Goal: Transaction & Acquisition: Purchase product/service

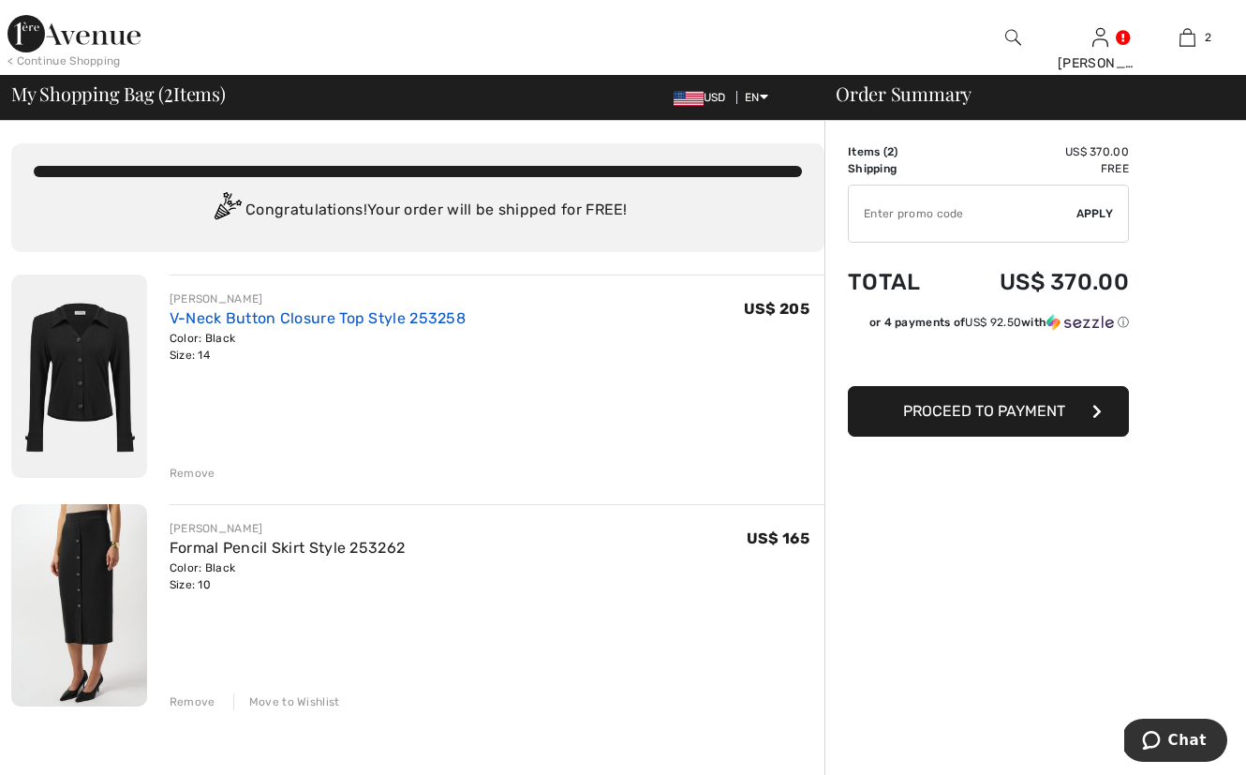
click at [358, 326] on link "V-Neck Button Closure Top Style 253258" at bounding box center [318, 318] width 296 height 18
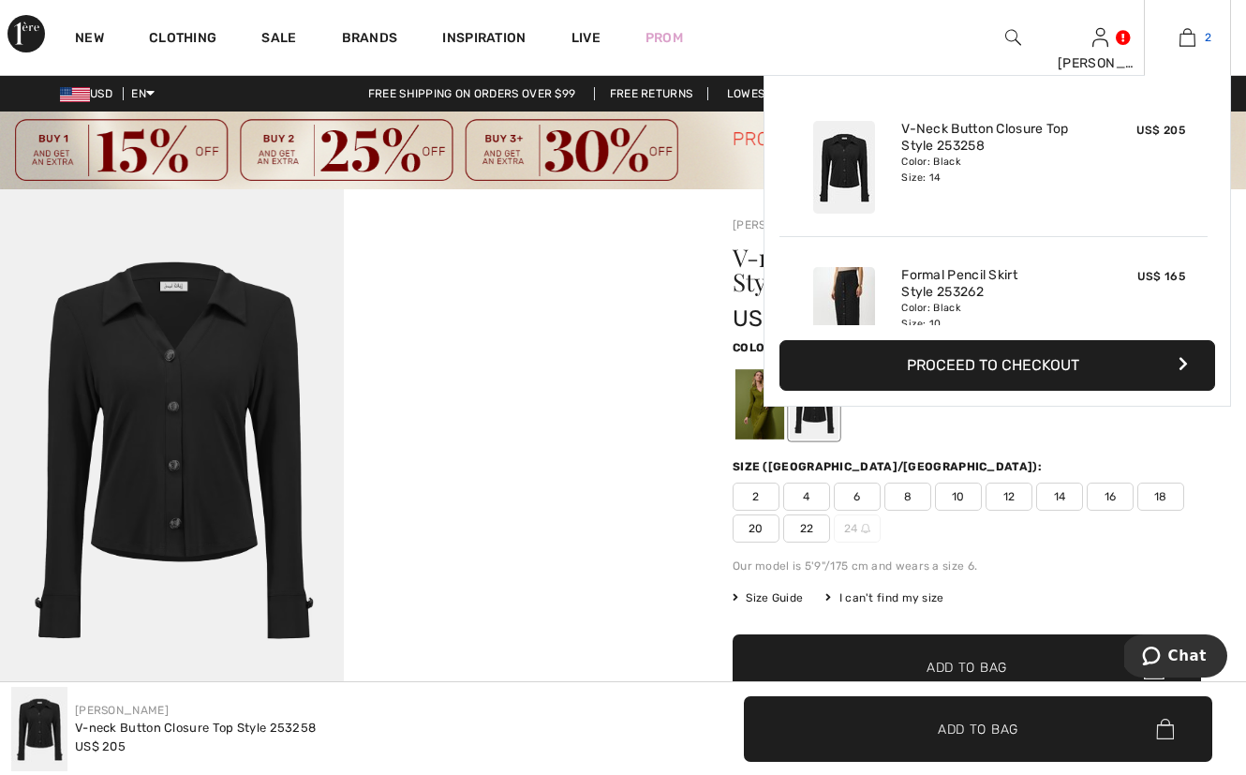
click at [1192, 38] on img at bounding box center [1188, 37] width 16 height 22
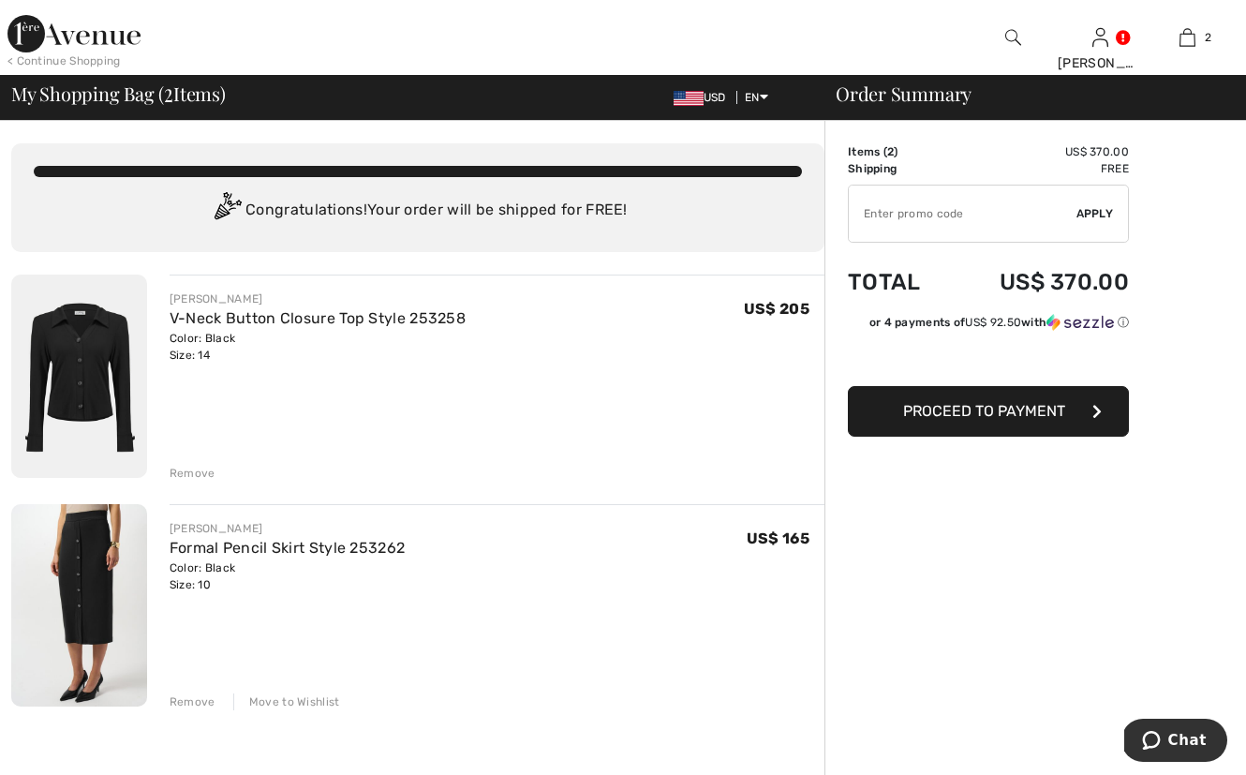
click at [305, 696] on div "Move to Wishlist" at bounding box center [286, 702] width 107 height 17
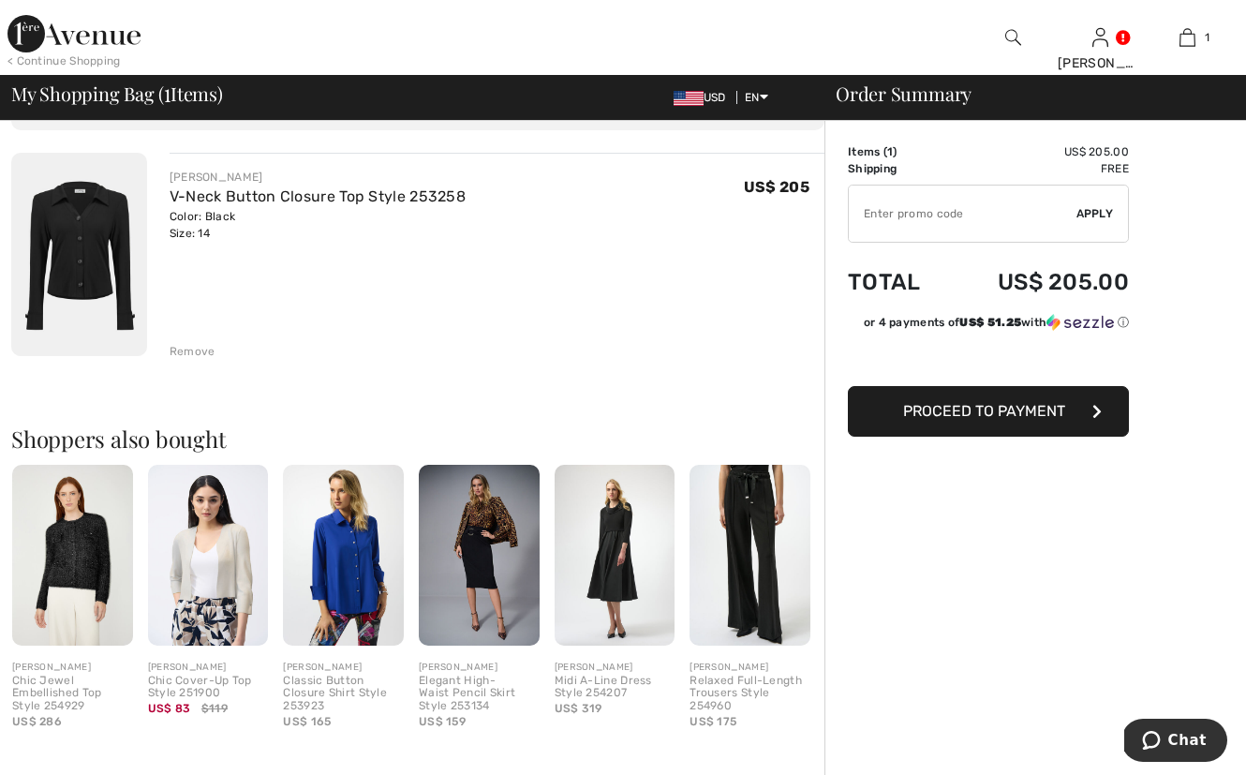
scroll to position [223, 0]
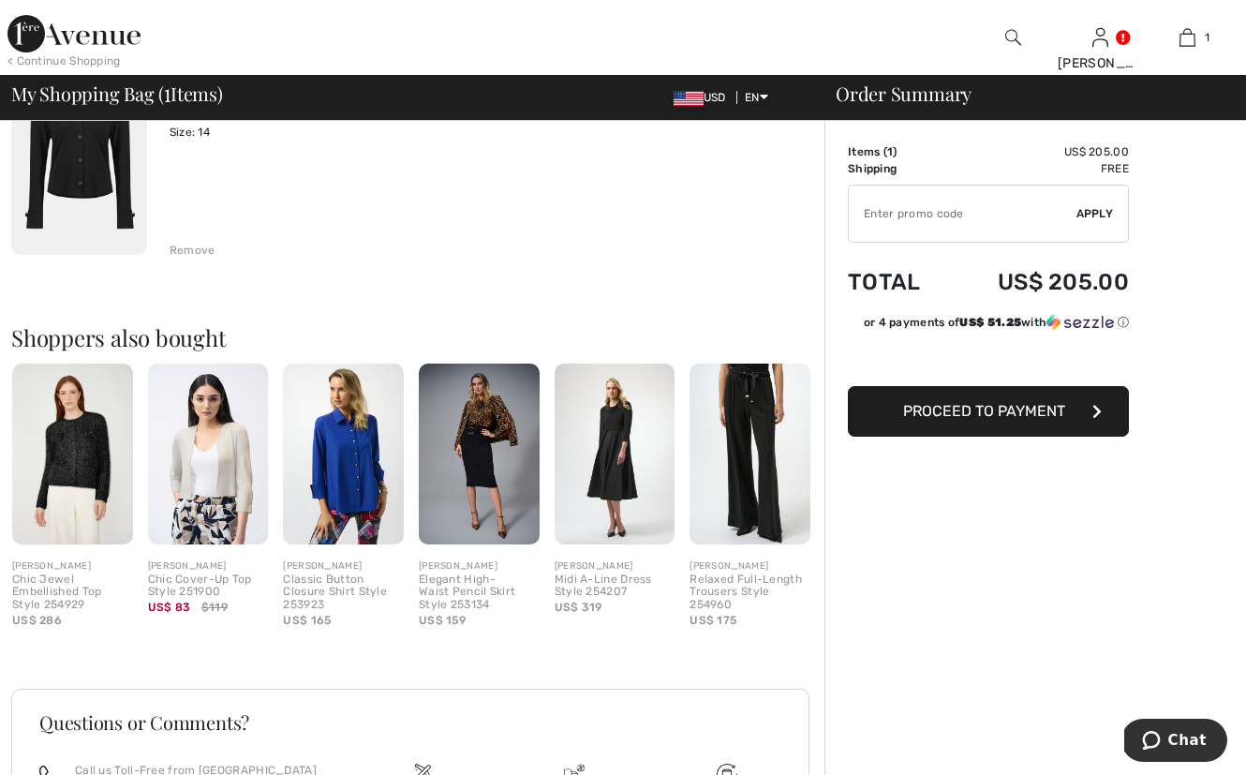
click at [336, 589] on div "Classic Button Closure Shirt Style 253923" at bounding box center [343, 593] width 121 height 38
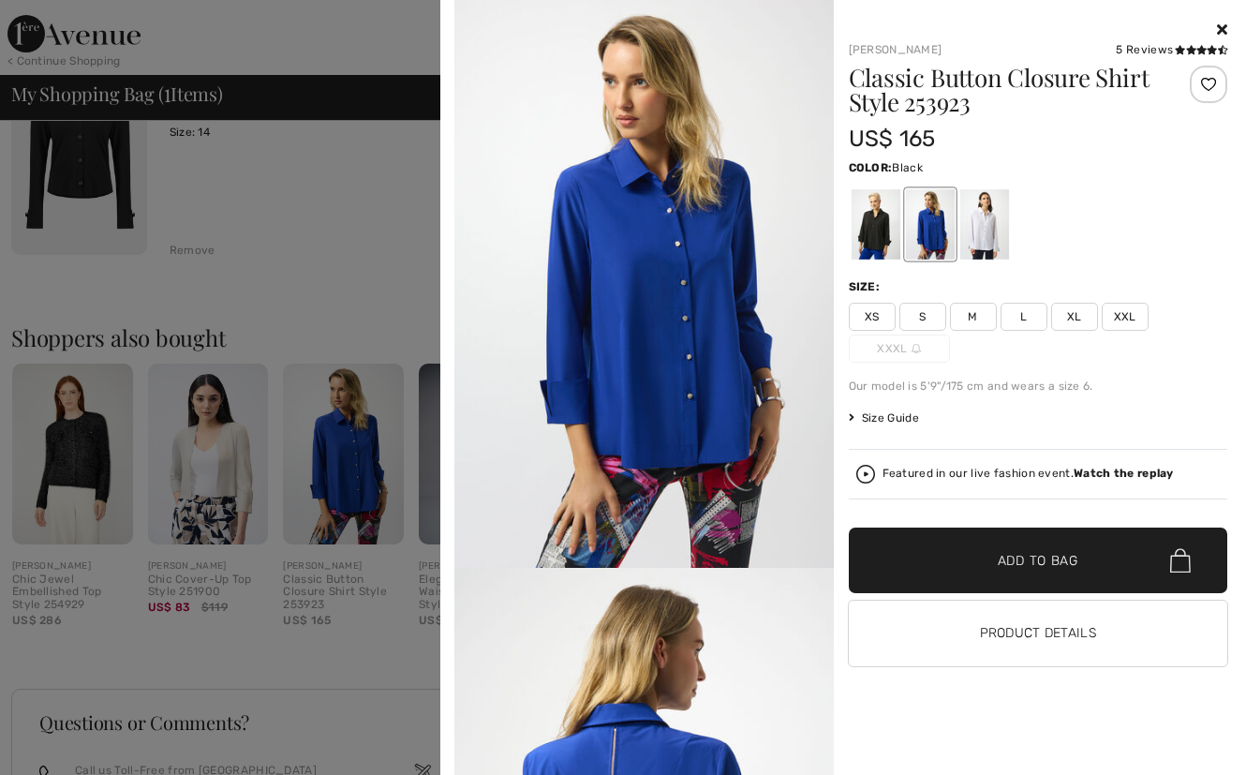
click at [871, 235] on div at bounding box center [875, 224] width 49 height 70
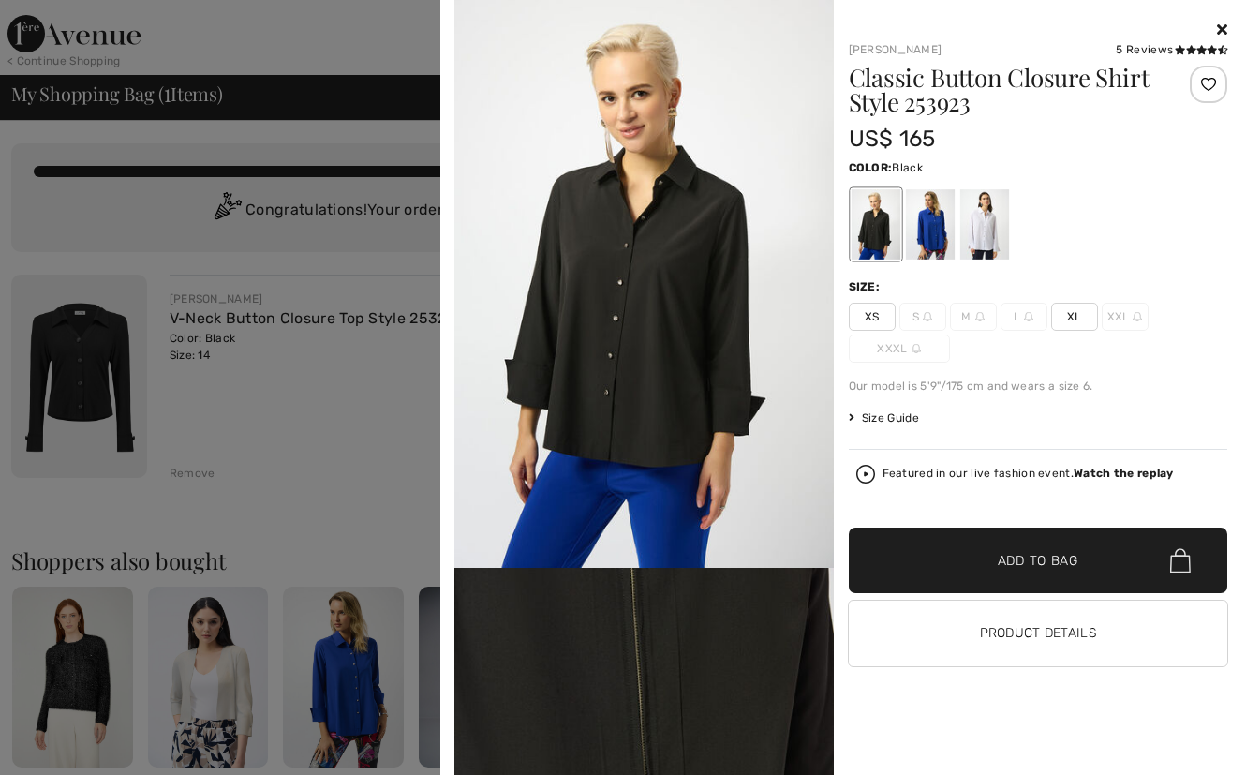
scroll to position [0, 0]
click at [1222, 24] on icon at bounding box center [1222, 29] width 10 height 15
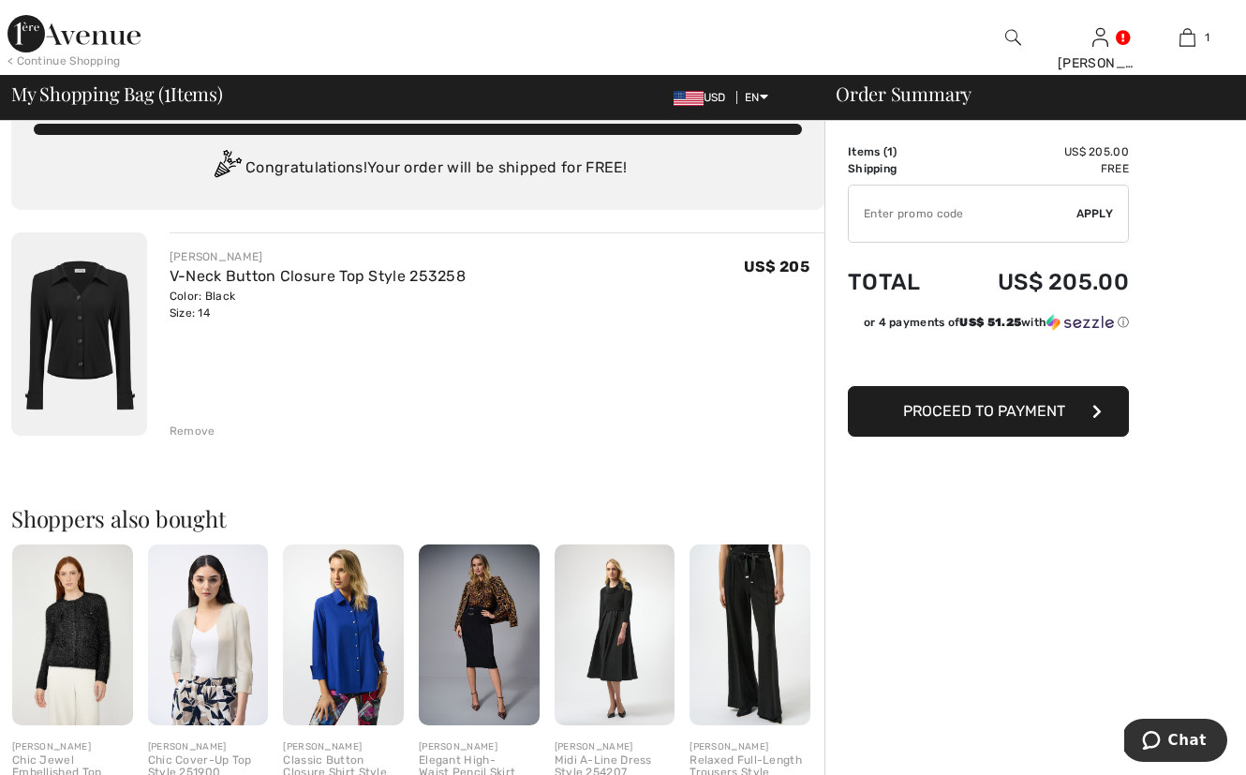
scroll to position [-3, 0]
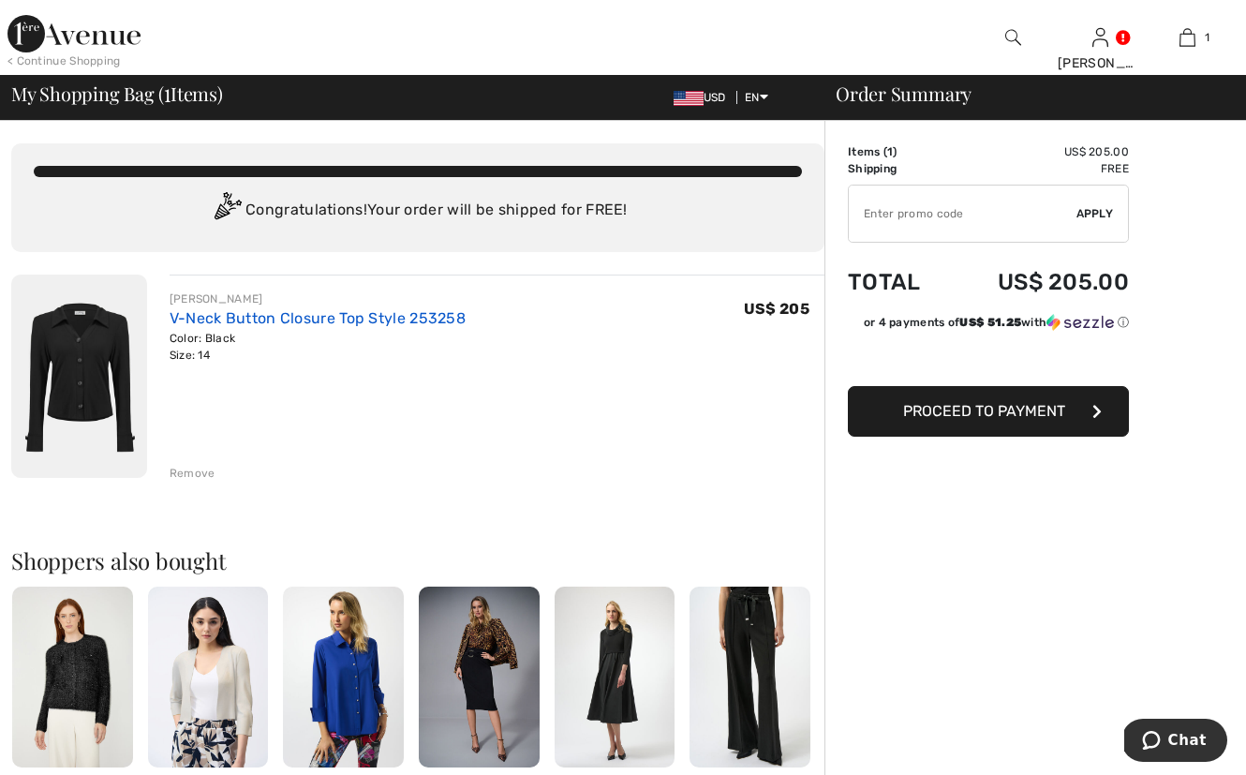
click at [237, 322] on link "V-Neck Button Closure Top Style 253258" at bounding box center [318, 318] width 296 height 18
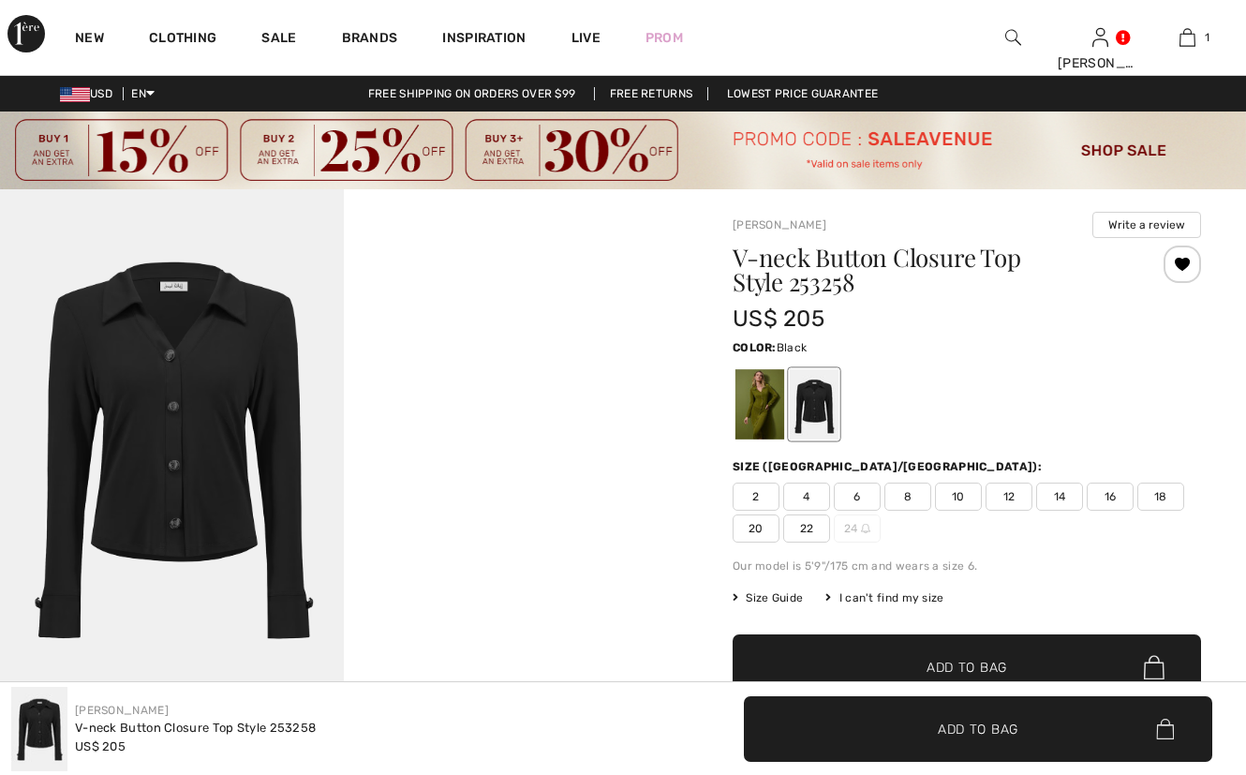
checkbox input "true"
click at [775, 595] on span "Size Guide" at bounding box center [768, 597] width 70 height 17
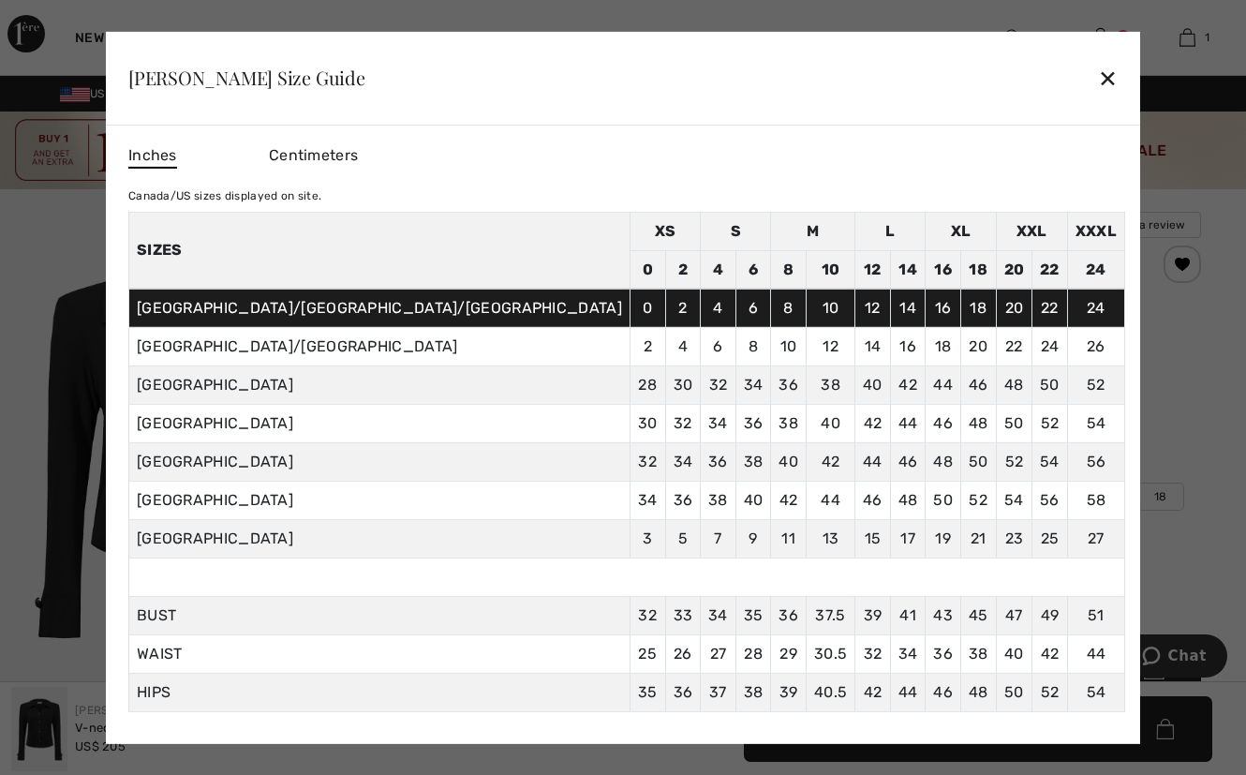
click at [1098, 81] on div "✕" at bounding box center [1108, 77] width 20 height 39
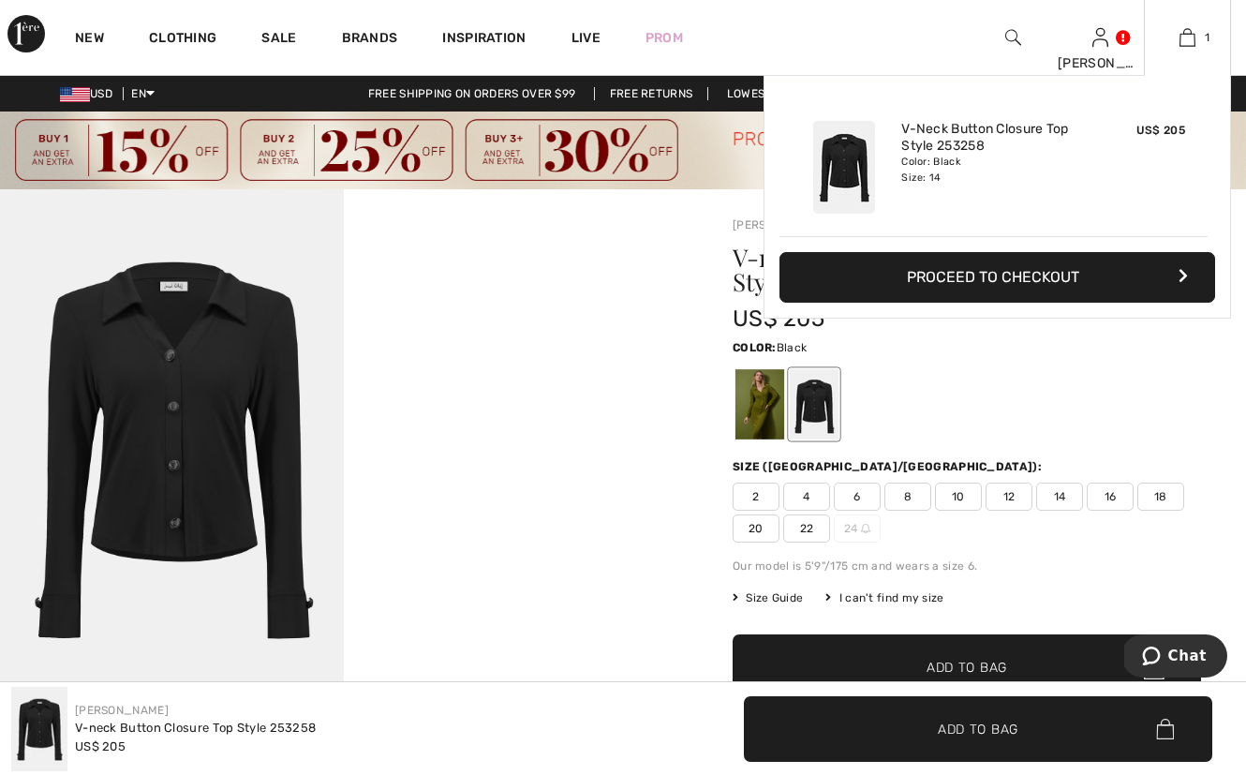
click at [1056, 280] on button "Proceed to Checkout" at bounding box center [998, 277] width 436 height 51
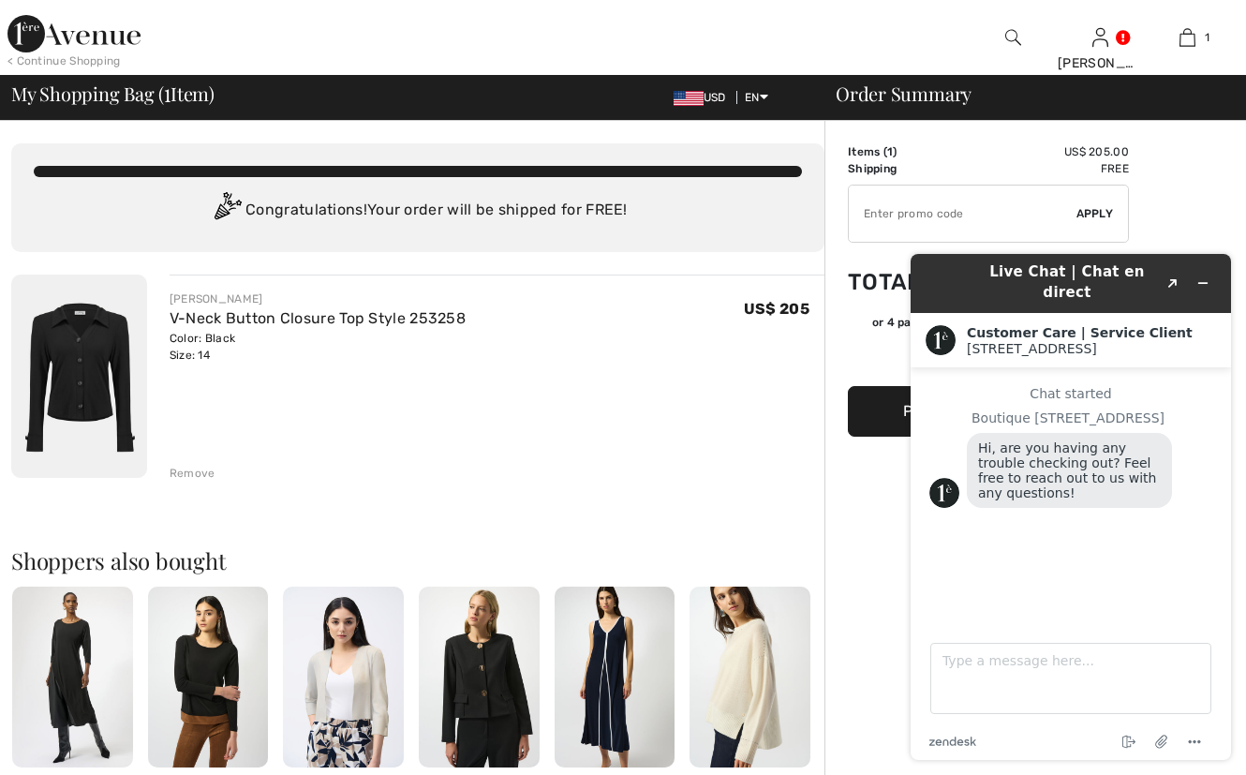
click at [498, 698] on img at bounding box center [479, 677] width 121 height 181
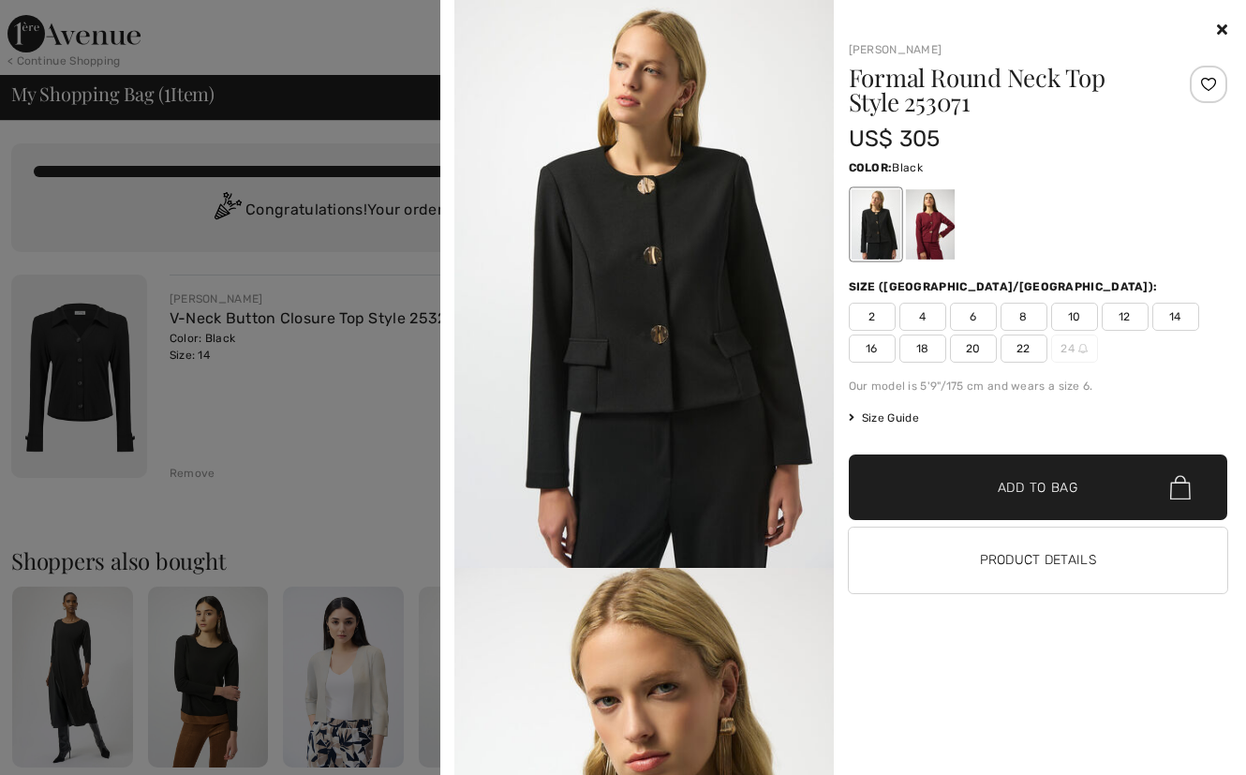
click at [1220, 32] on icon at bounding box center [1222, 29] width 10 height 15
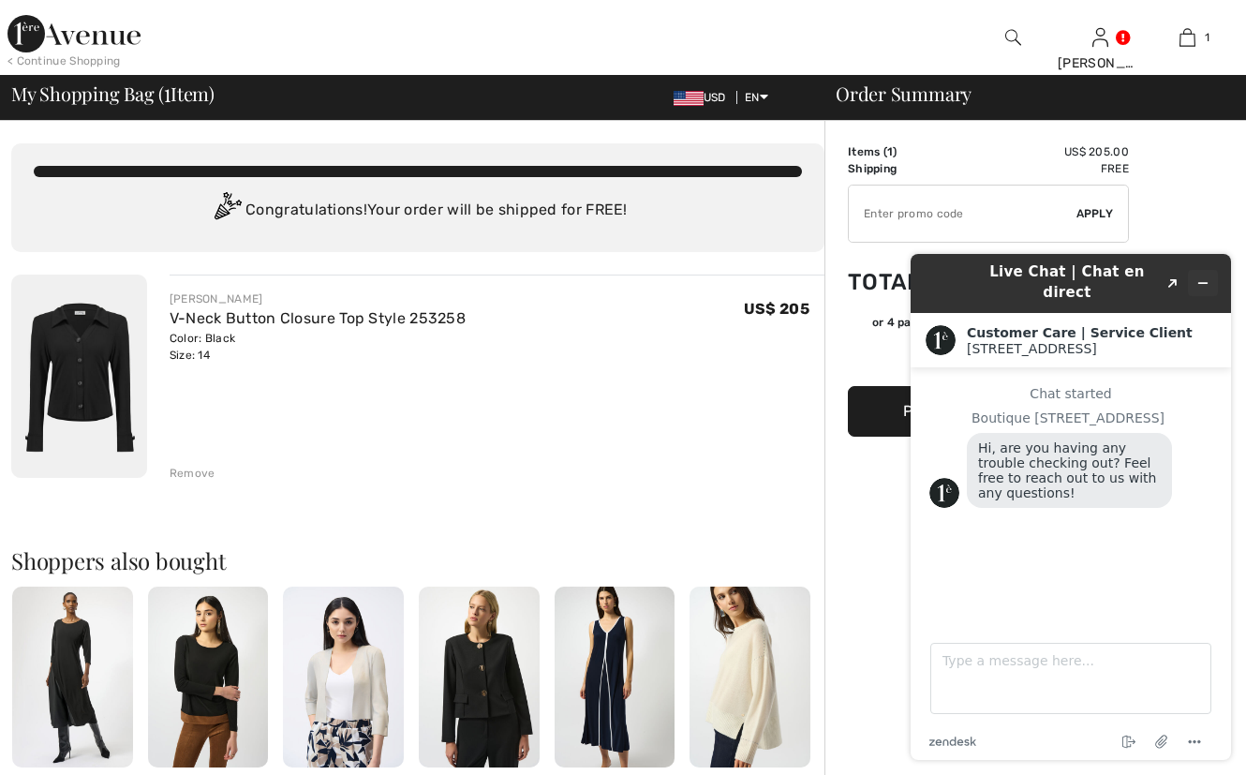
click at [1204, 276] on icon "Minimize widget" at bounding box center [1203, 282] width 13 height 13
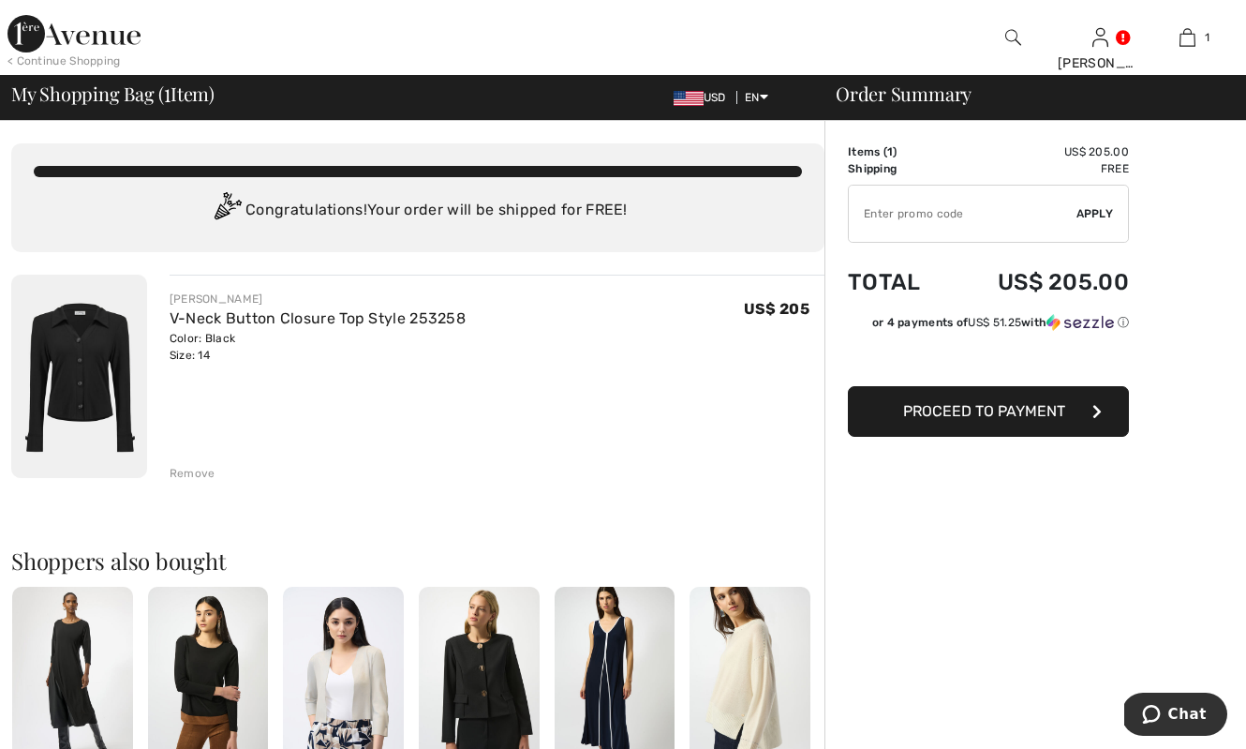
click at [901, 216] on input "TEXT" at bounding box center [963, 214] width 228 height 56
click at [1095, 210] on span "Apply" at bounding box center [1095, 213] width 37 height 17
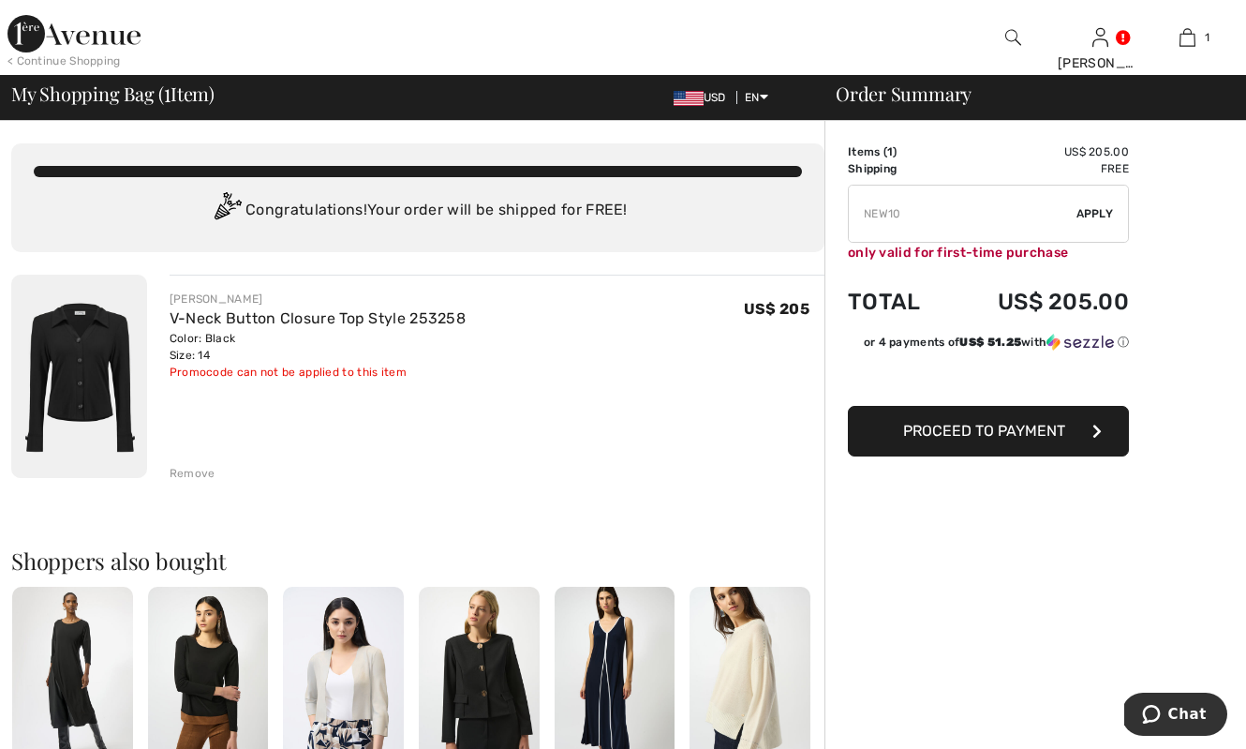
click at [916, 231] on input "TEXT" at bounding box center [963, 214] width 228 height 56
drag, startPoint x: 913, startPoint y: 204, endPoint x: 920, endPoint y: 214, distance: 12.0
click at [920, 214] on input "TEXT" at bounding box center [963, 214] width 228 height 56
paste input "SALEAVENUE"
type input "SALEAVENUE"
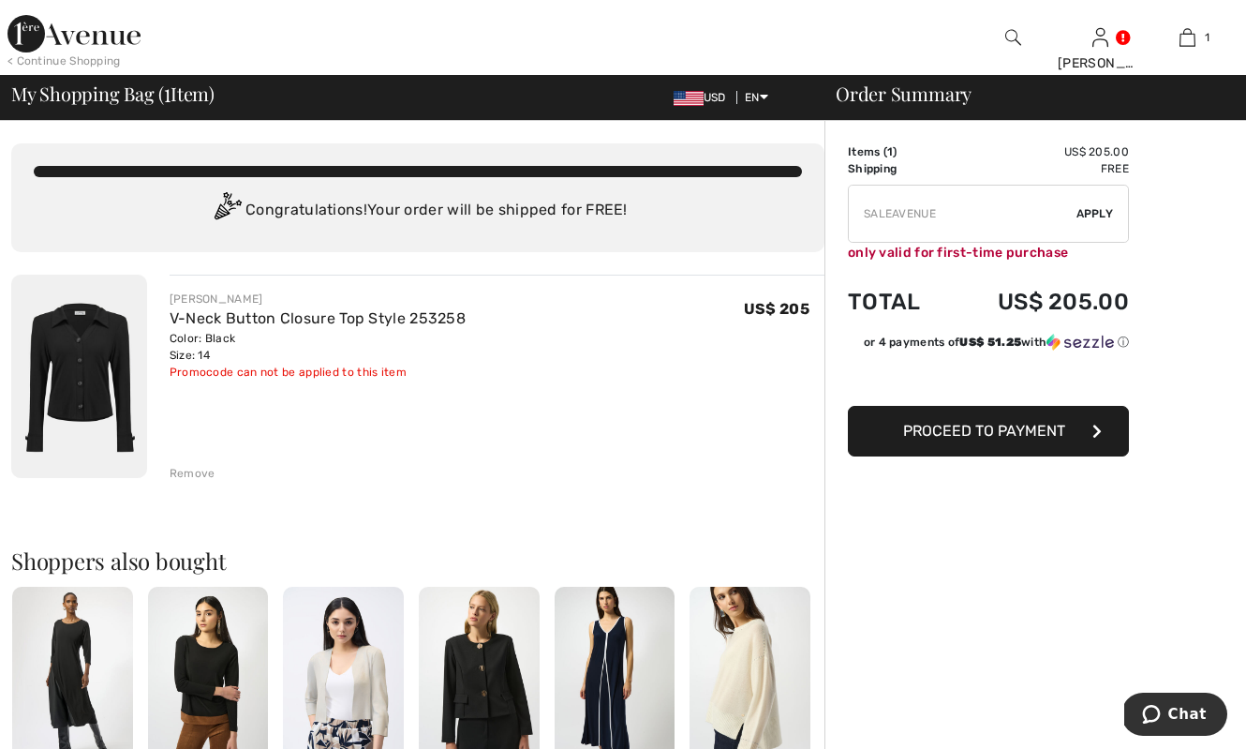
click at [1099, 218] on span "Apply" at bounding box center [1095, 213] width 37 height 17
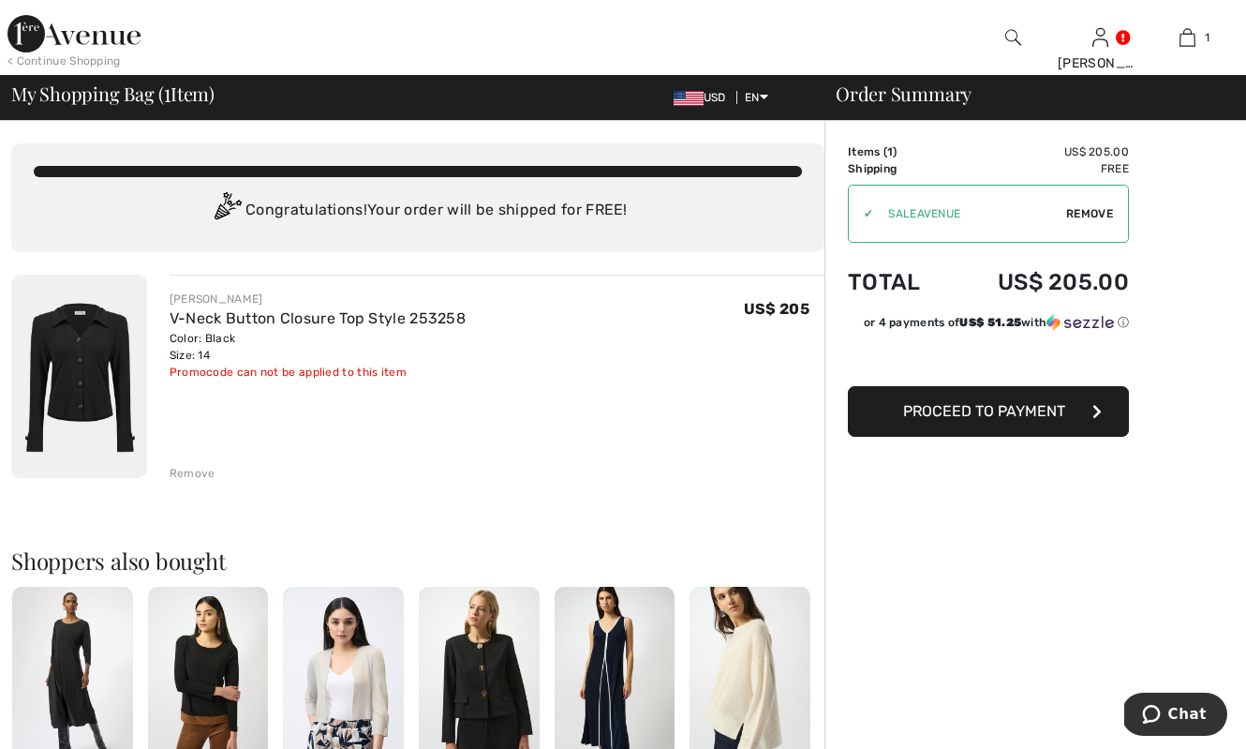
click at [1047, 410] on span "Proceed to Payment" at bounding box center [984, 411] width 162 height 18
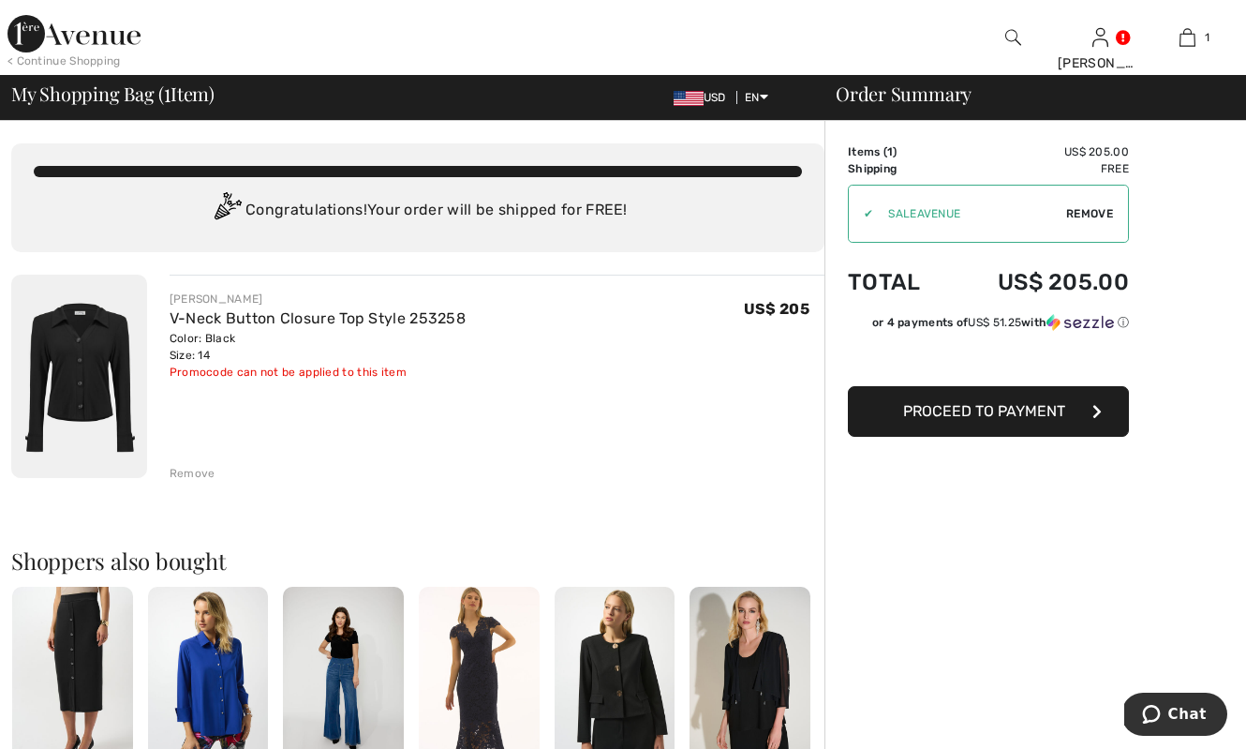
click at [192, 474] on div "Remove" at bounding box center [193, 473] width 46 height 17
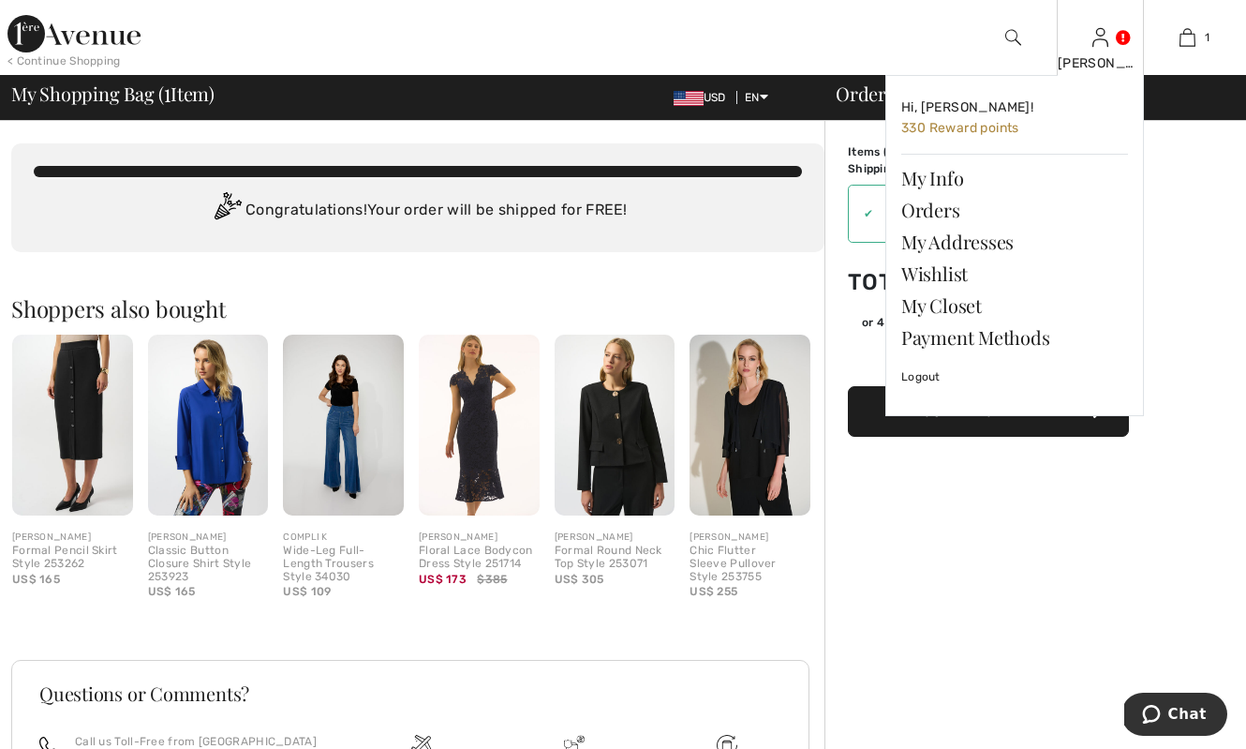
click at [1093, 36] on img at bounding box center [1101, 37] width 16 height 22
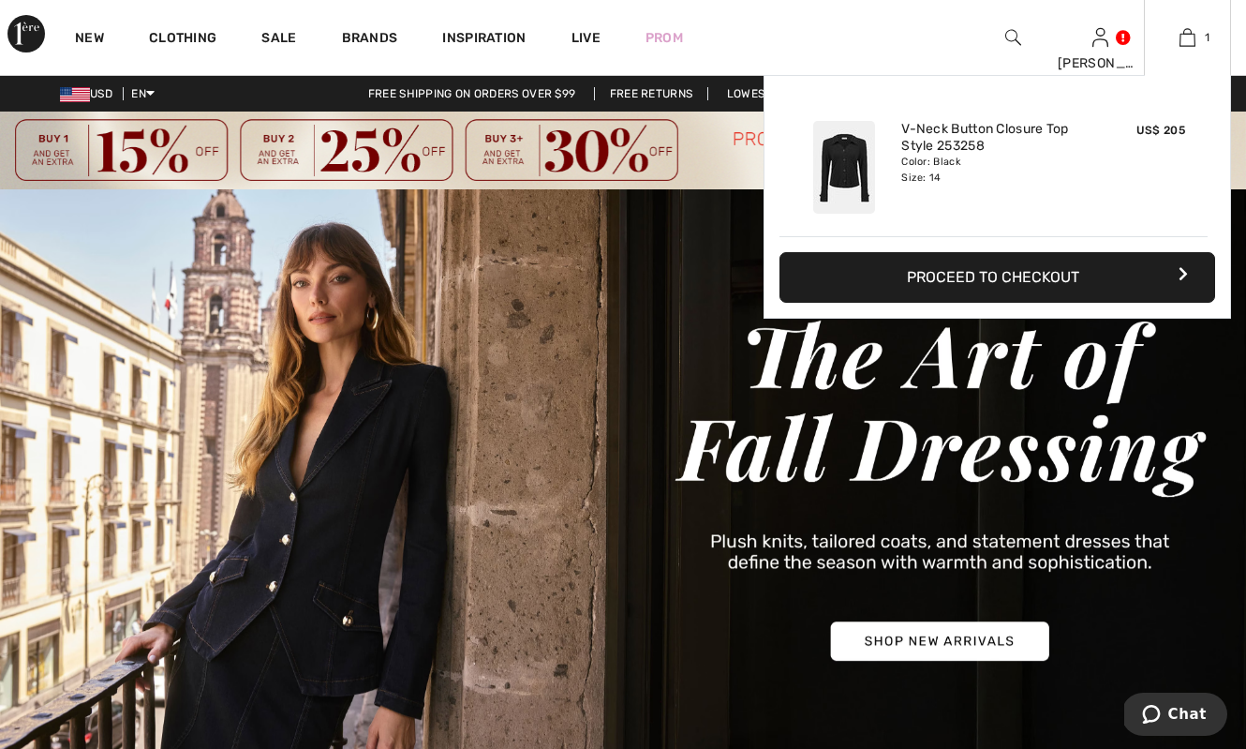
click at [1058, 274] on button "Proceed to Checkout" at bounding box center [998, 277] width 436 height 51
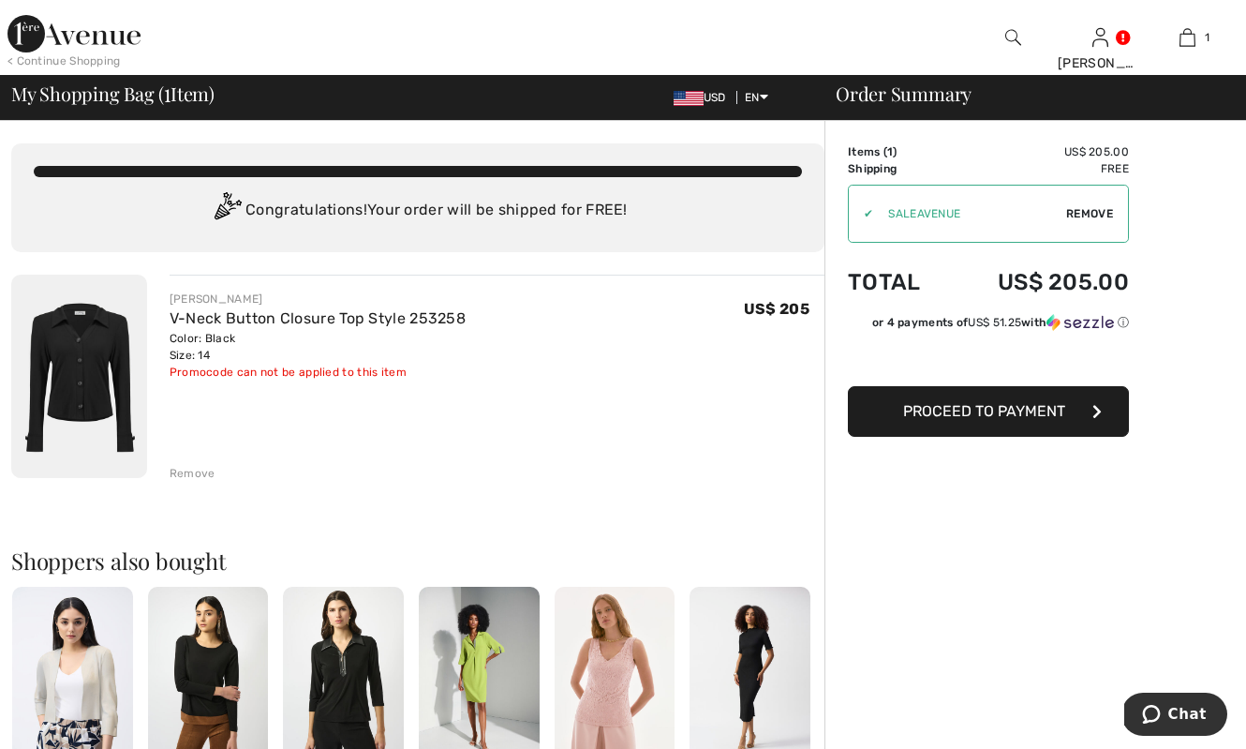
click at [1030, 413] on span "Proceed to Payment" at bounding box center [984, 411] width 162 height 18
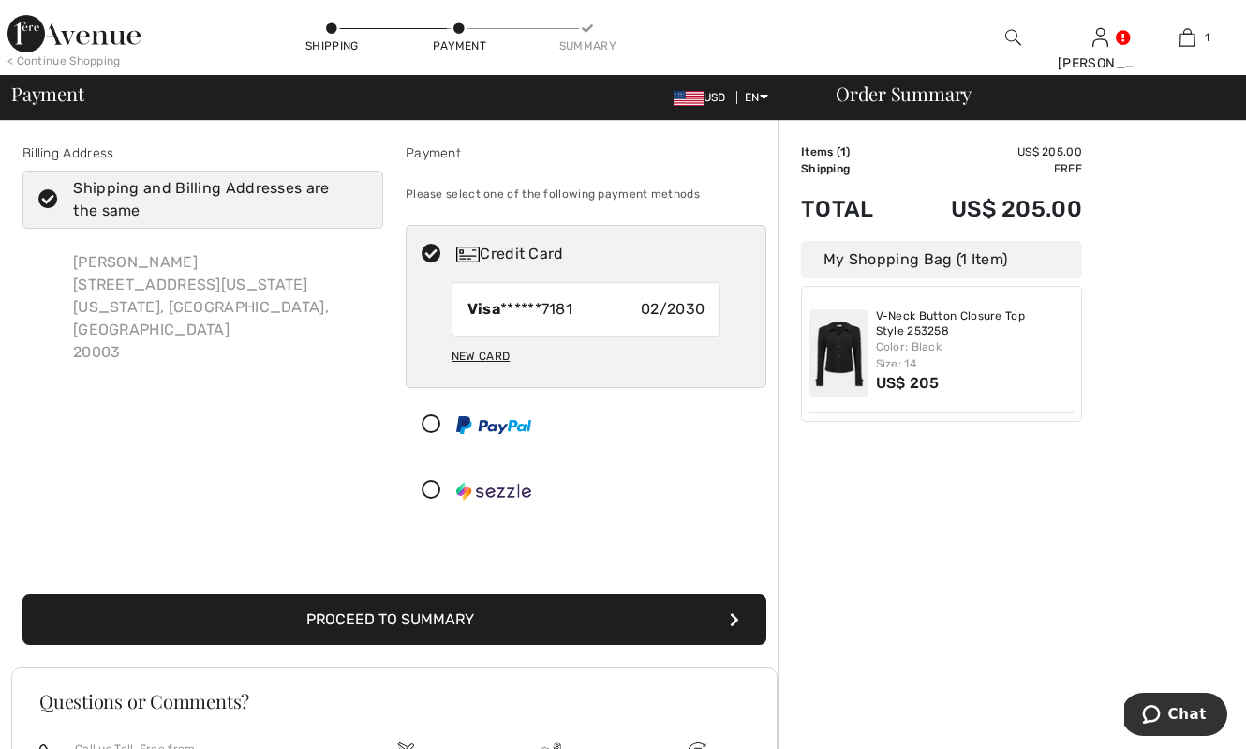
click at [480, 353] on div "New Card" at bounding box center [481, 356] width 58 height 32
radio input "true"
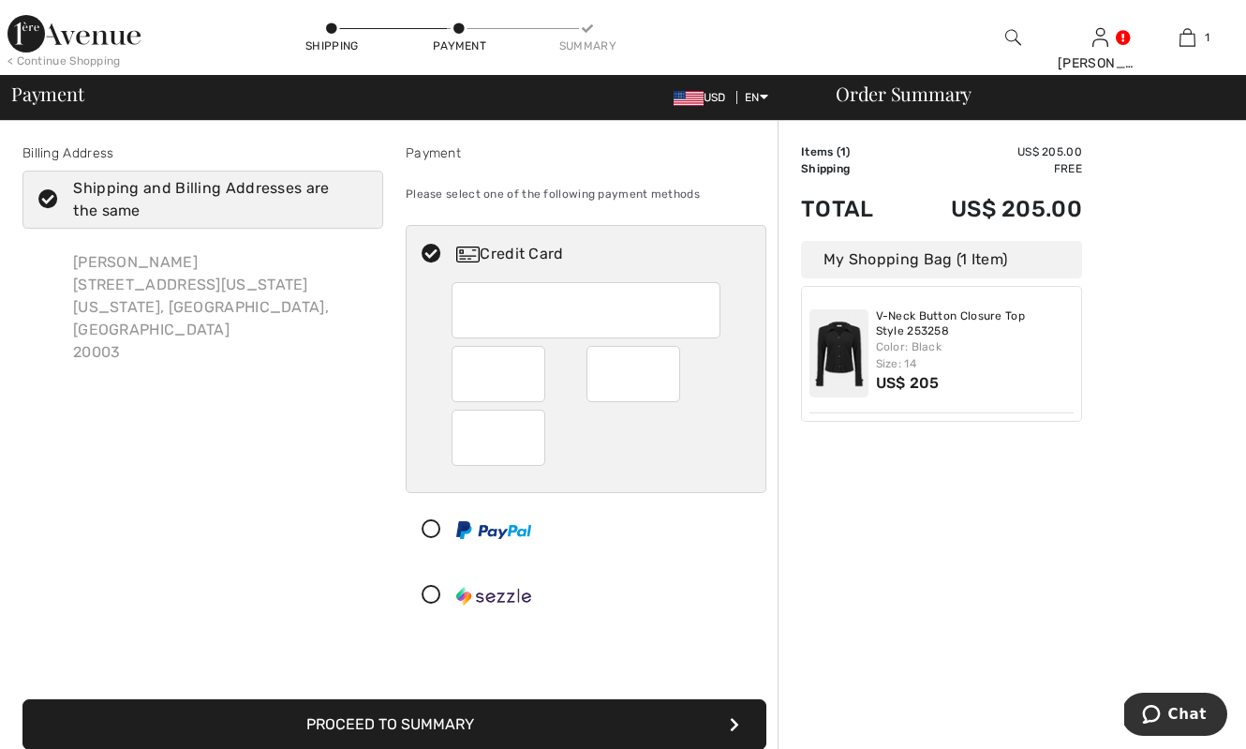
click at [909, 588] on div "Order Summary Details Items ( 1 ) US$ 205.00 Promo code US$ 0.00 Shipping Free …" at bounding box center [1012, 619] width 469 height 996
click at [712, 721] on button "Proceed to Summary" at bounding box center [394, 724] width 744 height 51
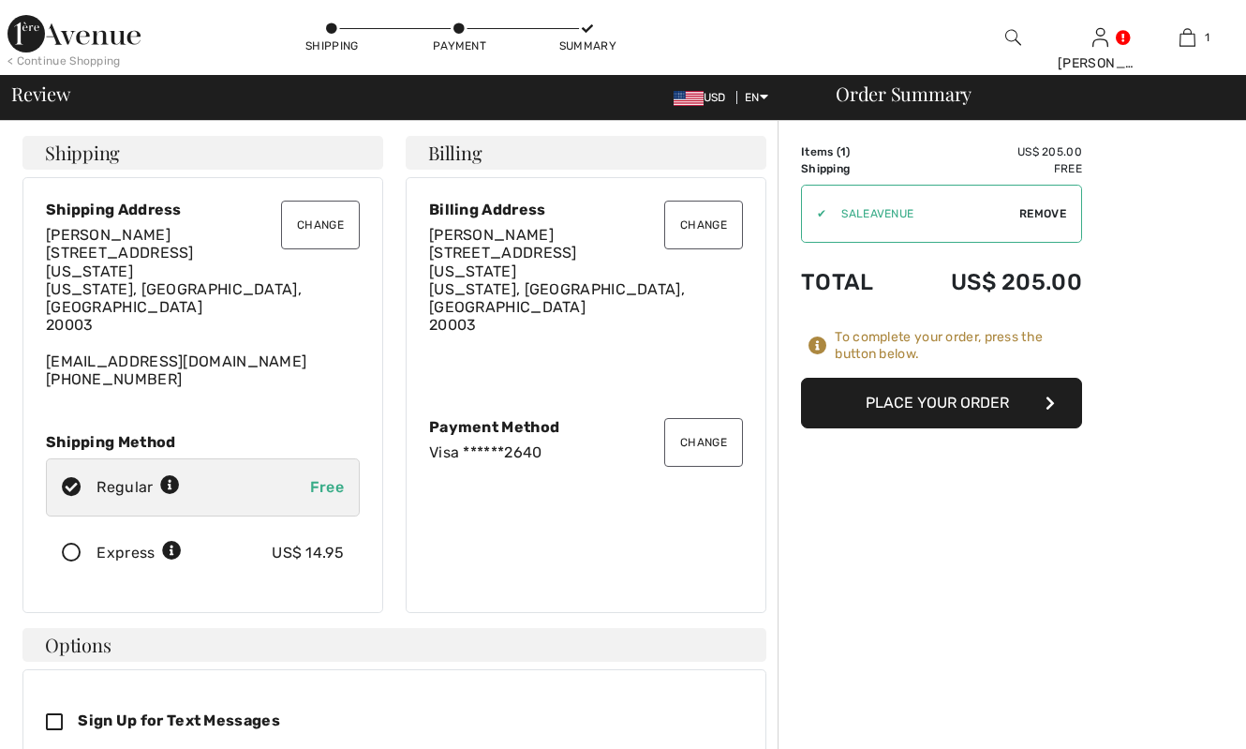
checkbox input "true"
click at [1053, 216] on span "Remove" at bounding box center [1043, 213] width 47 height 17
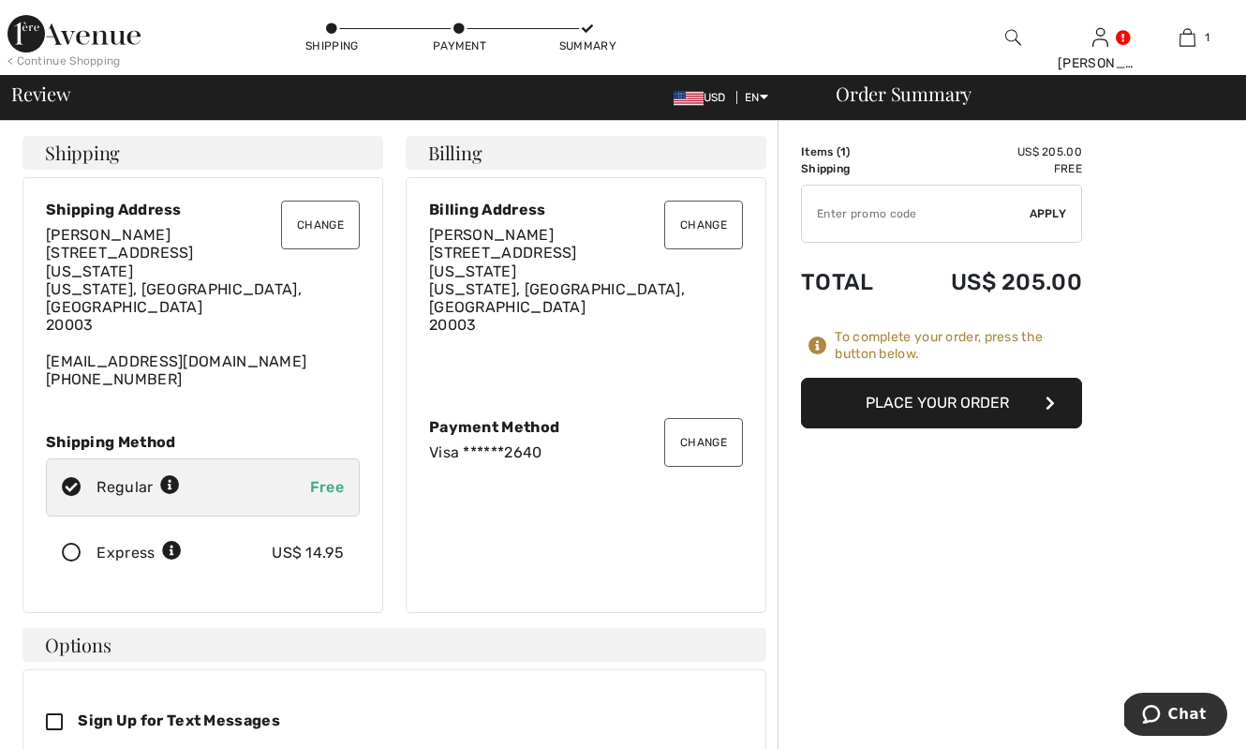
click at [1018, 393] on button "Place Your Order" at bounding box center [941, 403] width 281 height 51
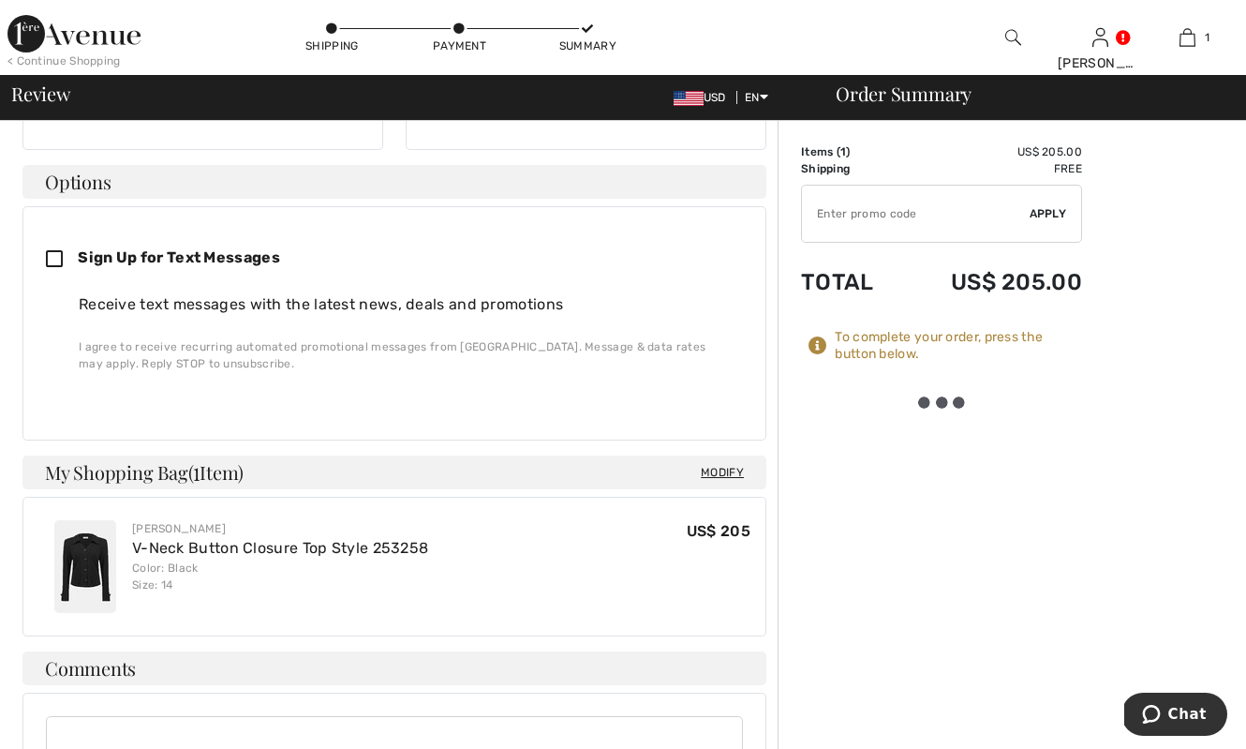
scroll to position [465, 0]
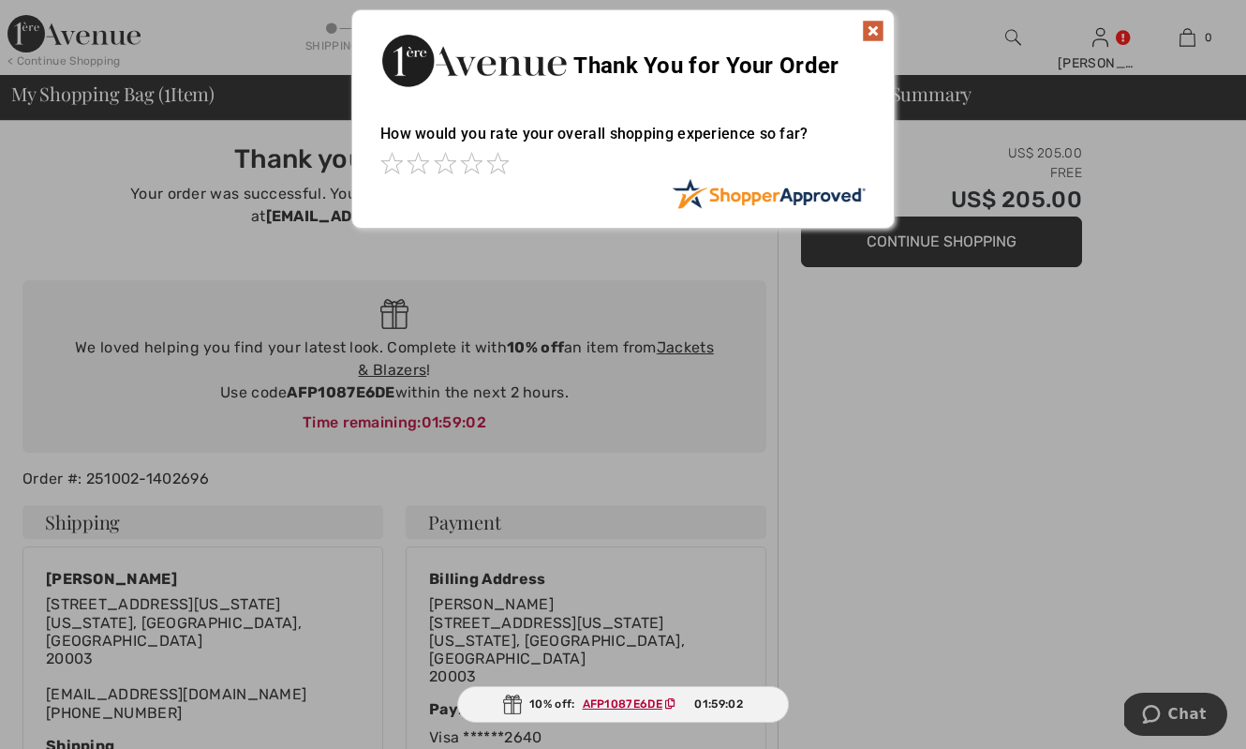
click at [876, 29] on img at bounding box center [873, 31] width 22 height 22
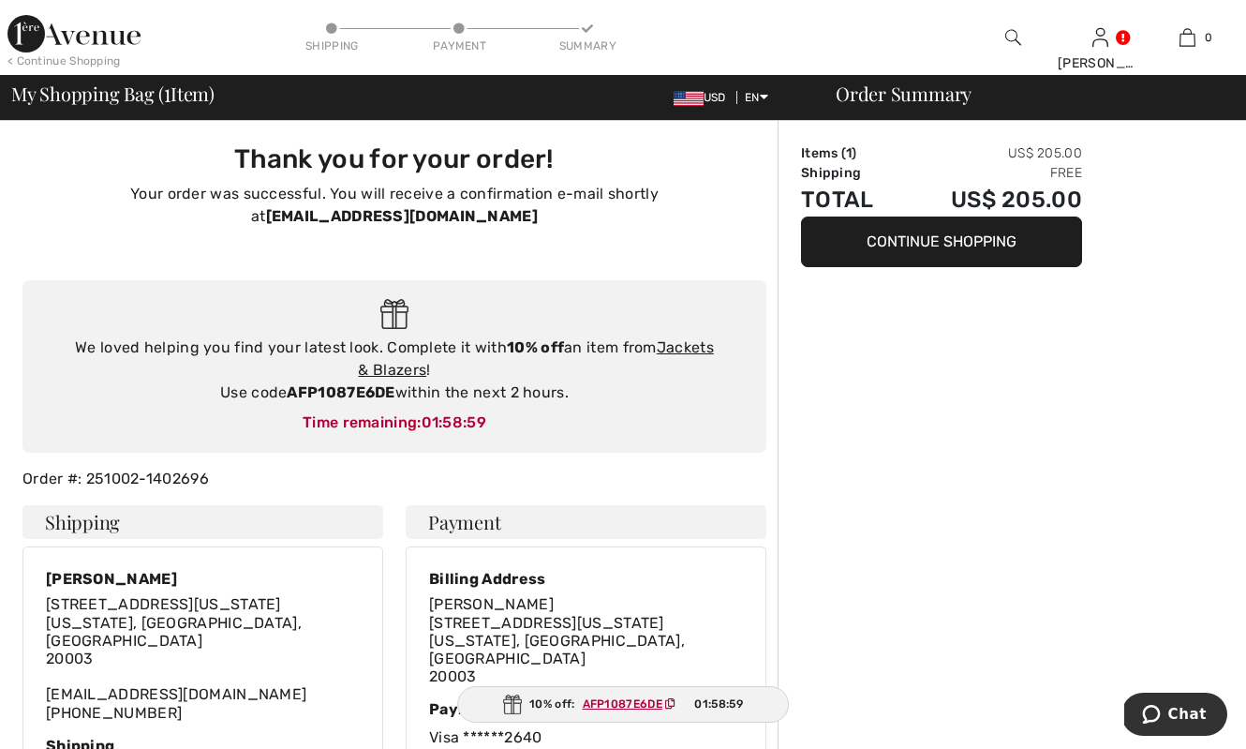
drag, startPoint x: 289, startPoint y: 369, endPoint x: 395, endPoint y: 370, distance: 105.9
click at [395, 383] on strong "AFP1087E6DE" at bounding box center [341, 392] width 108 height 18
copy div "AFP1087E6DE"
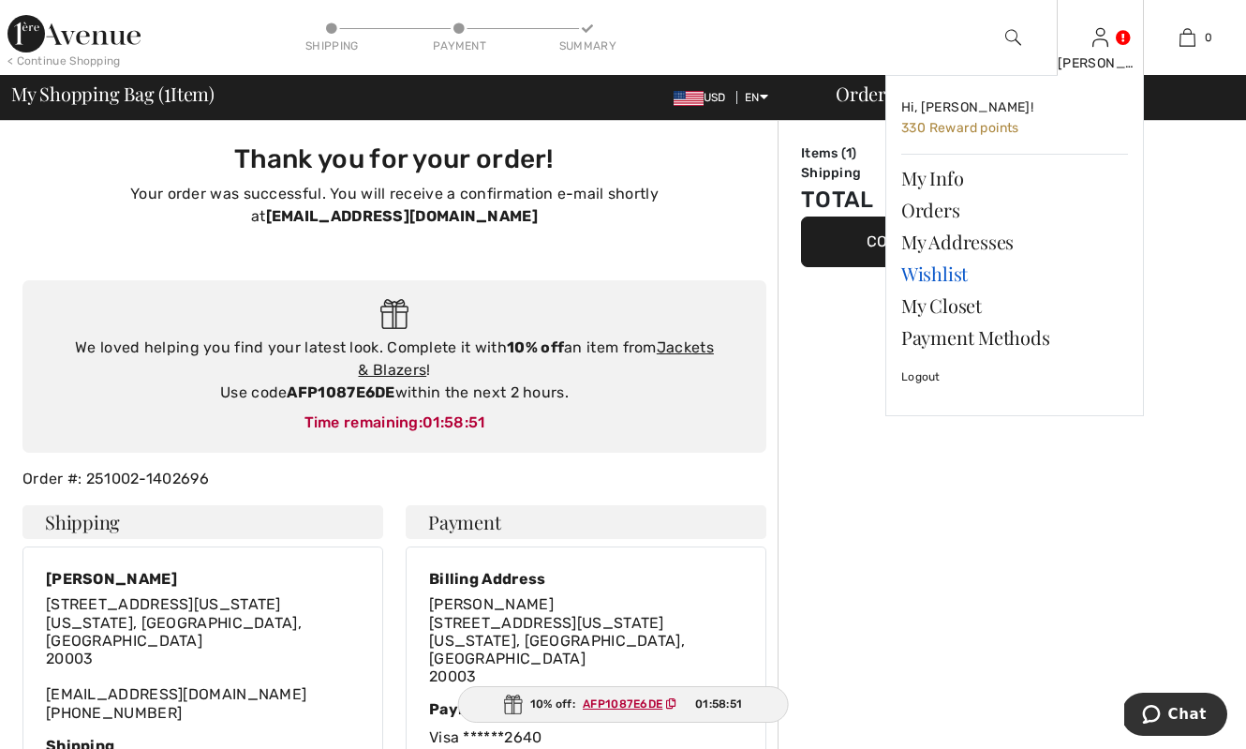
click at [947, 267] on link "Wishlist" at bounding box center [1015, 274] width 227 height 32
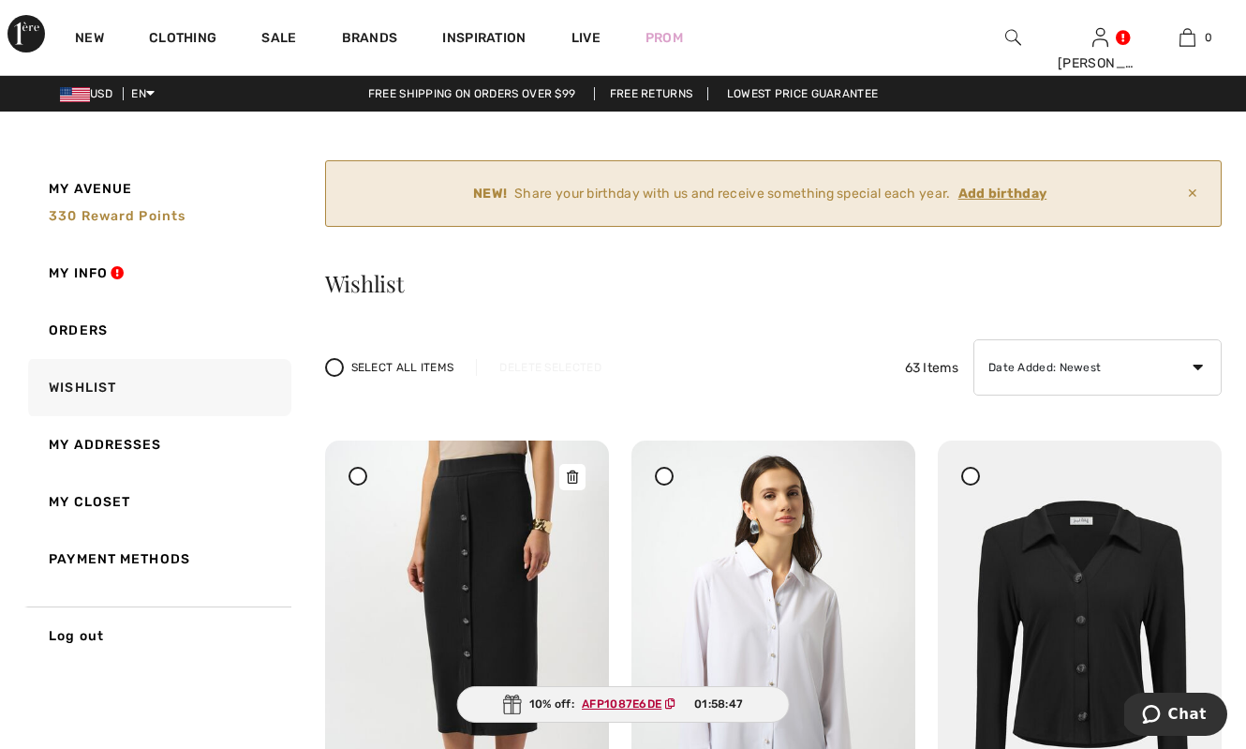
click at [528, 559] on img at bounding box center [467, 652] width 284 height 425
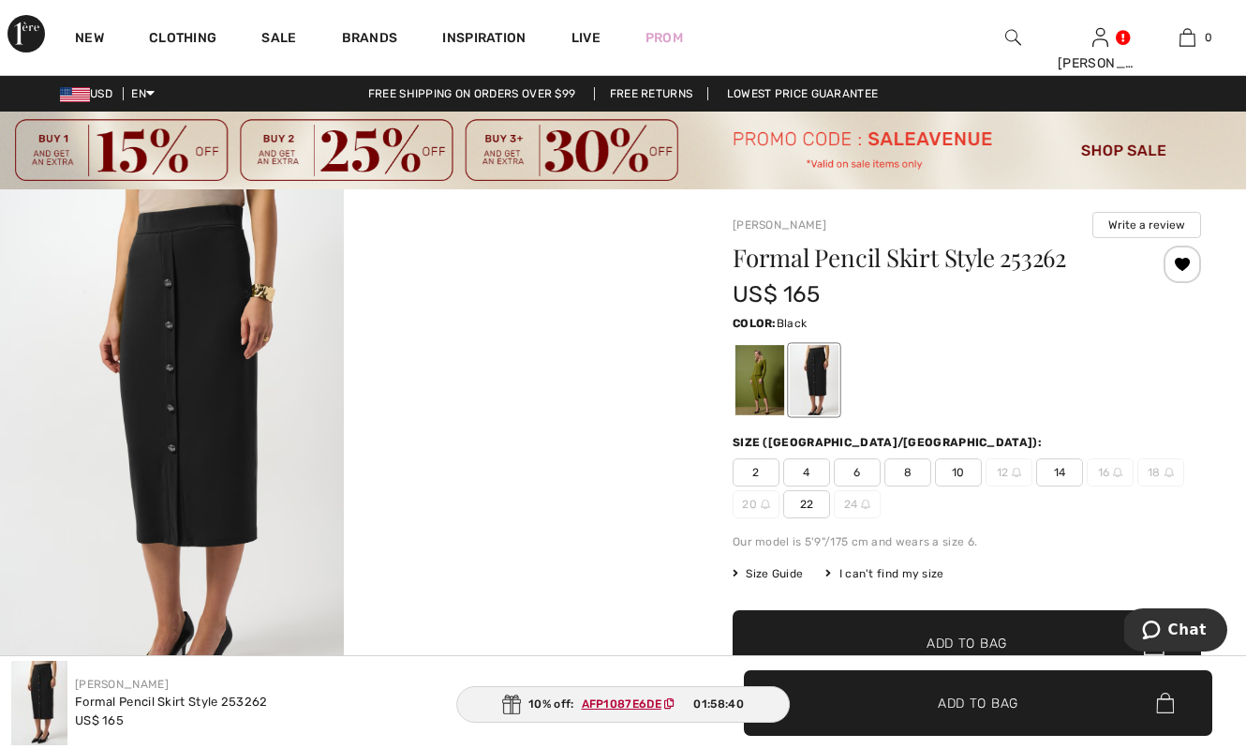
click at [959, 471] on span "10" at bounding box center [958, 472] width 47 height 28
click at [783, 573] on span "Size Guide" at bounding box center [768, 573] width 70 height 17
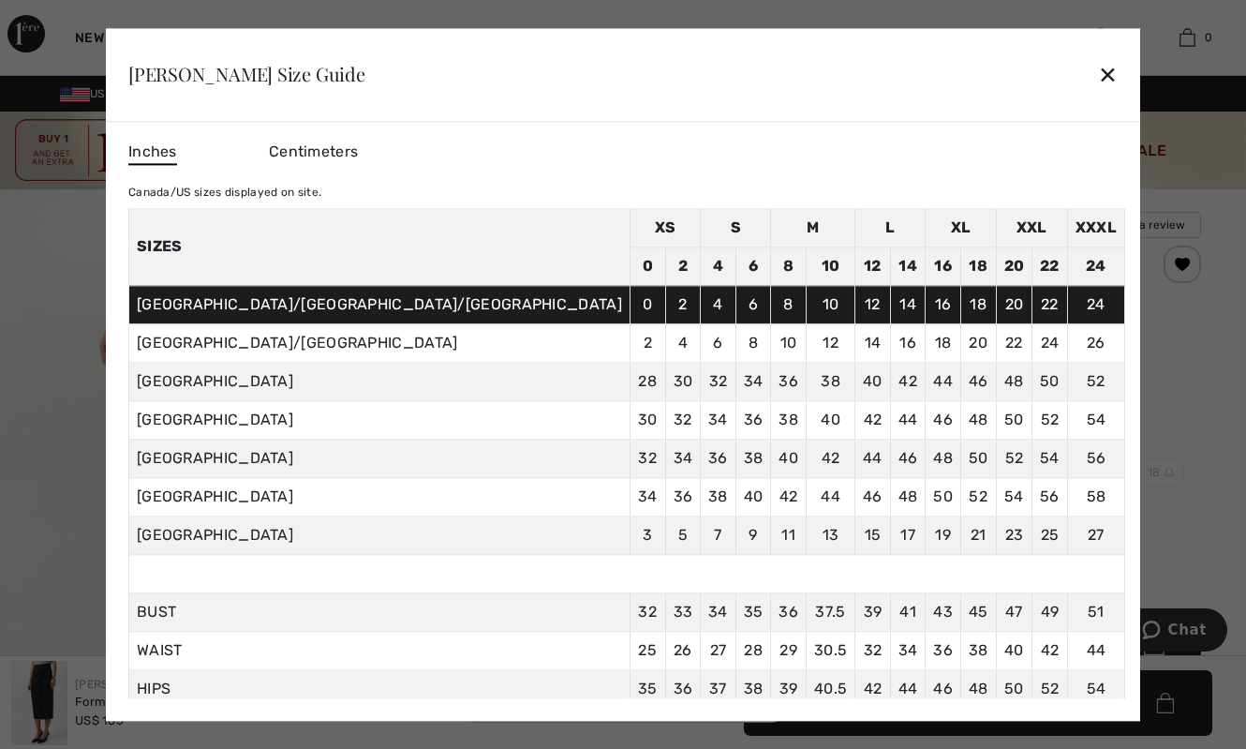
click at [1098, 76] on div "✕" at bounding box center [1108, 74] width 20 height 39
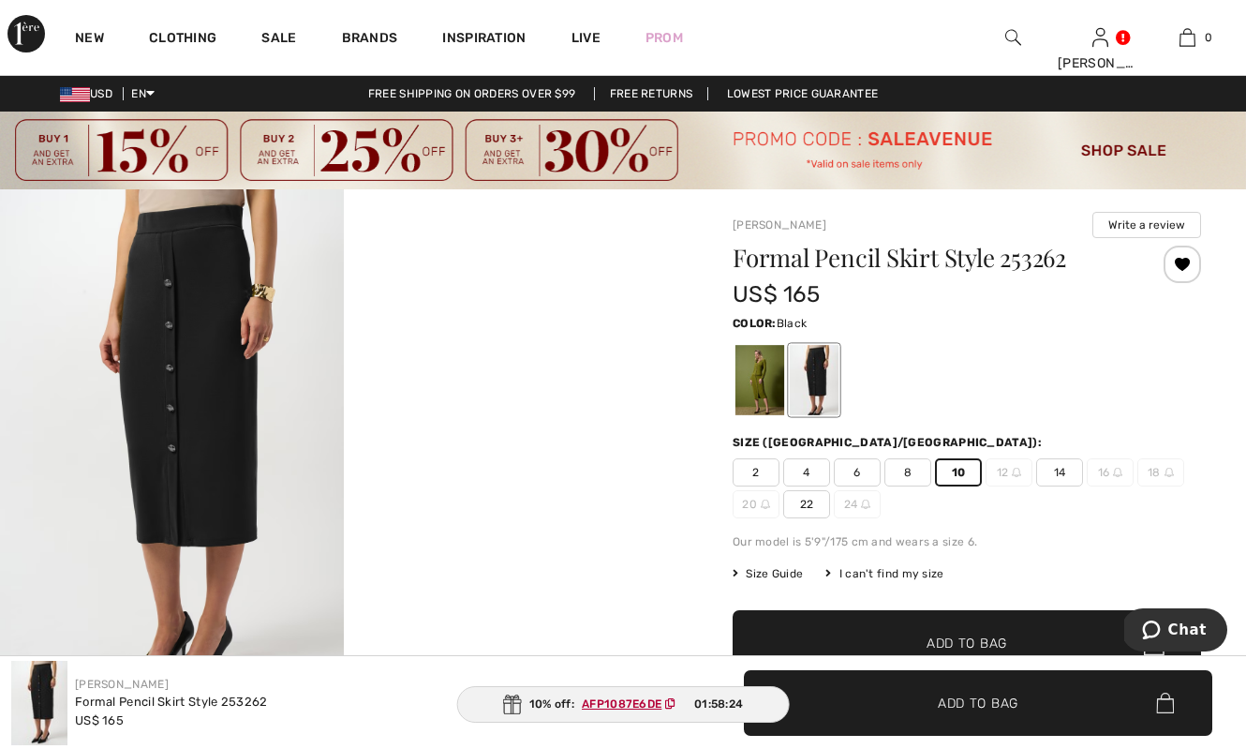
click at [821, 360] on div at bounding box center [814, 380] width 49 height 70
click at [762, 375] on div at bounding box center [760, 380] width 49 height 70
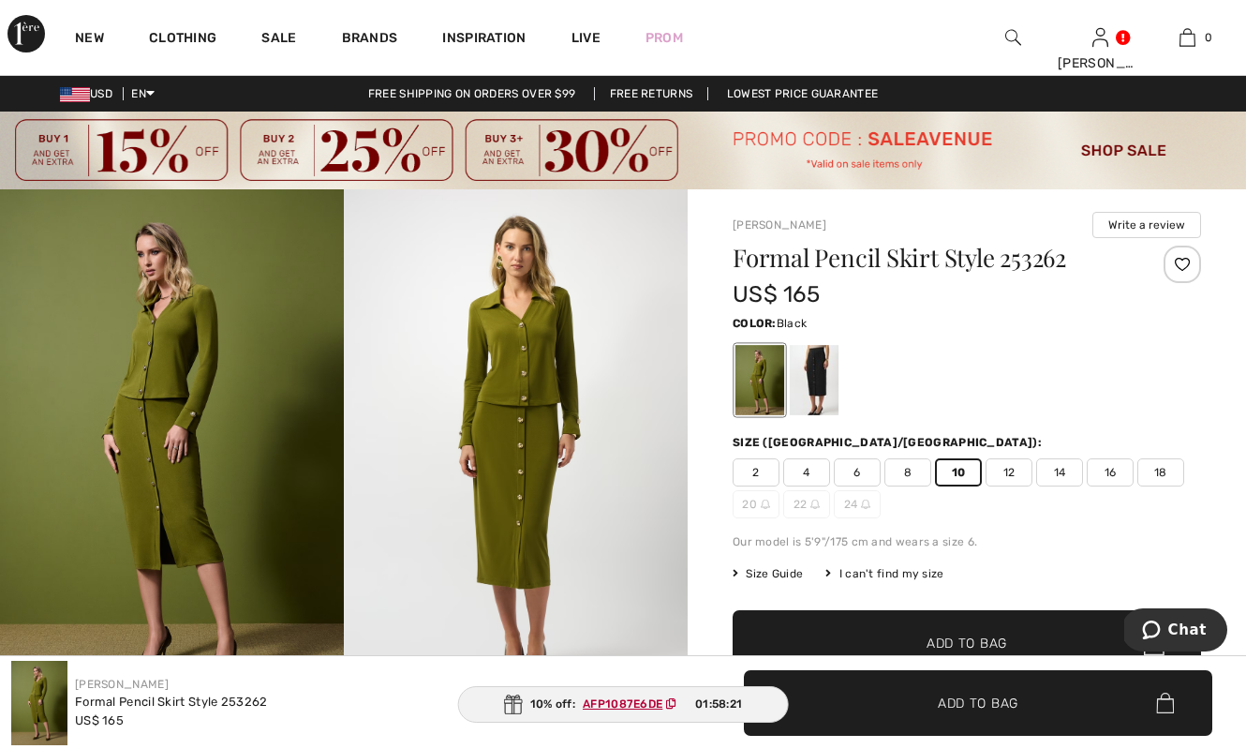
click at [812, 379] on div at bounding box center [814, 380] width 49 height 70
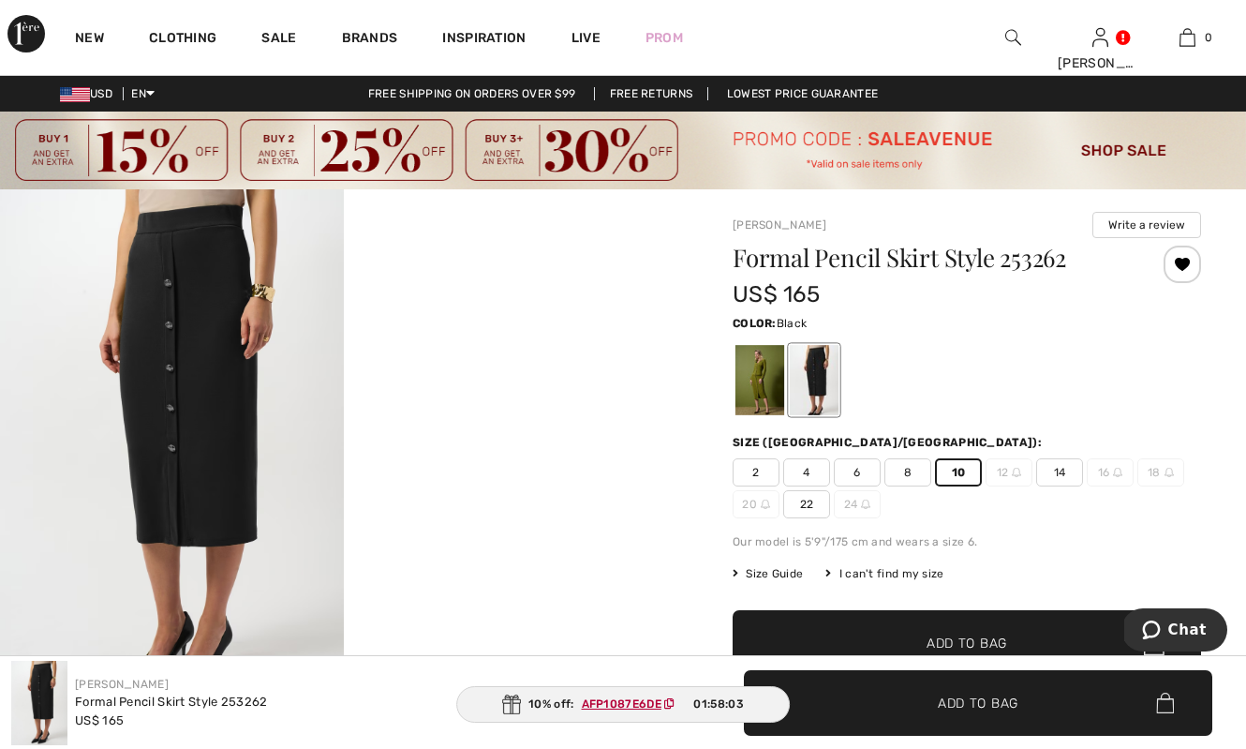
click at [965, 634] on span "Add to Bag" at bounding box center [967, 644] width 81 height 20
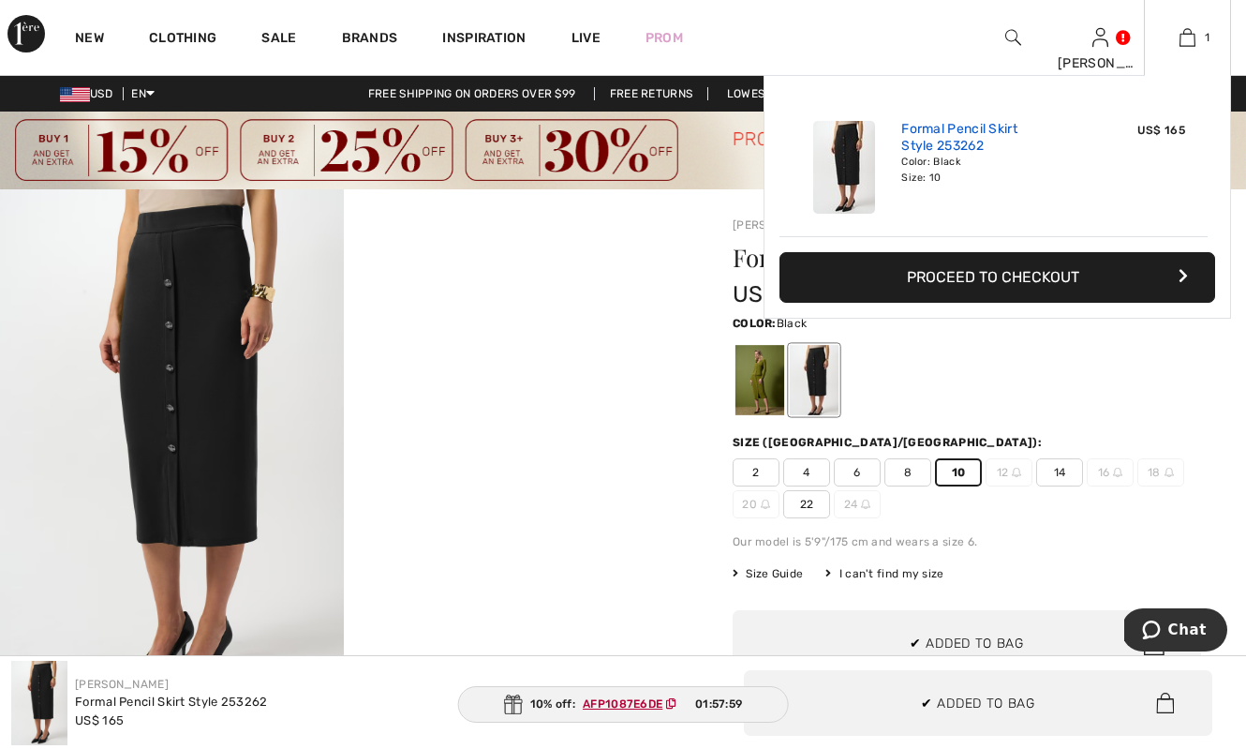
click at [1010, 131] on link "Formal Pencil Skirt Style 253262" at bounding box center [994, 138] width 185 height 34
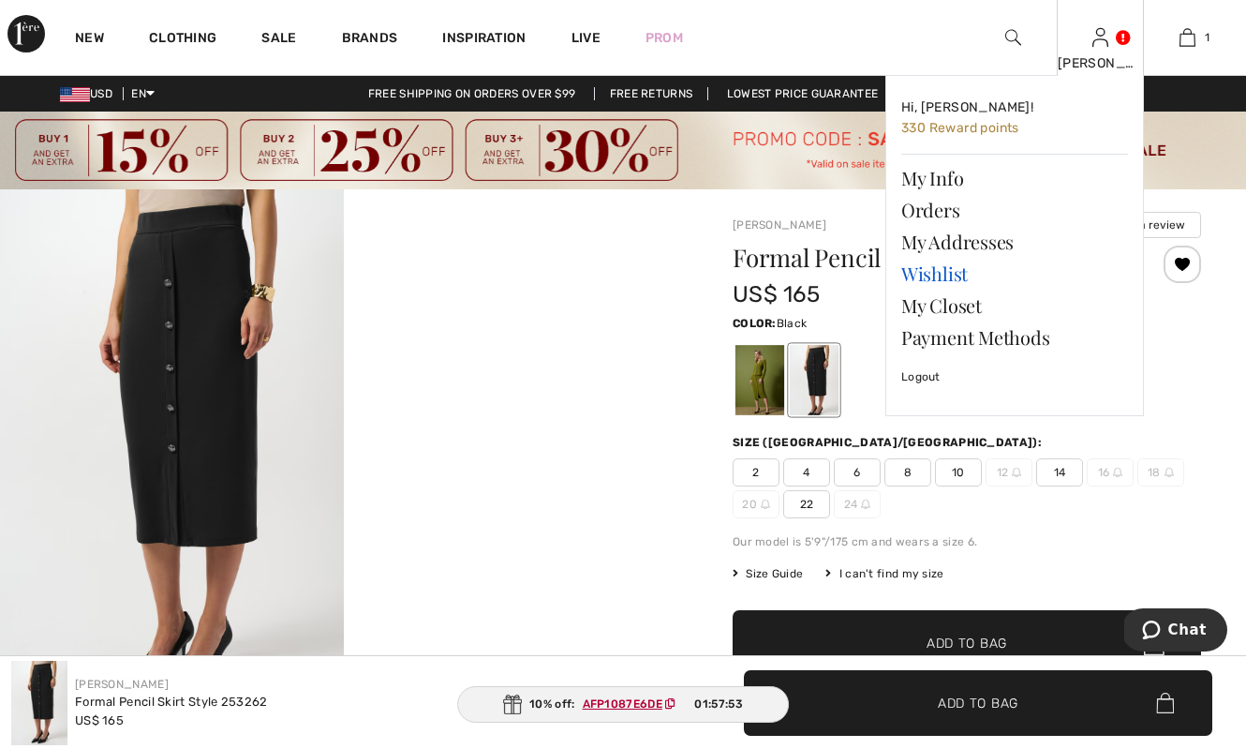
click at [937, 267] on link "Wishlist" at bounding box center [1015, 274] width 227 height 32
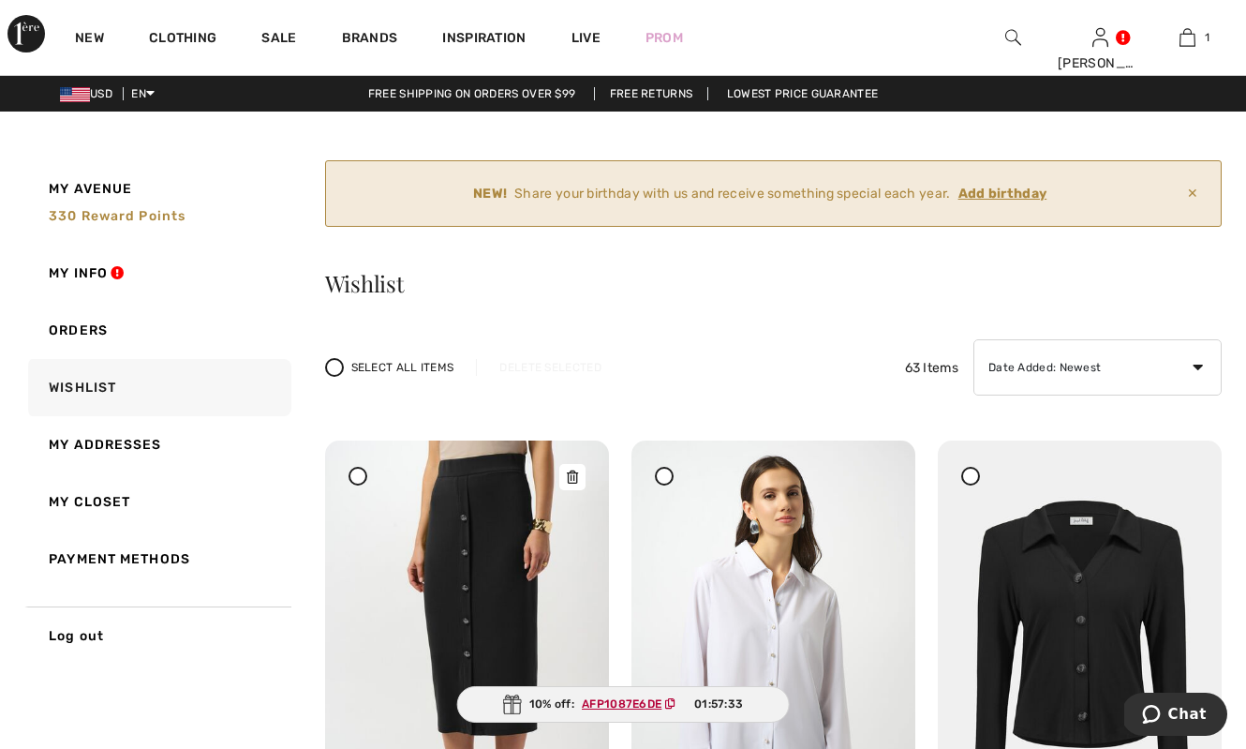
click at [455, 557] on img at bounding box center [467, 652] width 284 height 425
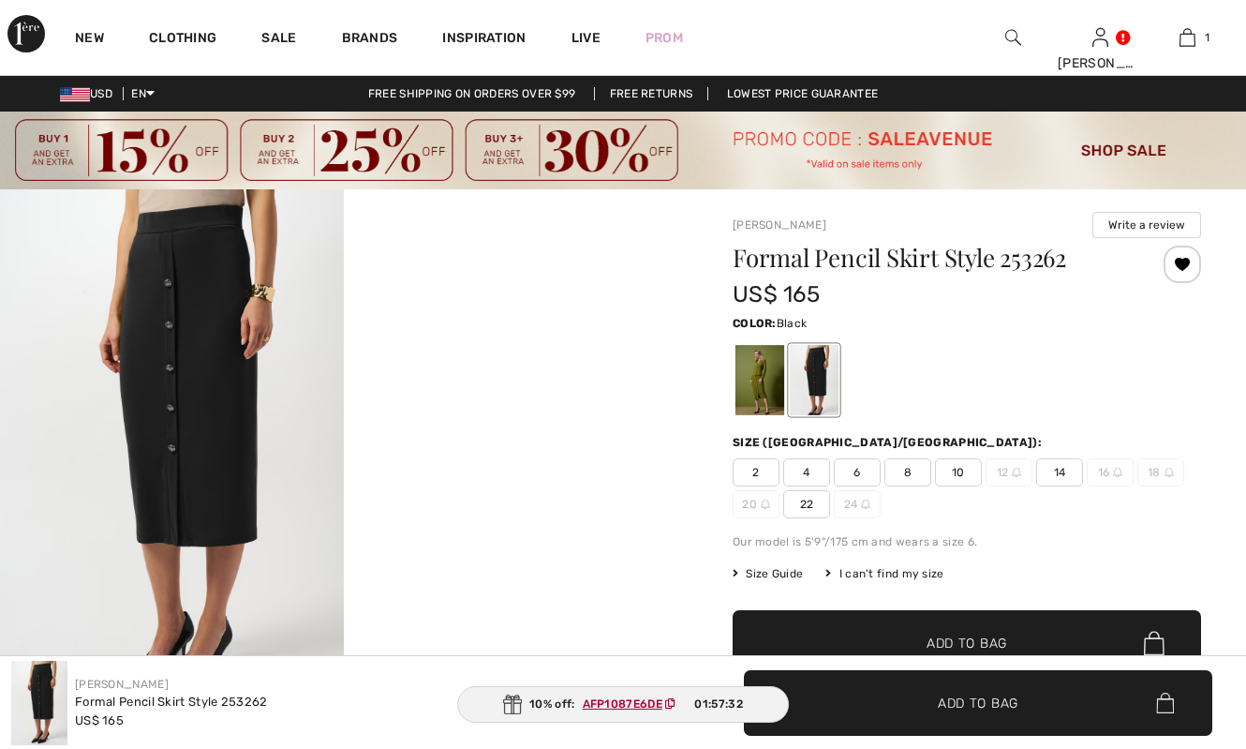
checkbox input "true"
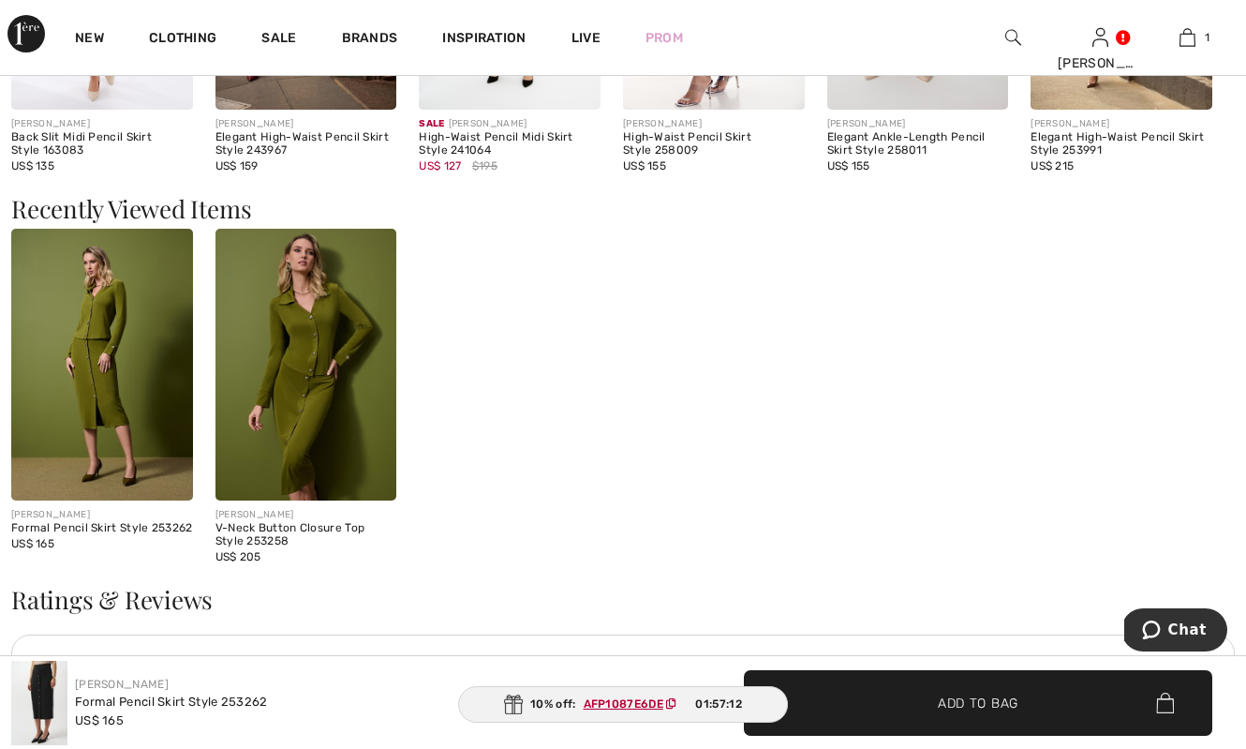
scroll to position [1833, 0]
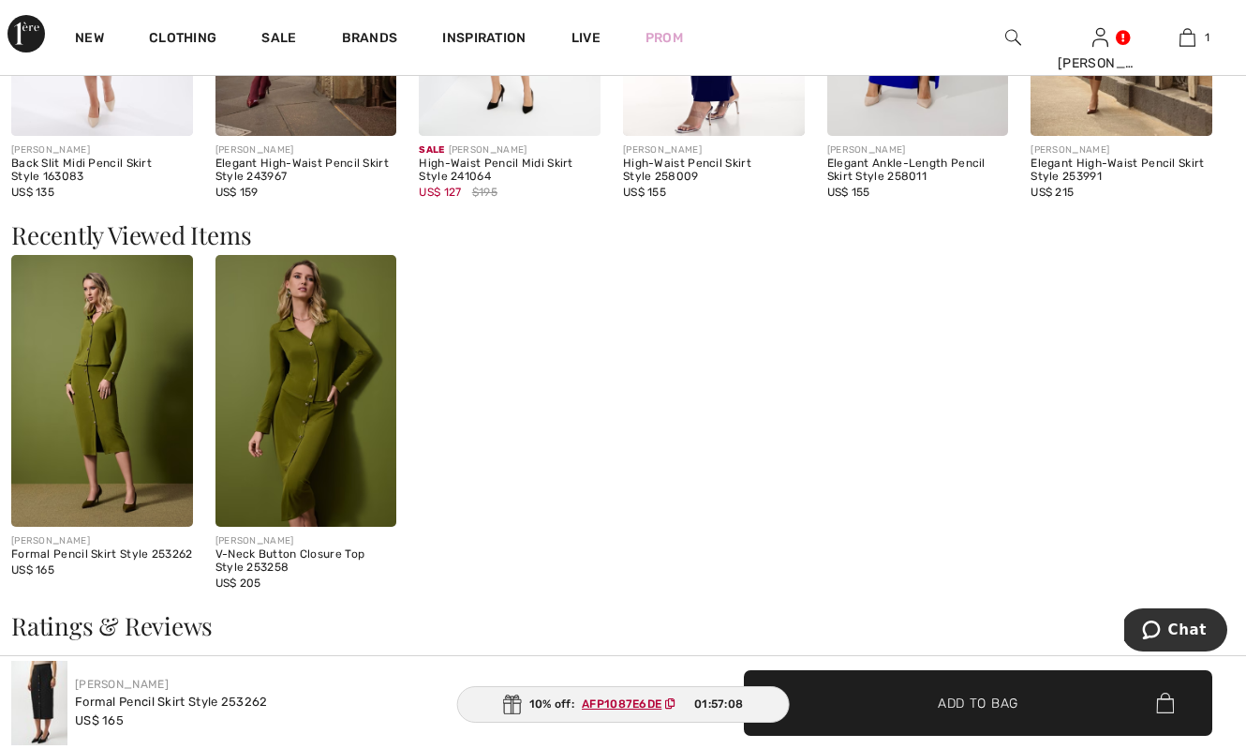
click at [132, 470] on img at bounding box center [102, 391] width 182 height 272
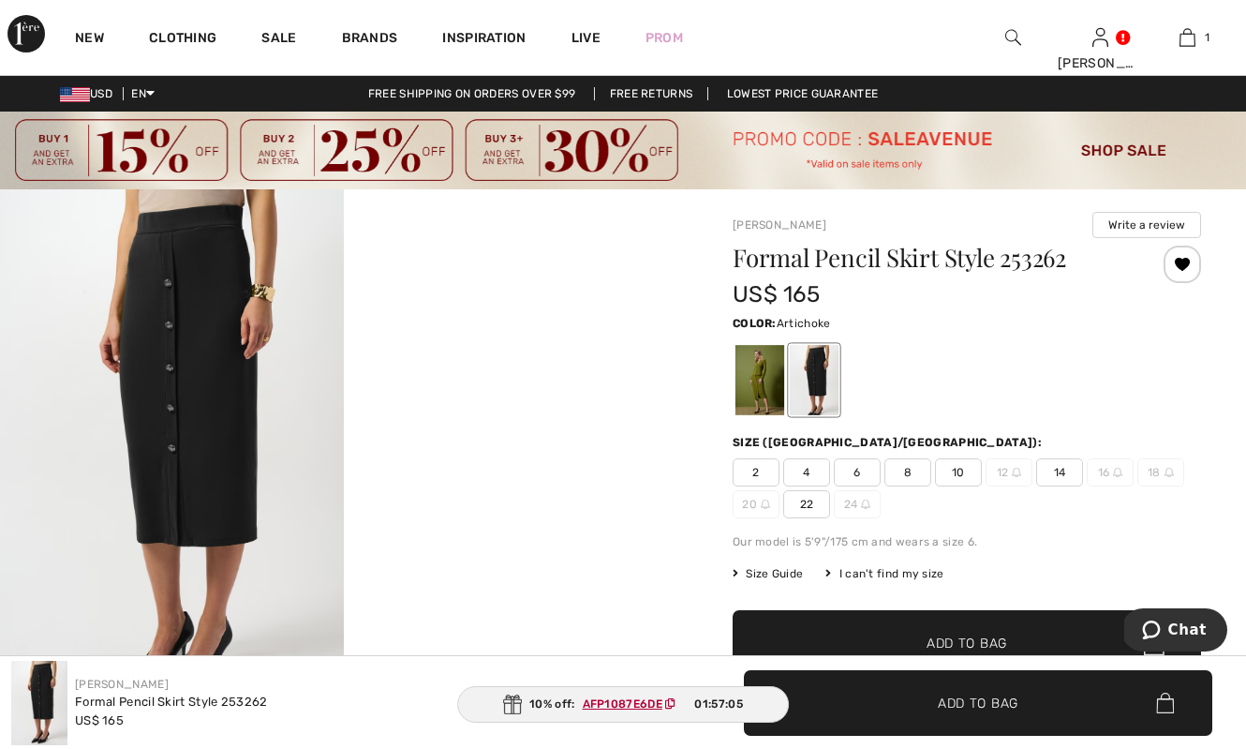
click at [753, 376] on div at bounding box center [760, 380] width 49 height 70
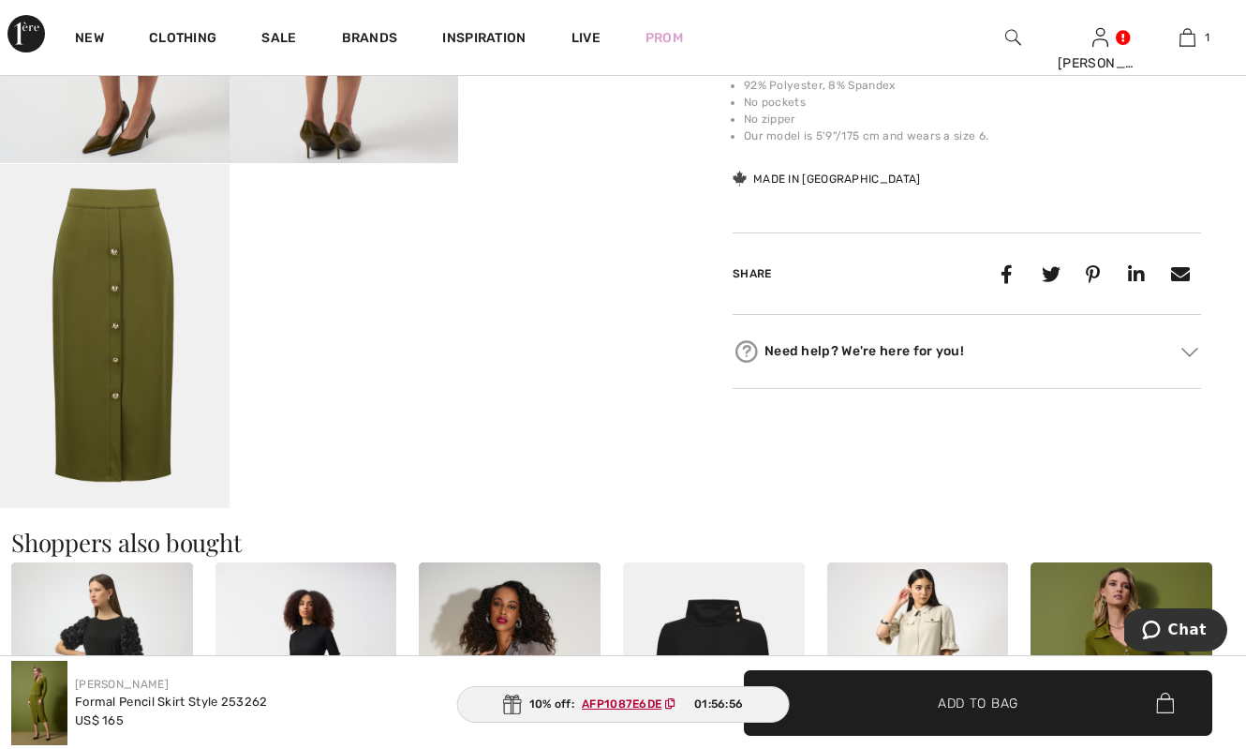
scroll to position [893, 0]
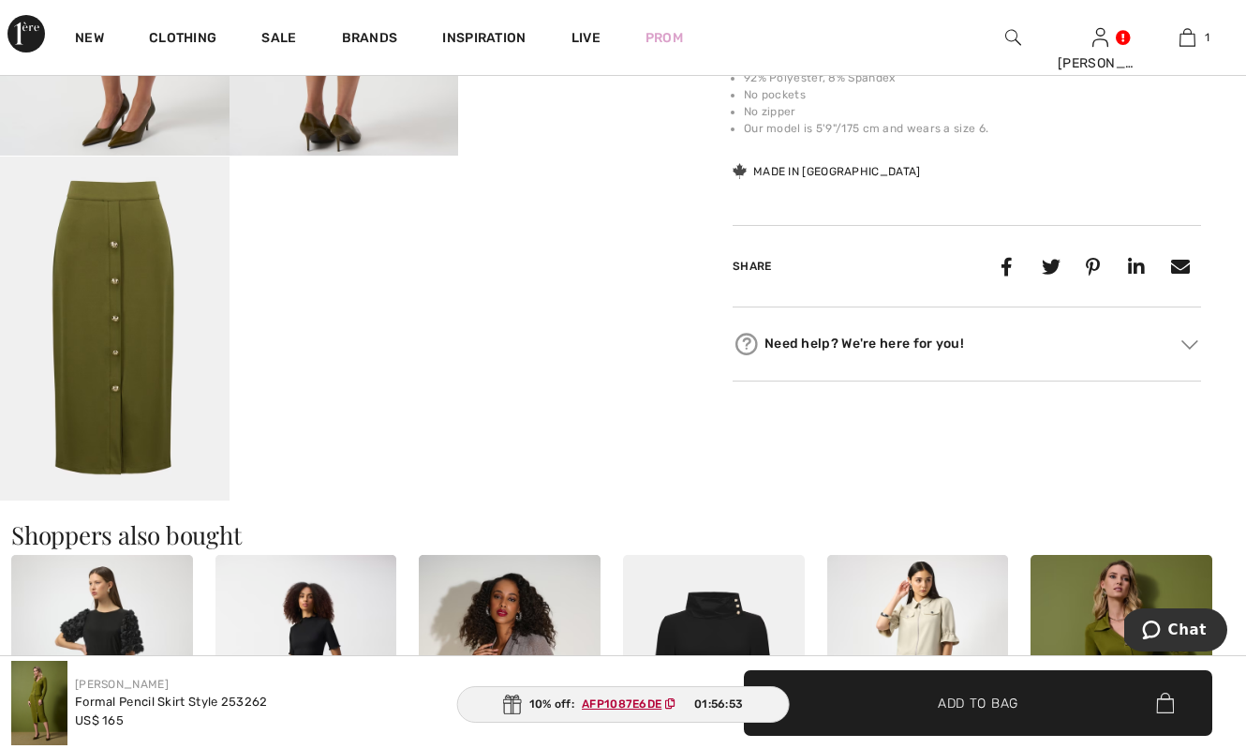
click at [1186, 345] on img at bounding box center [1190, 344] width 17 height 9
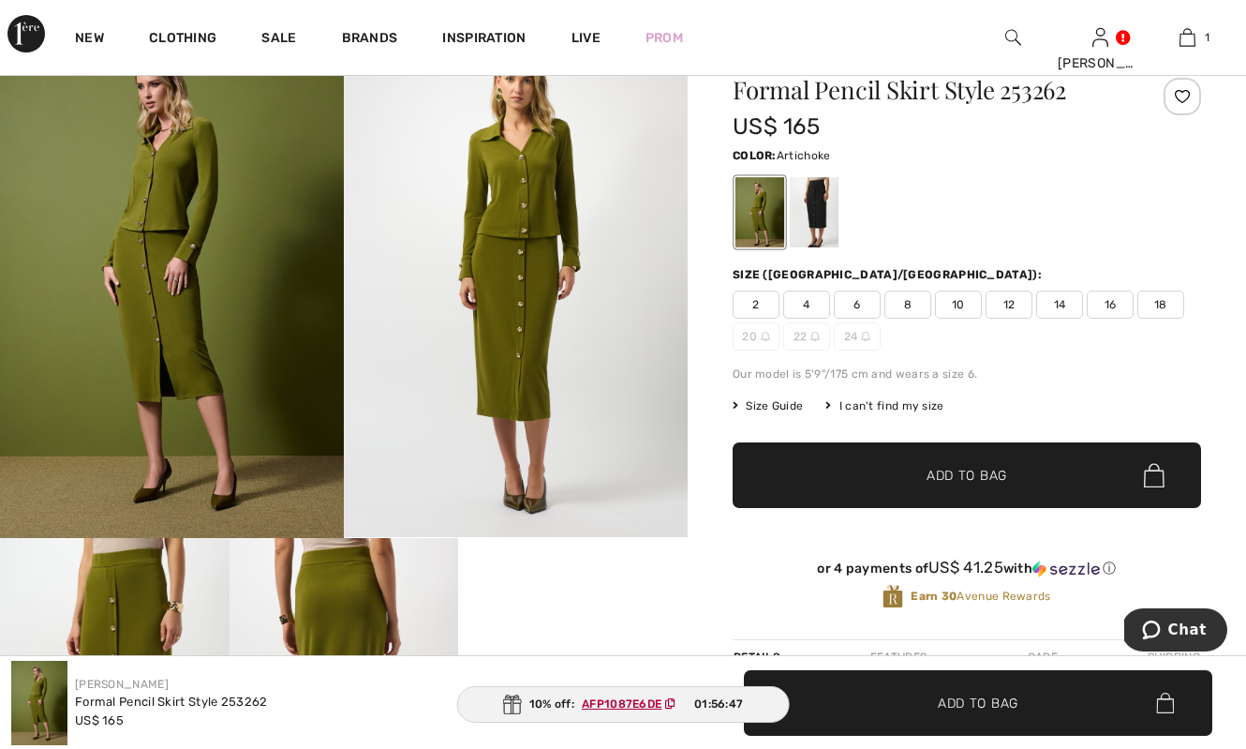
scroll to position [157, 0]
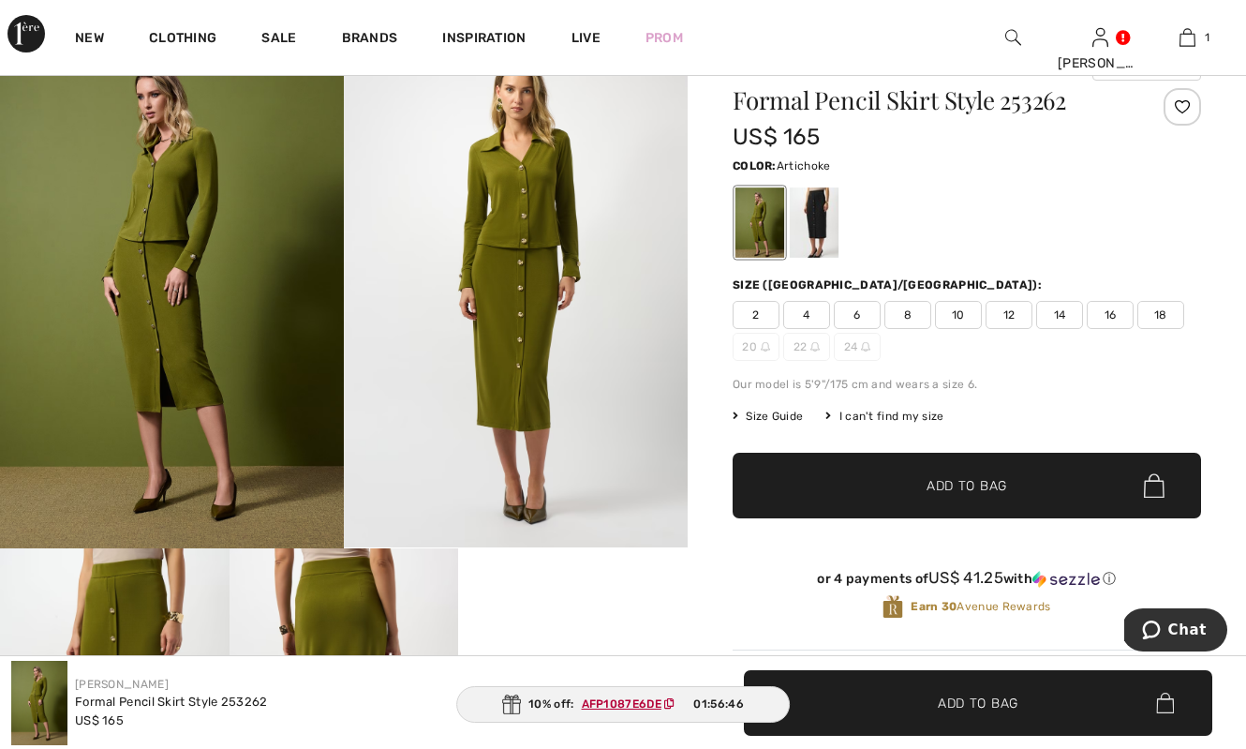
click at [1058, 315] on span "14" at bounding box center [1060, 315] width 47 height 28
click at [962, 485] on span "Add to Bag" at bounding box center [967, 486] width 81 height 20
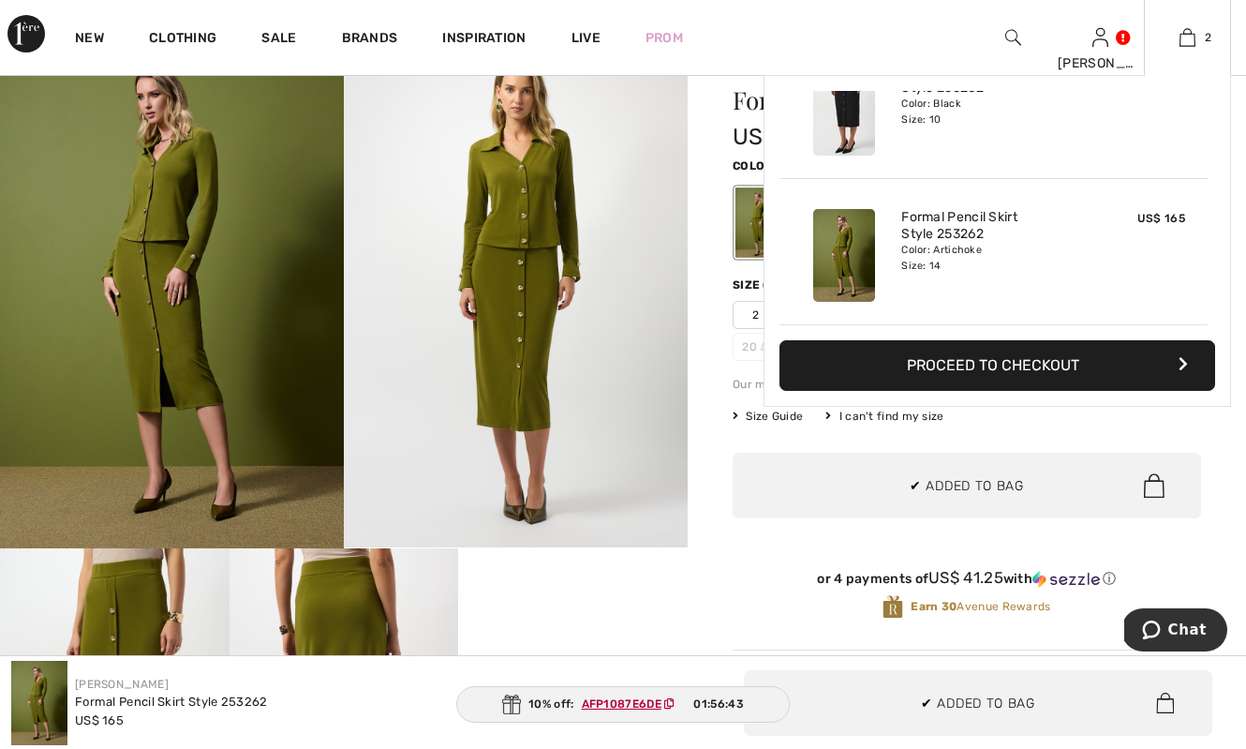
scroll to position [0, 0]
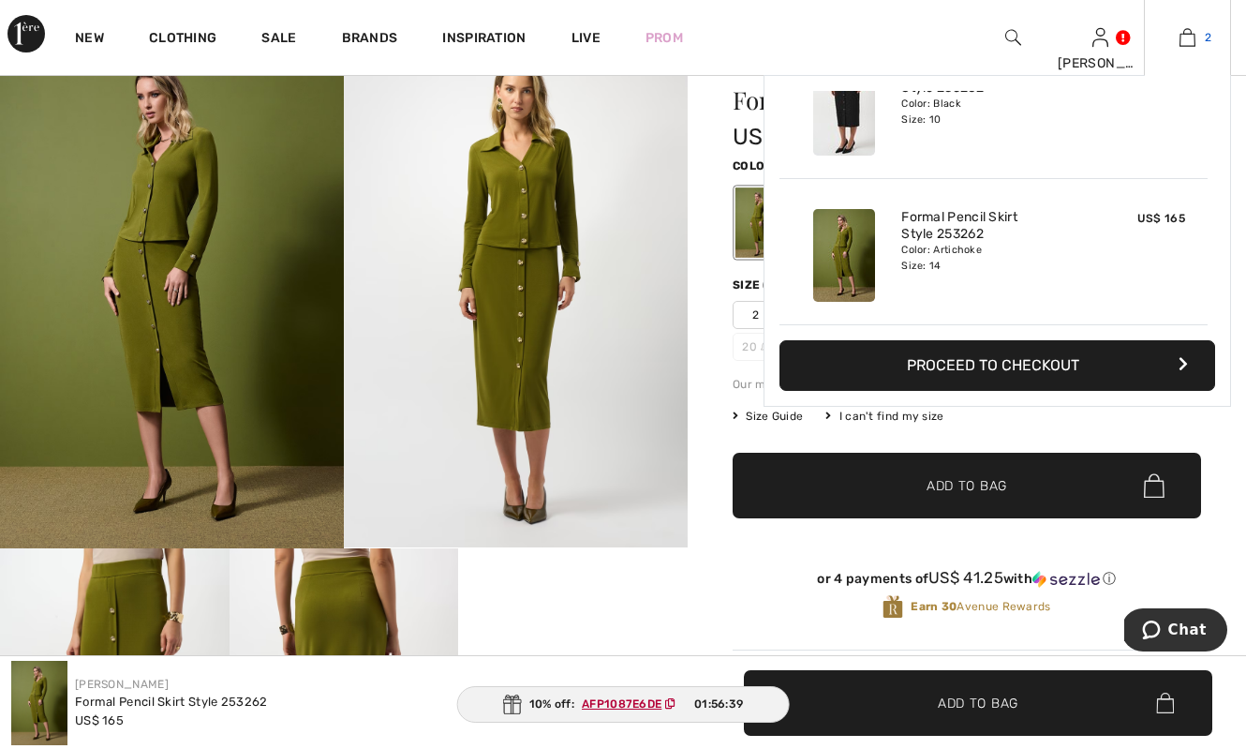
click at [1188, 36] on img at bounding box center [1188, 37] width 16 height 22
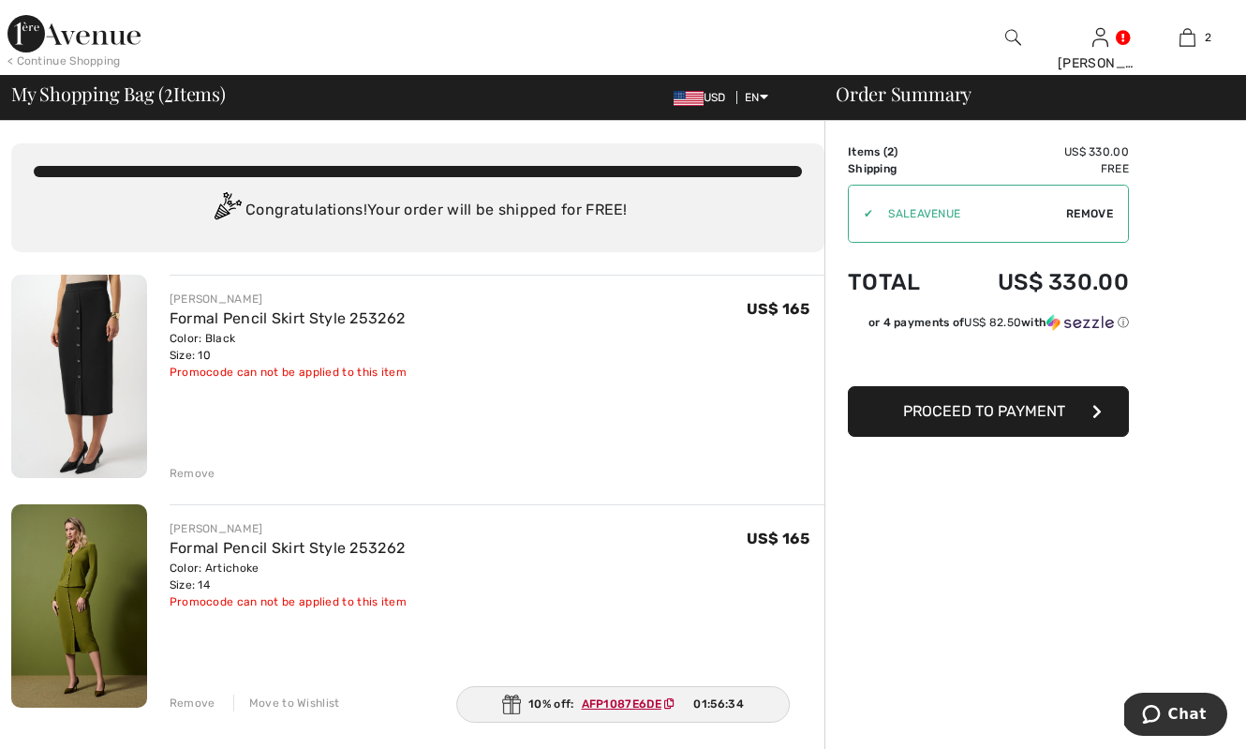
click at [186, 701] on div "Remove" at bounding box center [193, 702] width 46 height 17
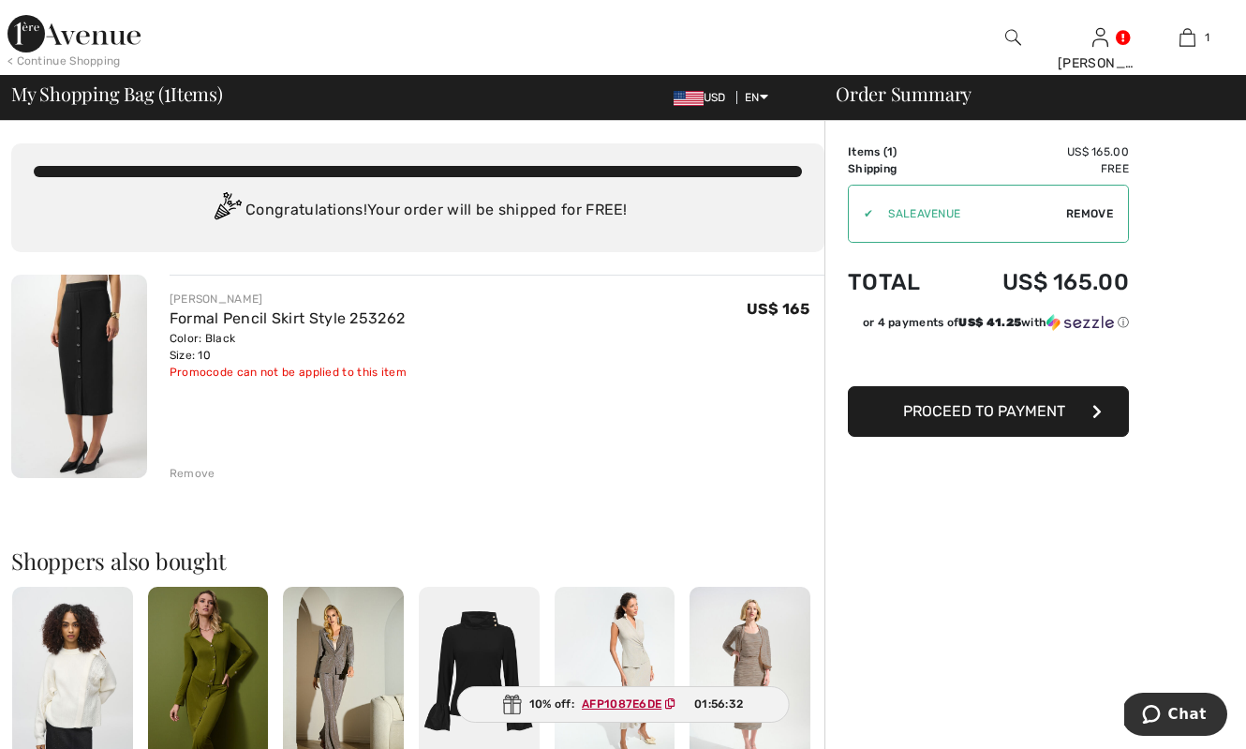
click at [191, 472] on div "Remove" at bounding box center [193, 473] width 46 height 17
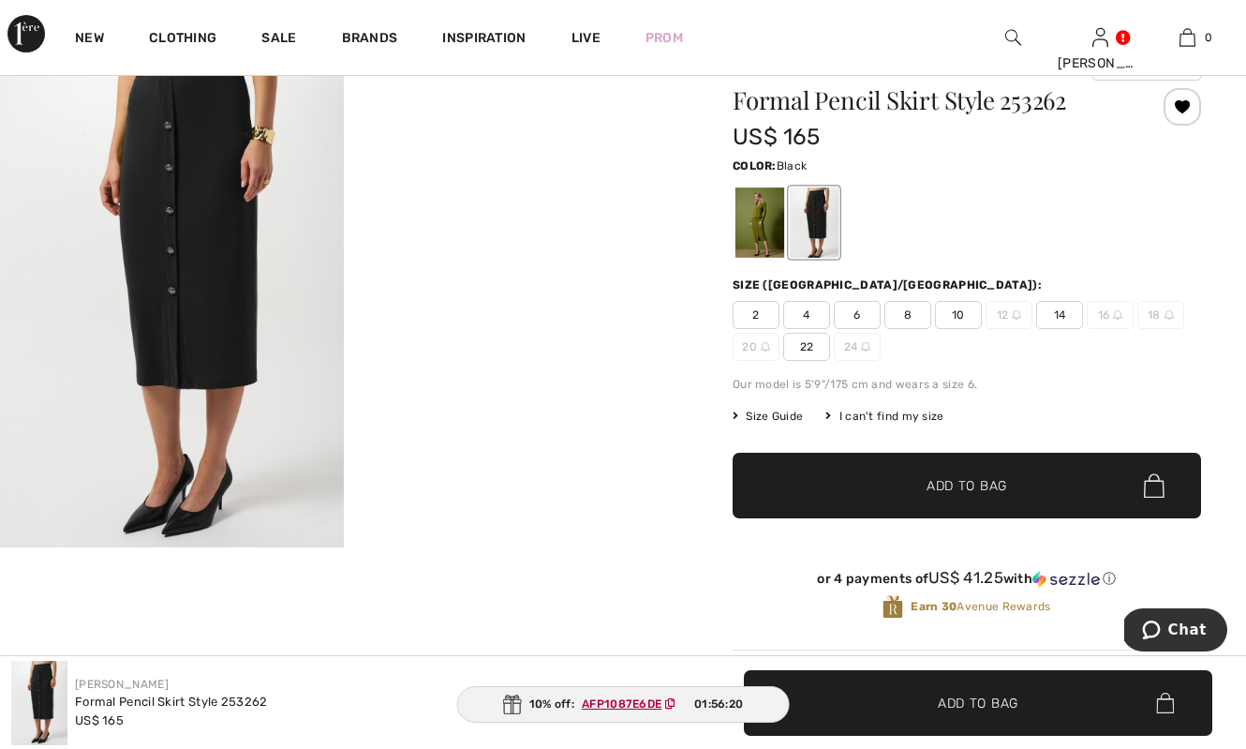
click at [835, 248] on div at bounding box center [814, 222] width 49 height 70
click at [998, 488] on span "Add to Bag" at bounding box center [967, 486] width 81 height 20
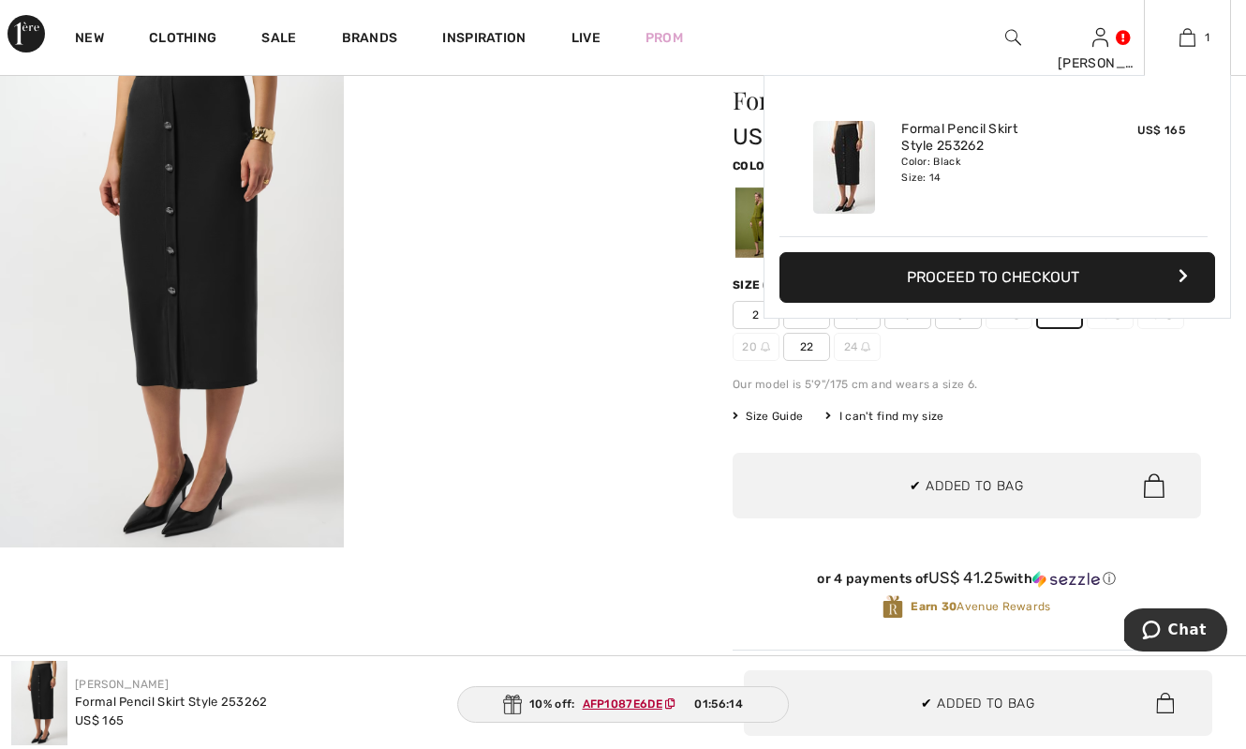
click at [996, 272] on button "Proceed to Checkout" at bounding box center [998, 277] width 436 height 51
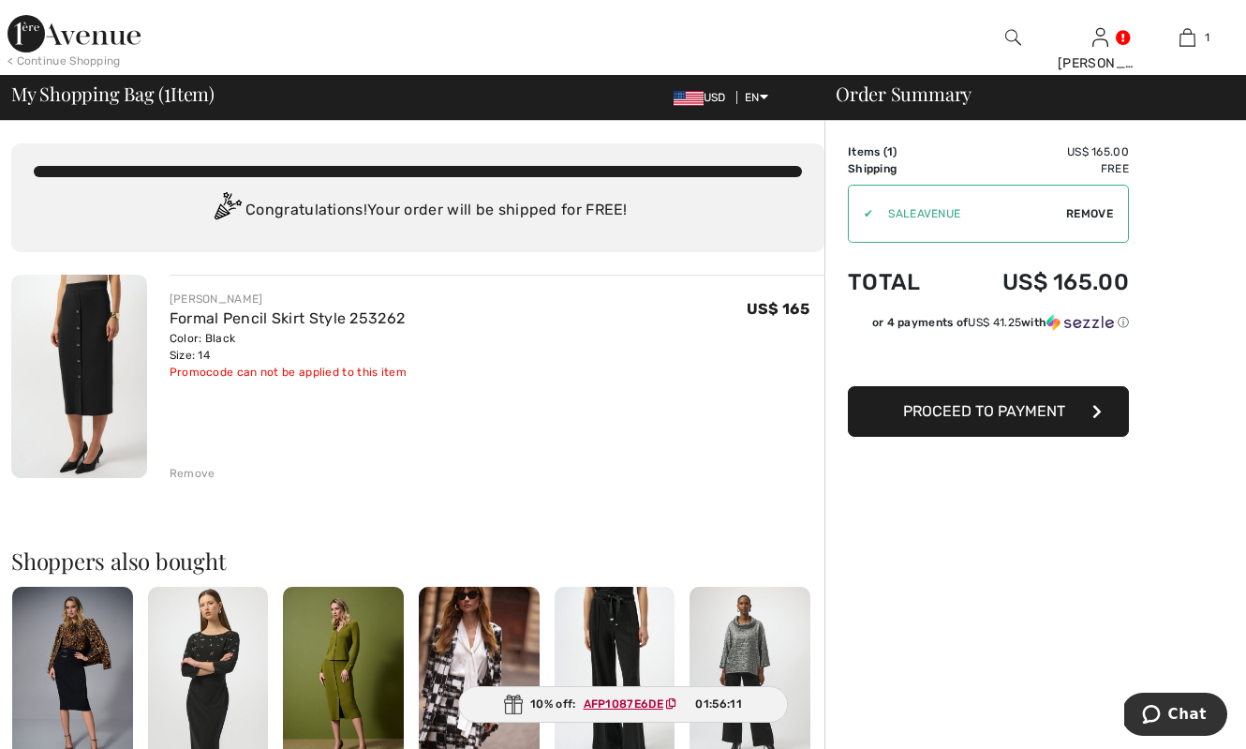
click at [1092, 216] on span "Remove" at bounding box center [1090, 213] width 47 height 17
click at [965, 218] on input "TEXT" at bounding box center [963, 214] width 228 height 56
paste input "AFP1087E6DE"
type input "AFP1087E6DE"
click at [1097, 212] on span "Apply" at bounding box center [1095, 213] width 37 height 17
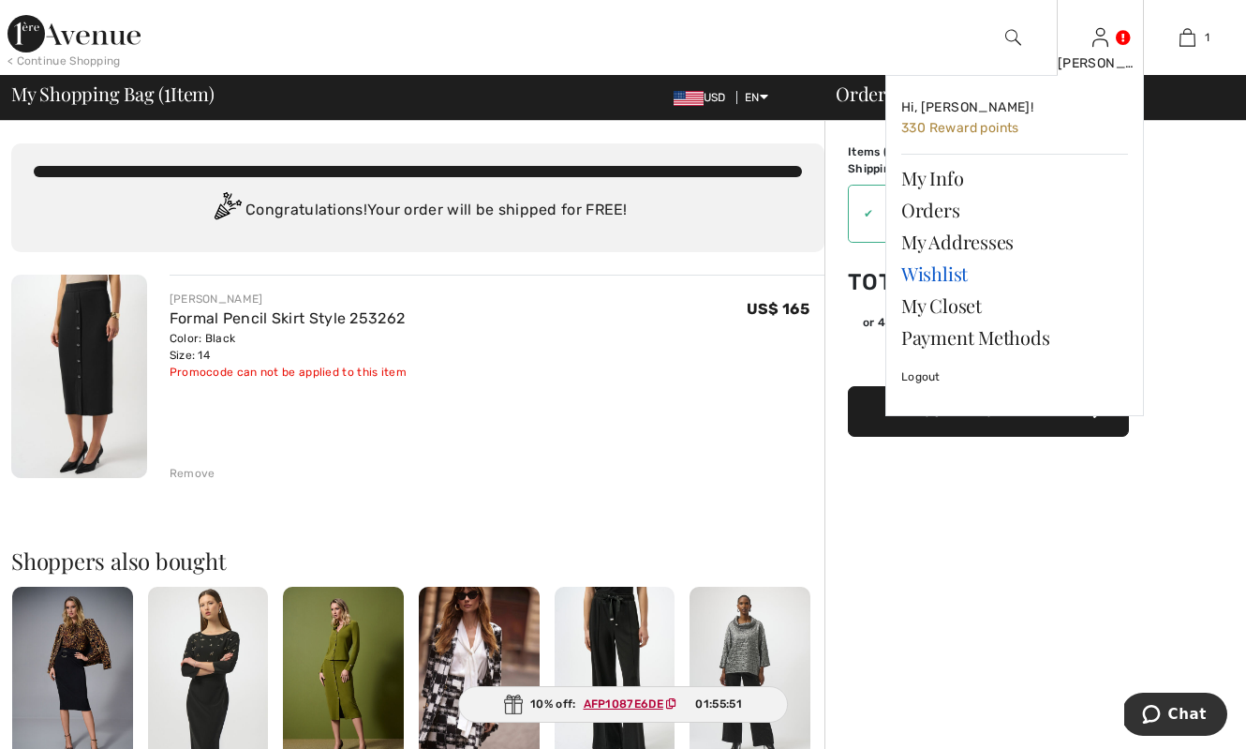
click at [944, 275] on link "Wishlist" at bounding box center [1015, 274] width 227 height 32
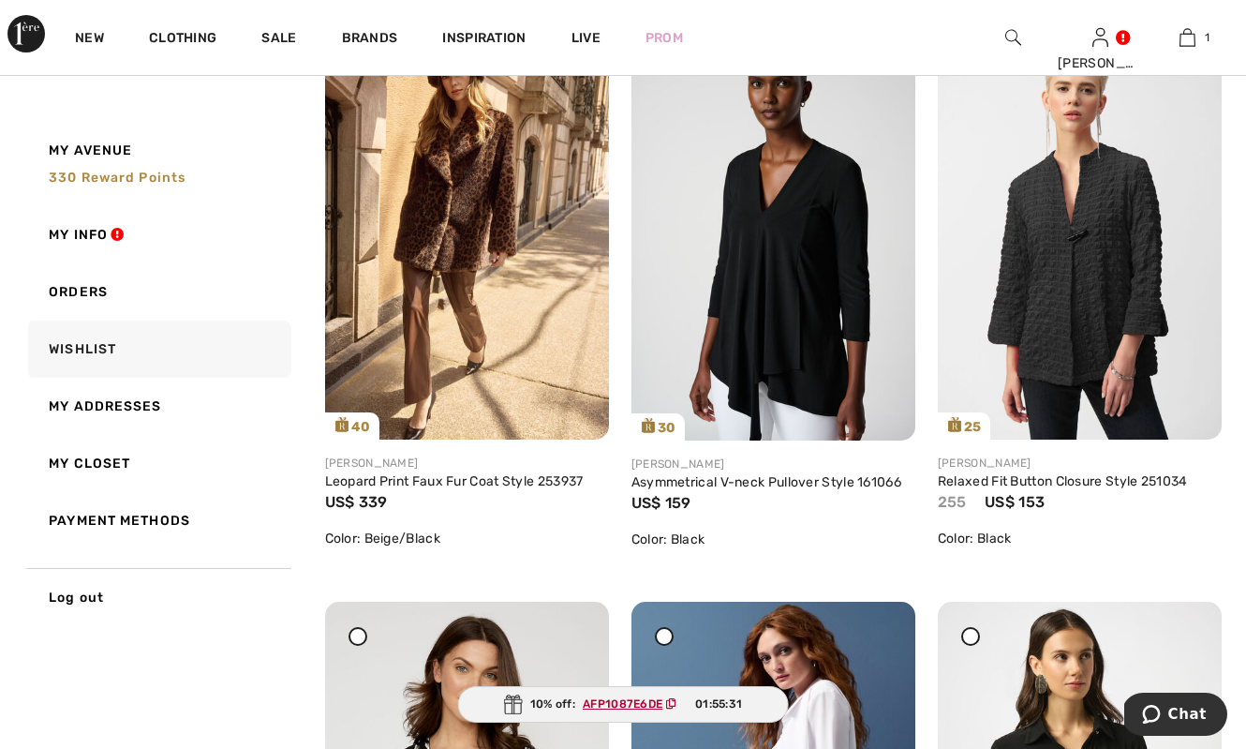
scroll to position [1005, 0]
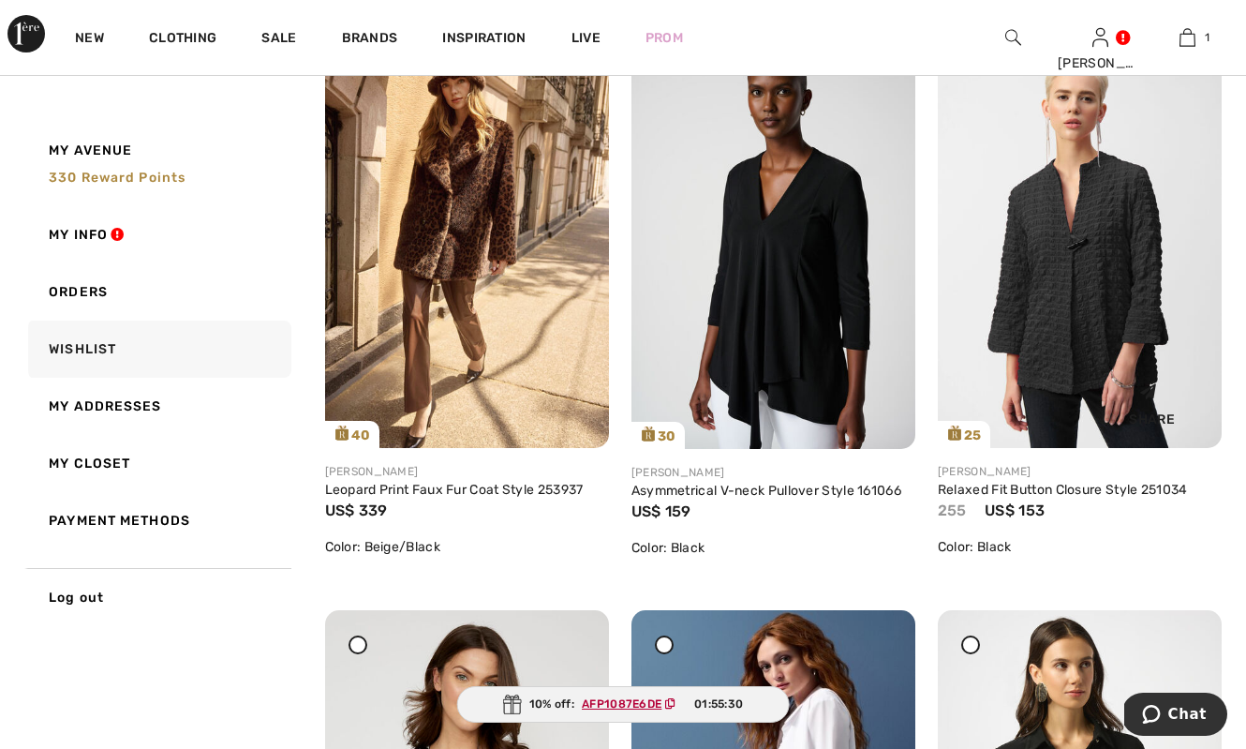
click at [1099, 291] on img at bounding box center [1080, 234] width 284 height 425
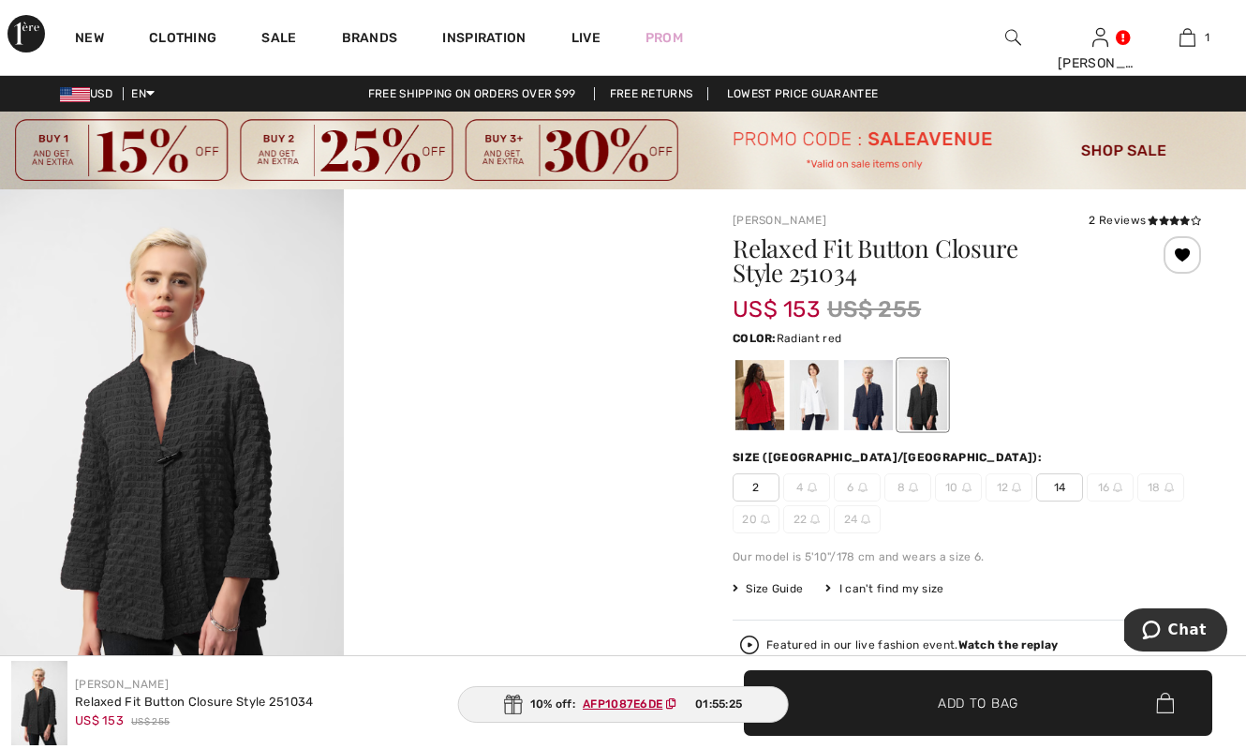
click at [758, 403] on div at bounding box center [760, 395] width 49 height 70
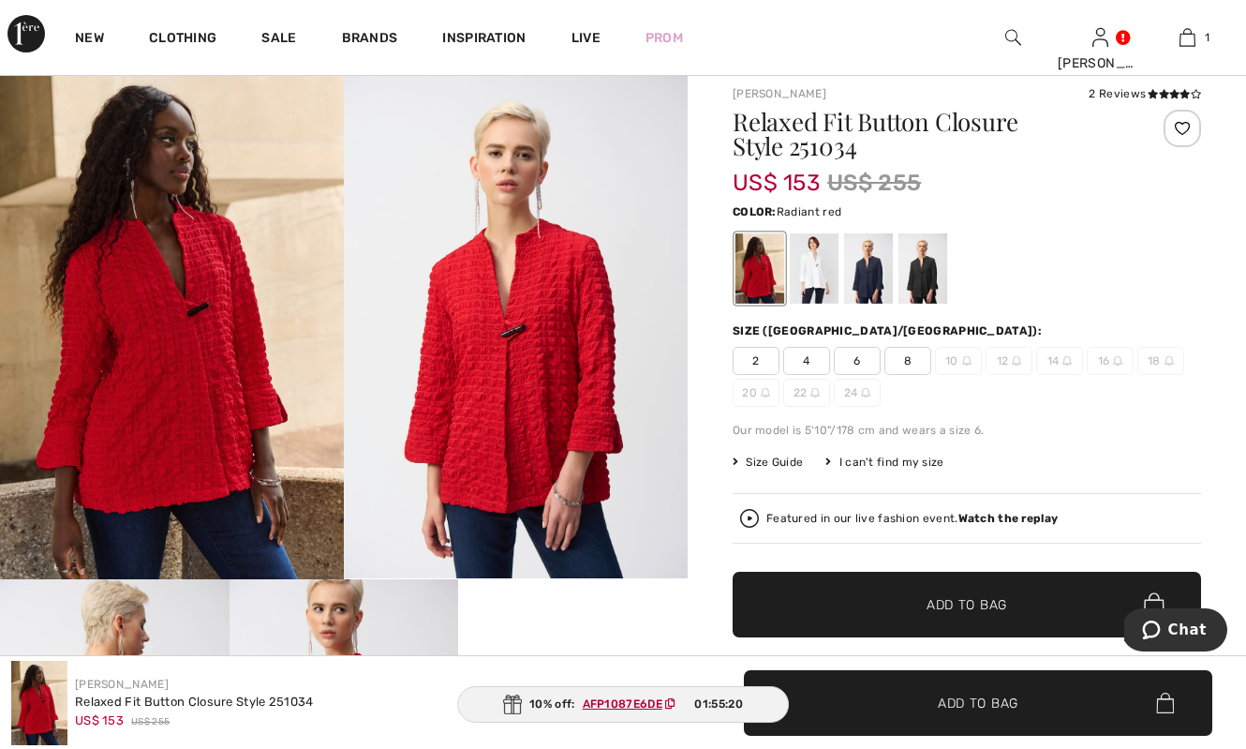
scroll to position [246, 0]
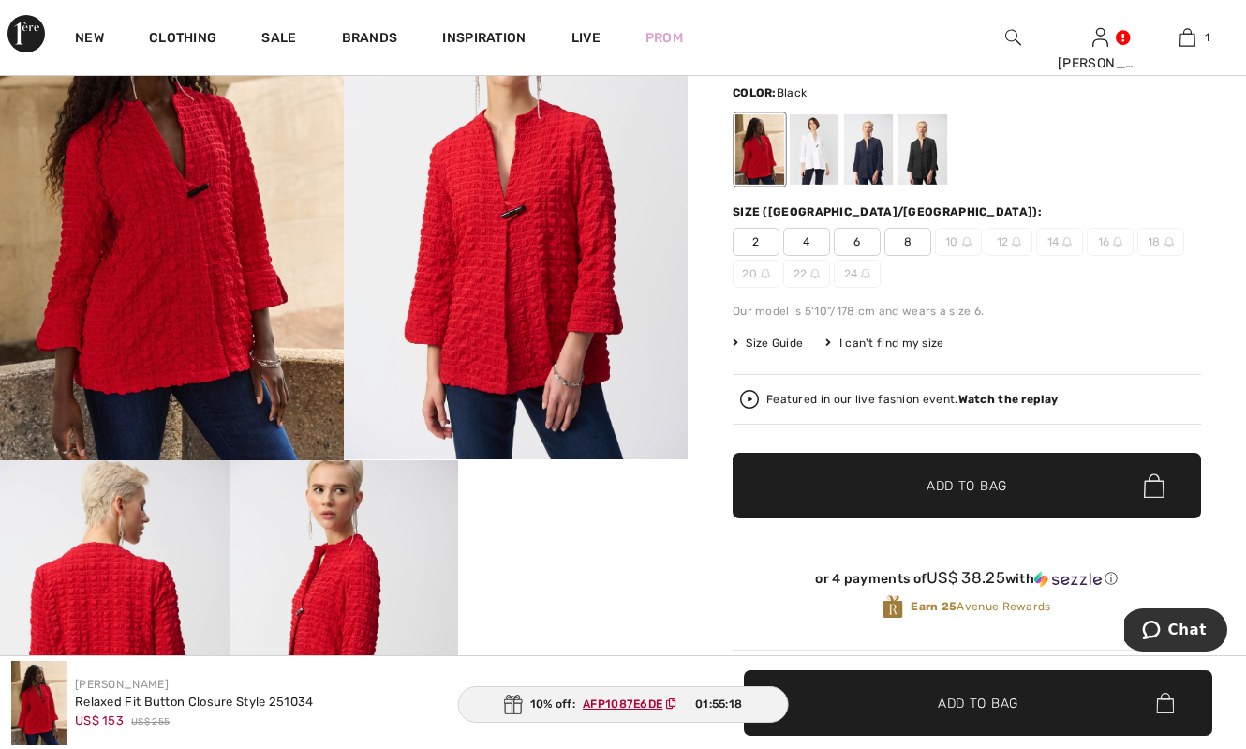
click at [929, 153] on div at bounding box center [923, 149] width 49 height 70
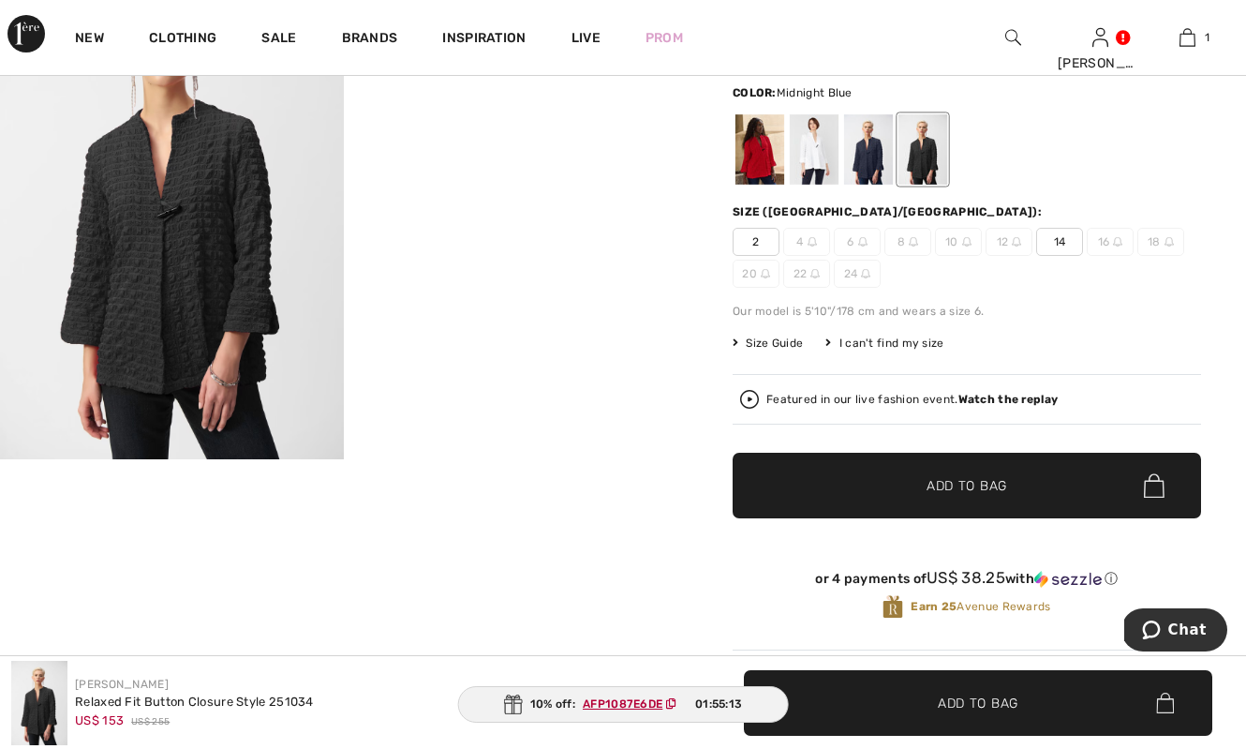
click at [868, 163] on div at bounding box center [868, 149] width 49 height 70
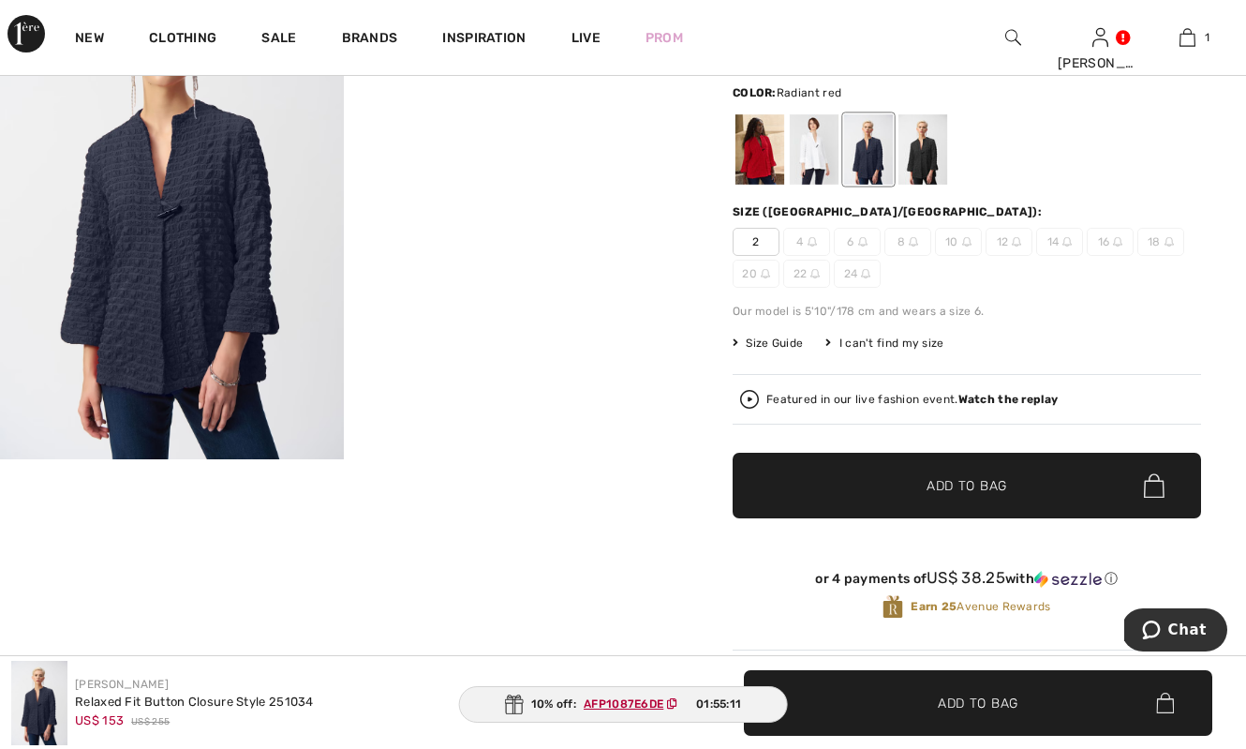
click at [762, 162] on div at bounding box center [760, 149] width 49 height 70
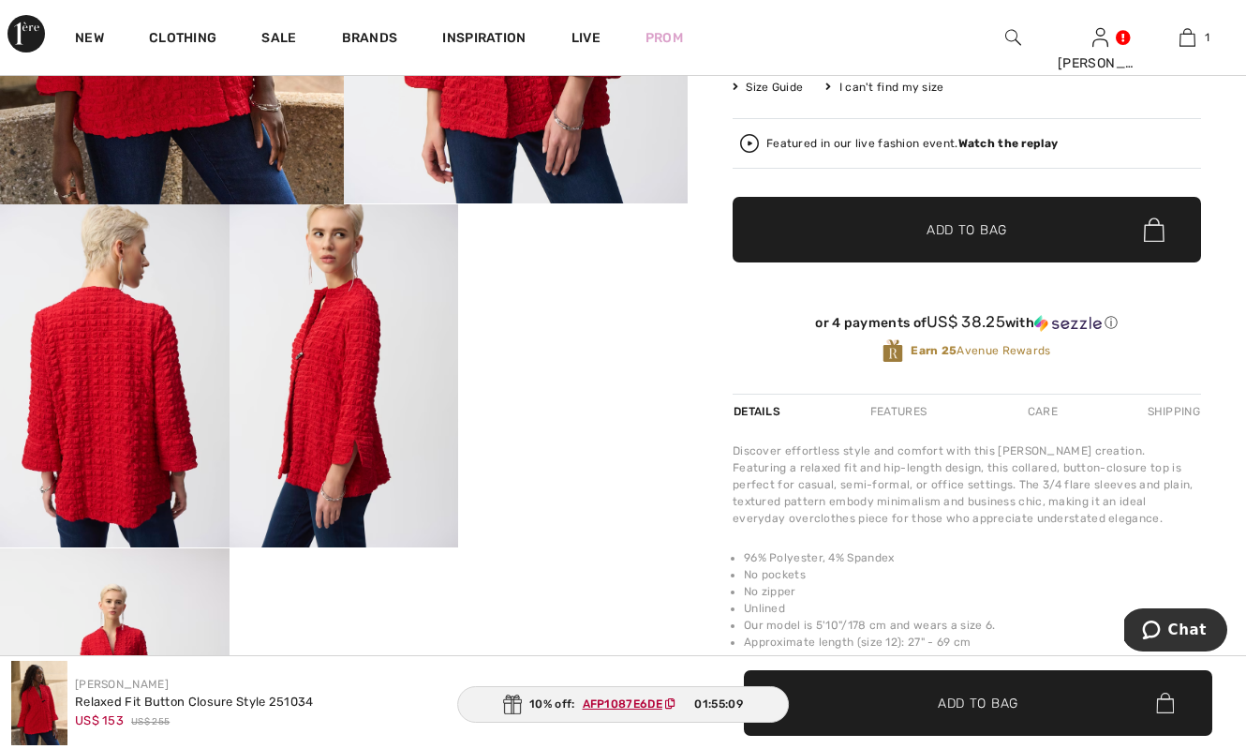
scroll to position [511, 0]
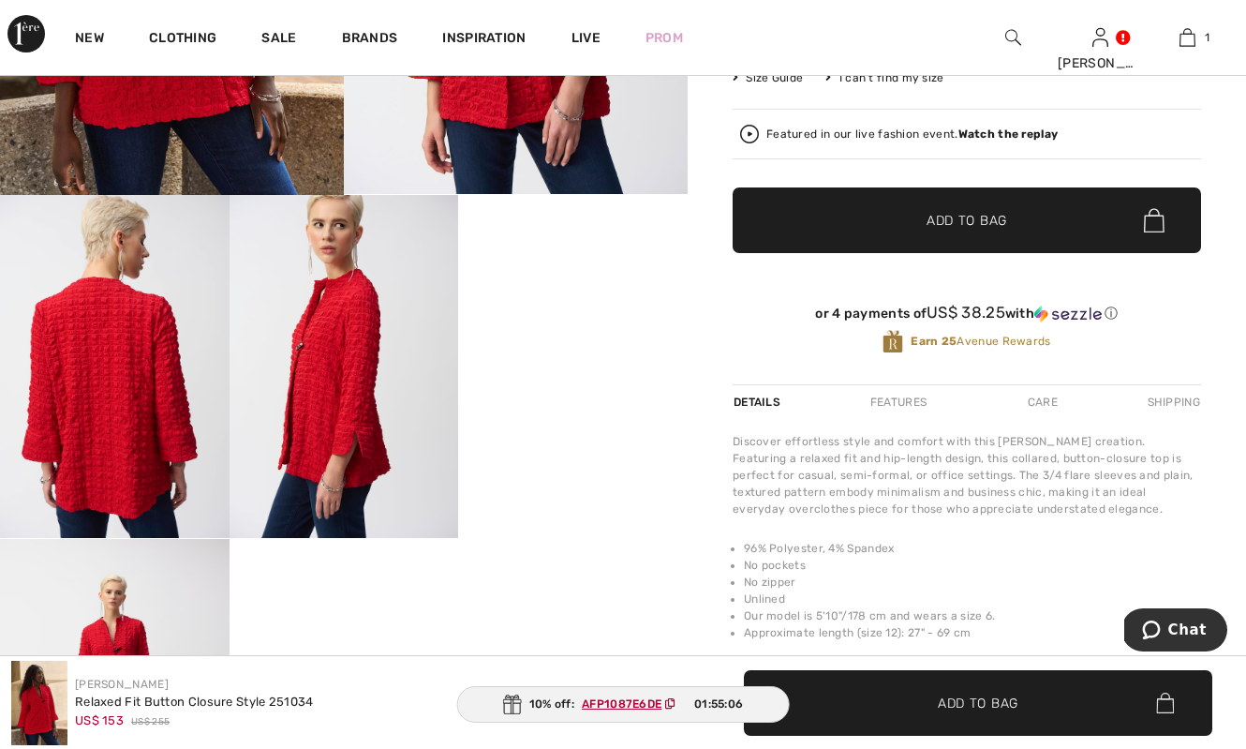
click at [775, 85] on span "Size Guide" at bounding box center [768, 77] width 70 height 17
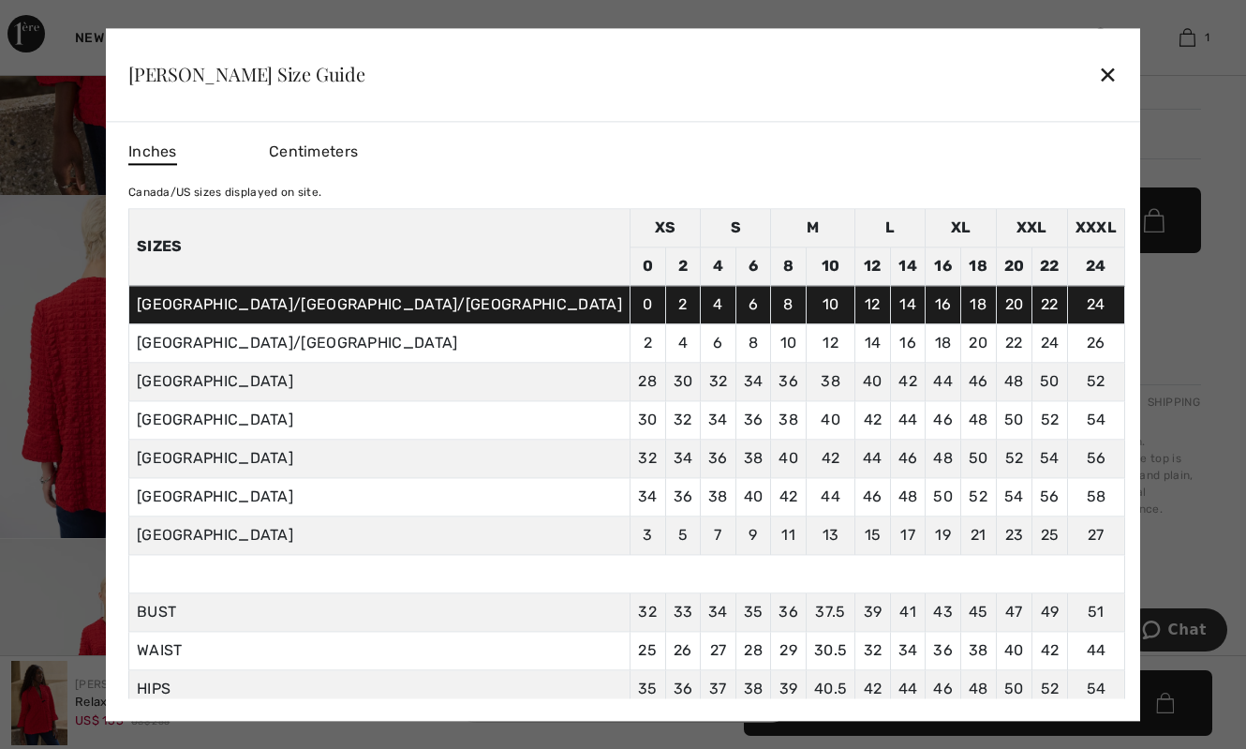
click at [1098, 74] on div "✕" at bounding box center [1108, 74] width 20 height 39
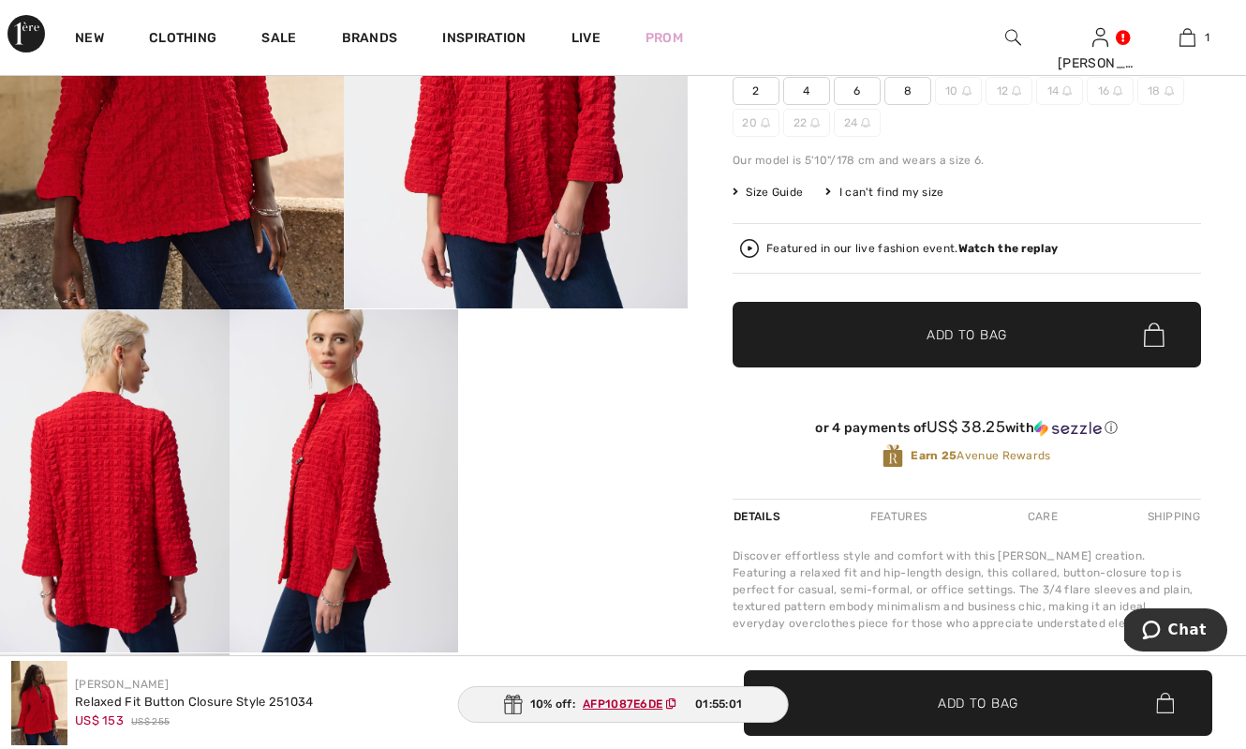
scroll to position [261, 0]
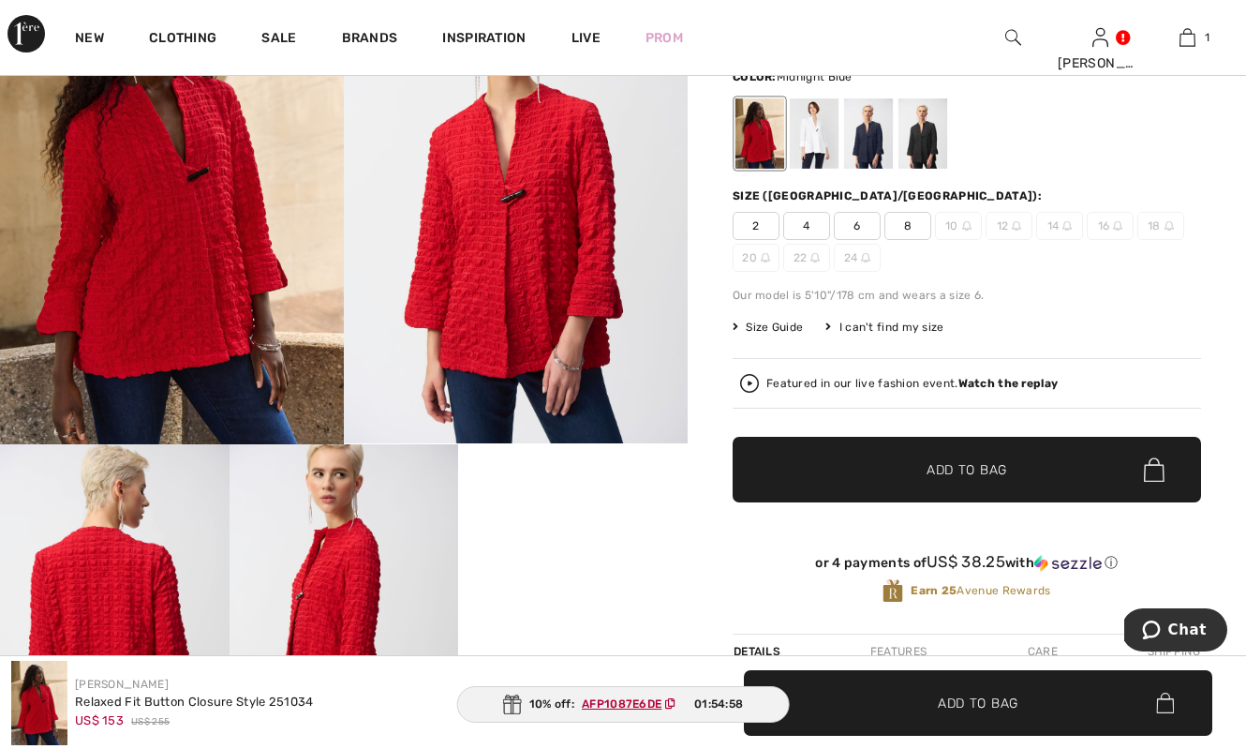
click at [859, 154] on div at bounding box center [868, 133] width 49 height 70
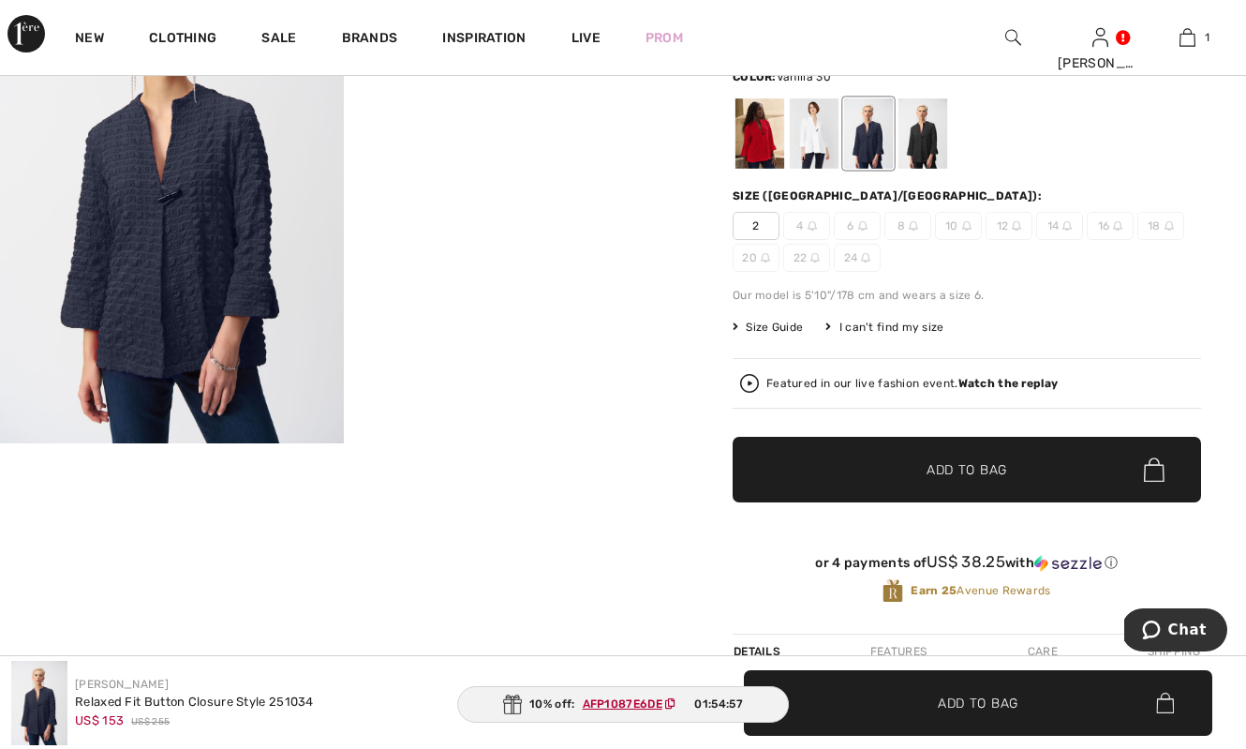
click at [815, 156] on div at bounding box center [814, 133] width 49 height 70
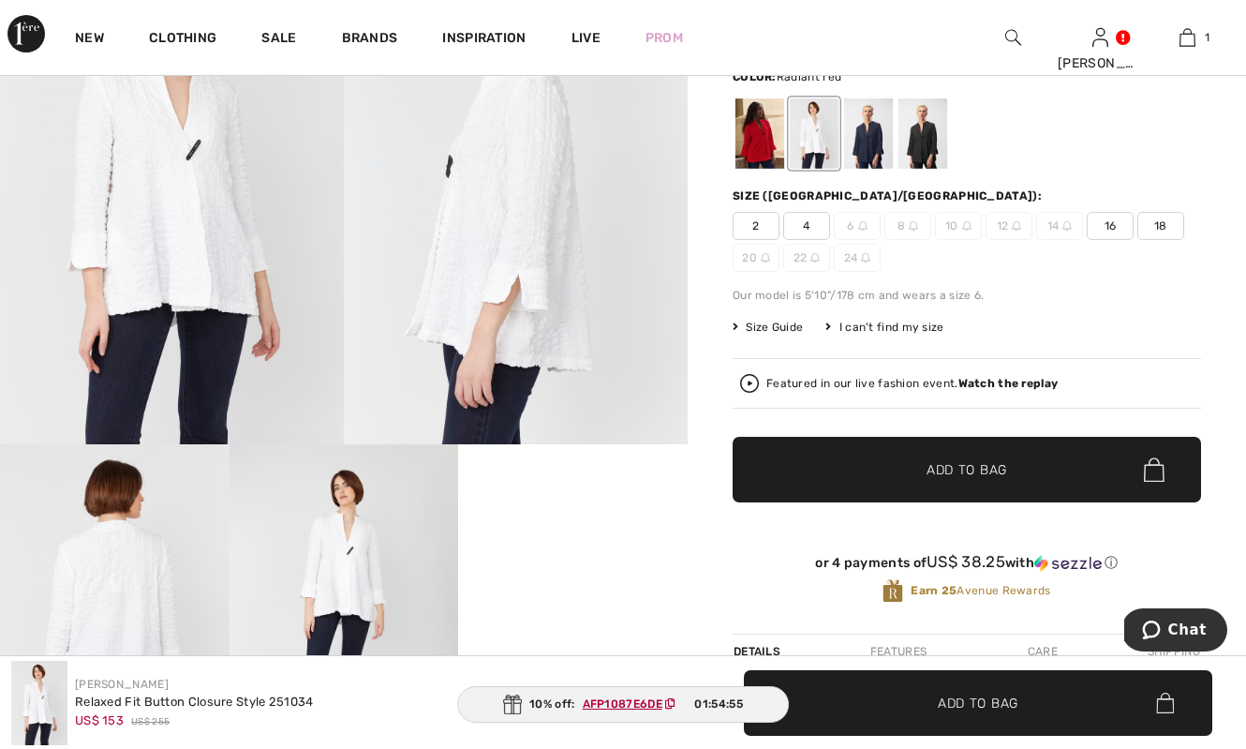
click at [747, 142] on div at bounding box center [760, 133] width 49 height 70
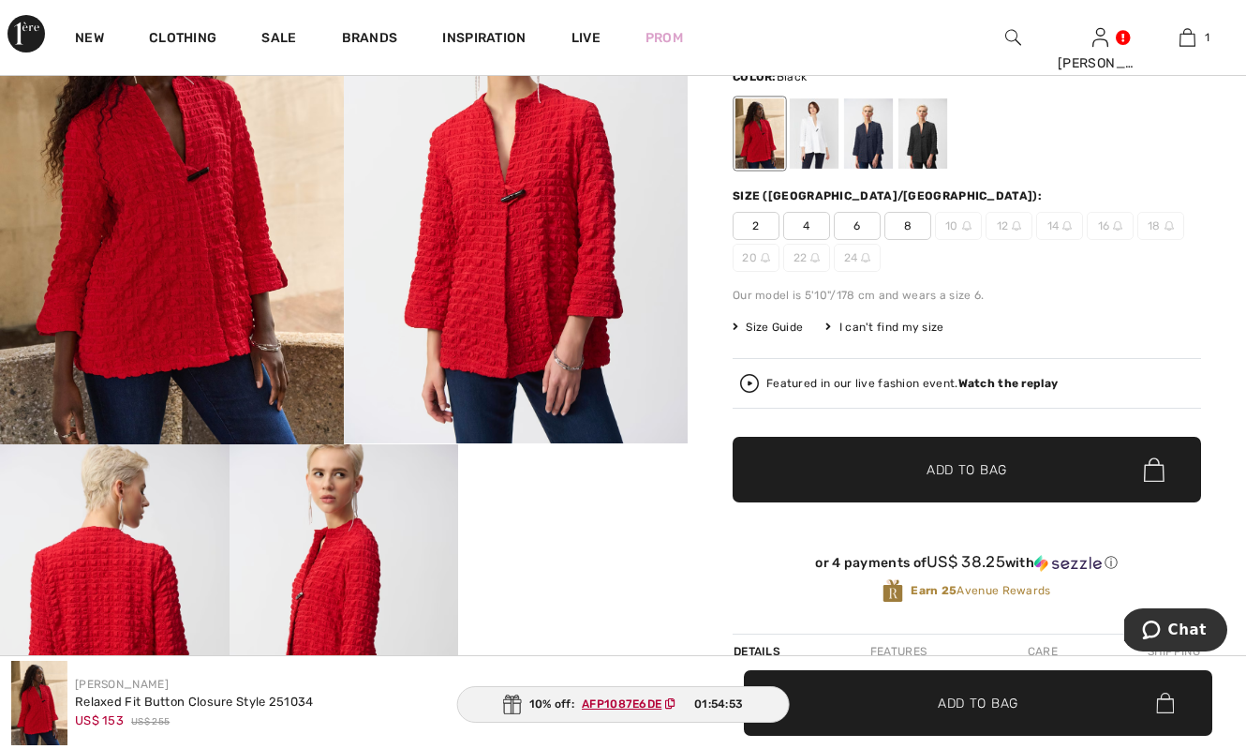
click at [928, 147] on div at bounding box center [923, 133] width 49 height 70
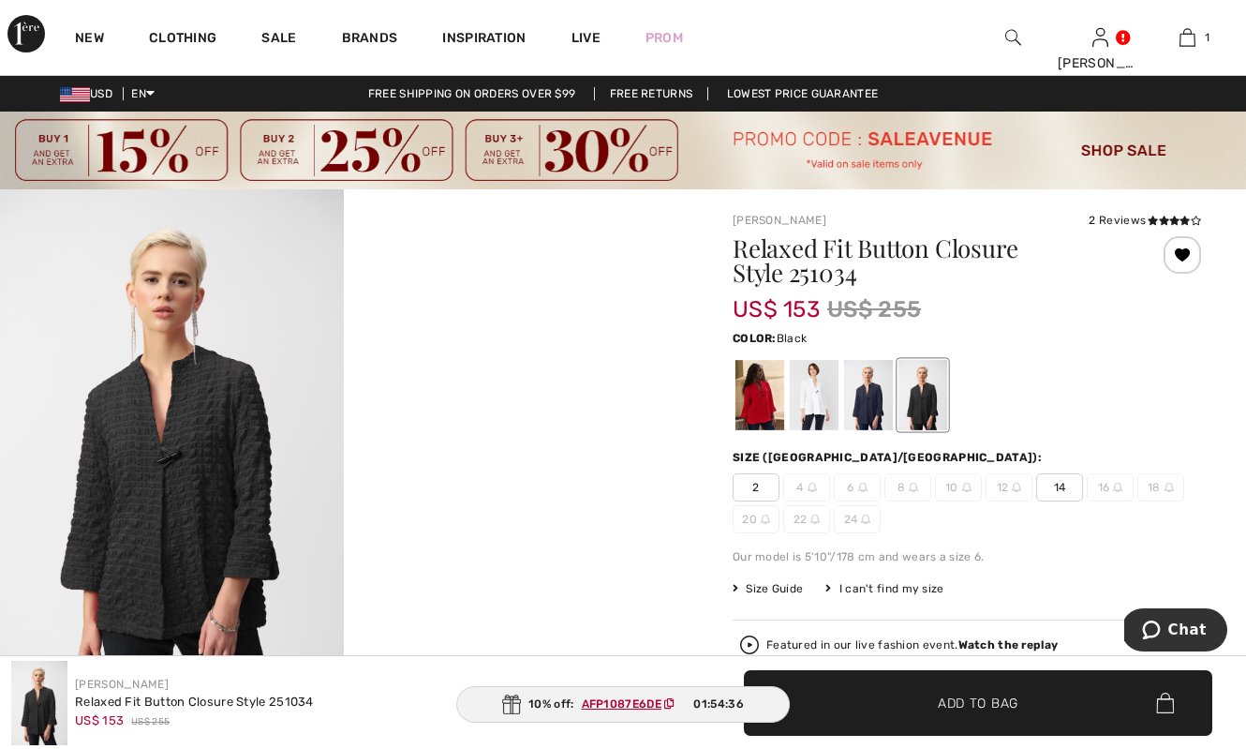
scroll to position [0, 0]
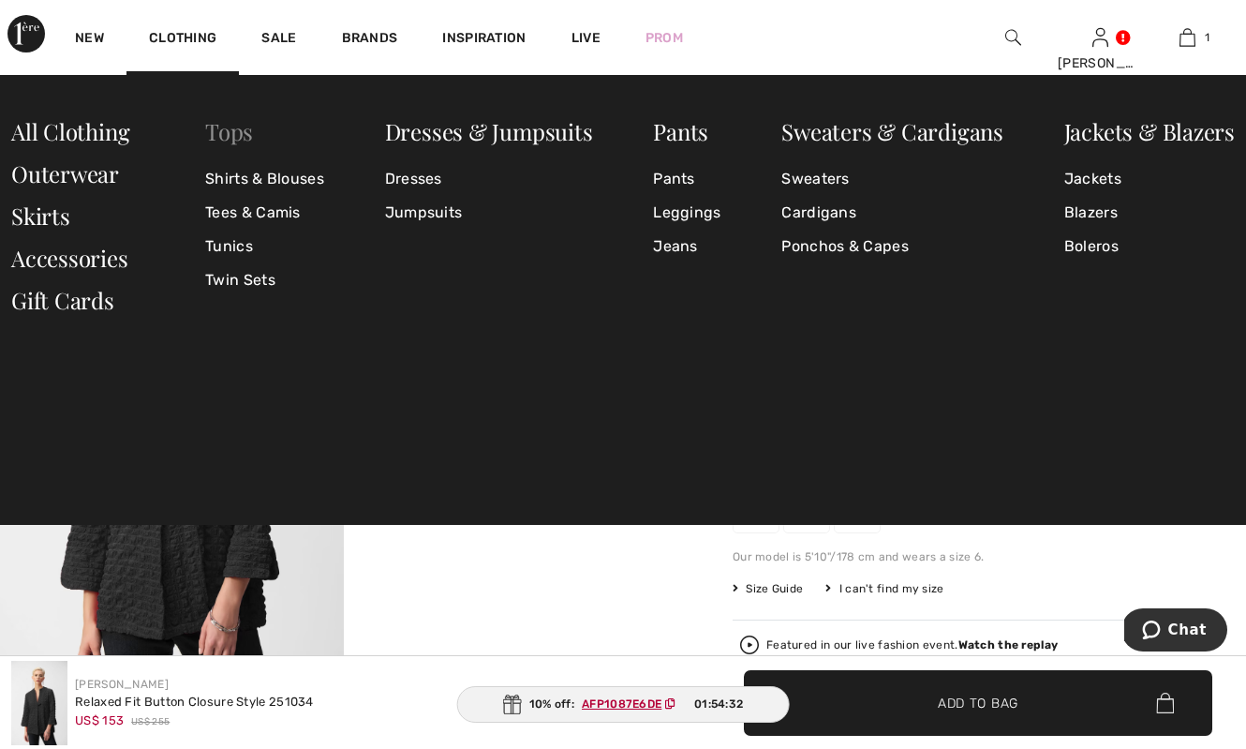
click at [222, 136] on link "Tops" at bounding box center [229, 131] width 48 height 30
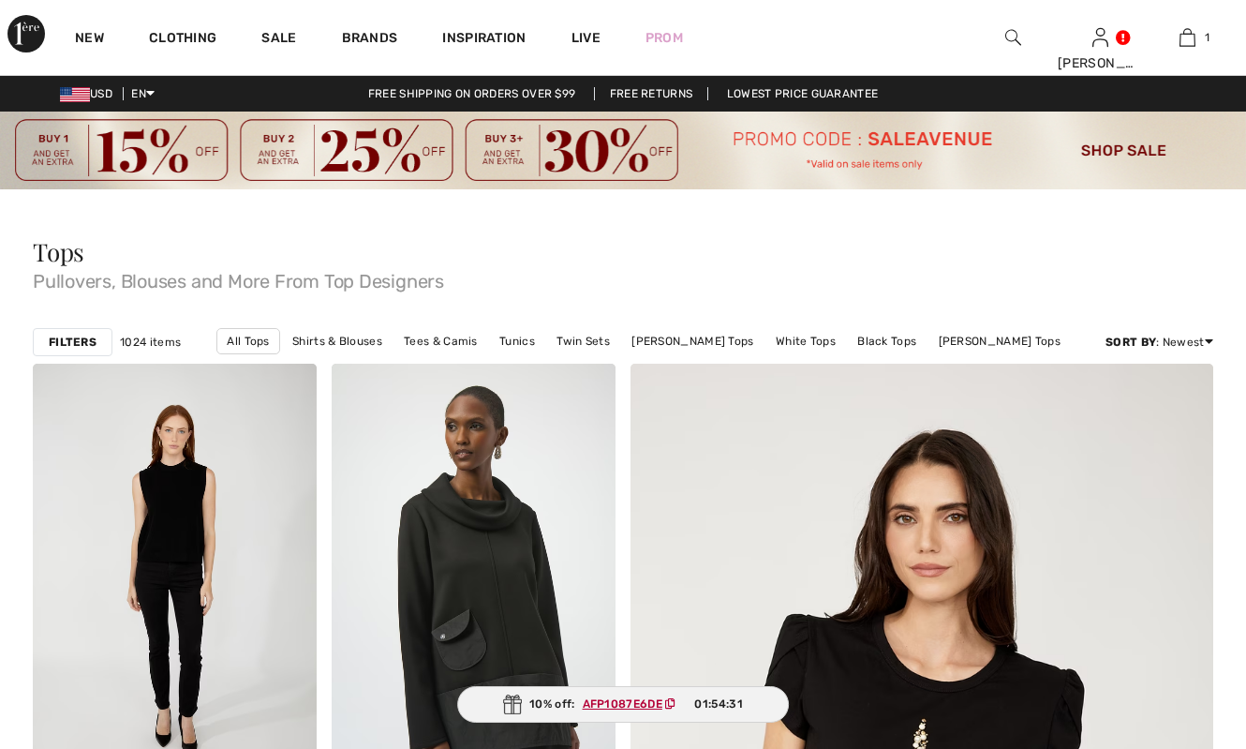
checkbox input "true"
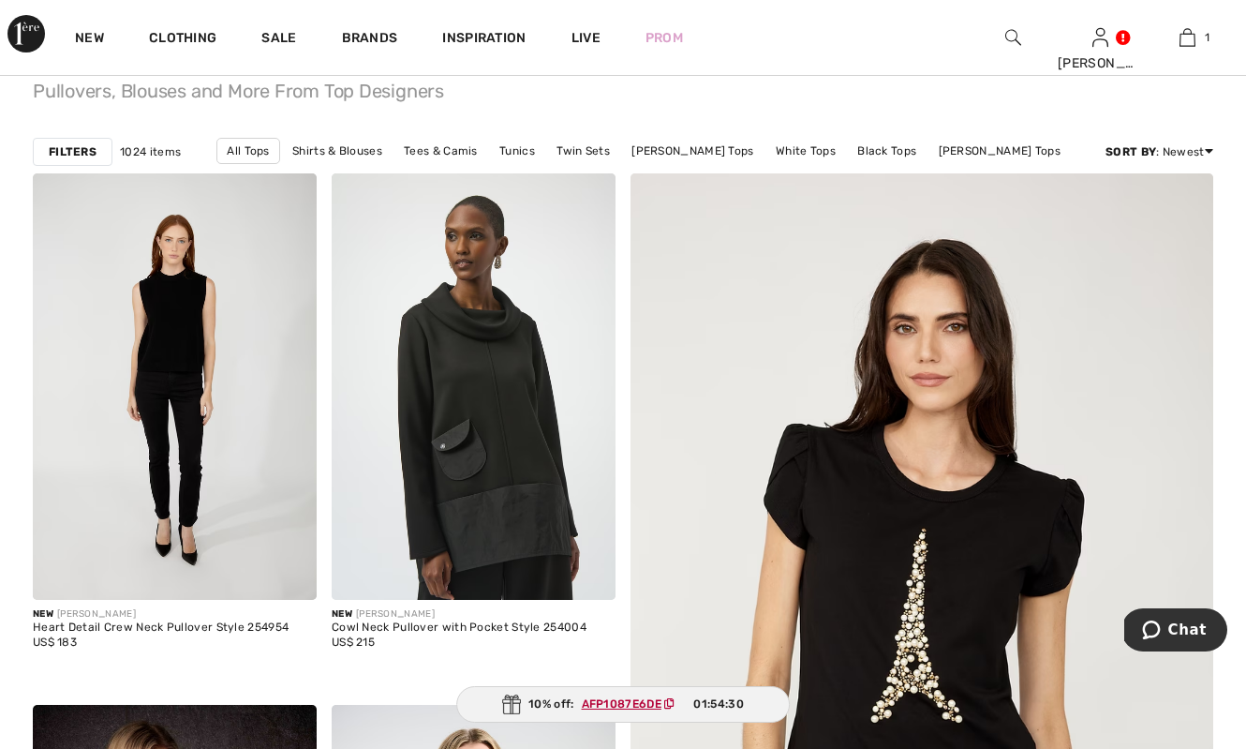
scroll to position [202, 0]
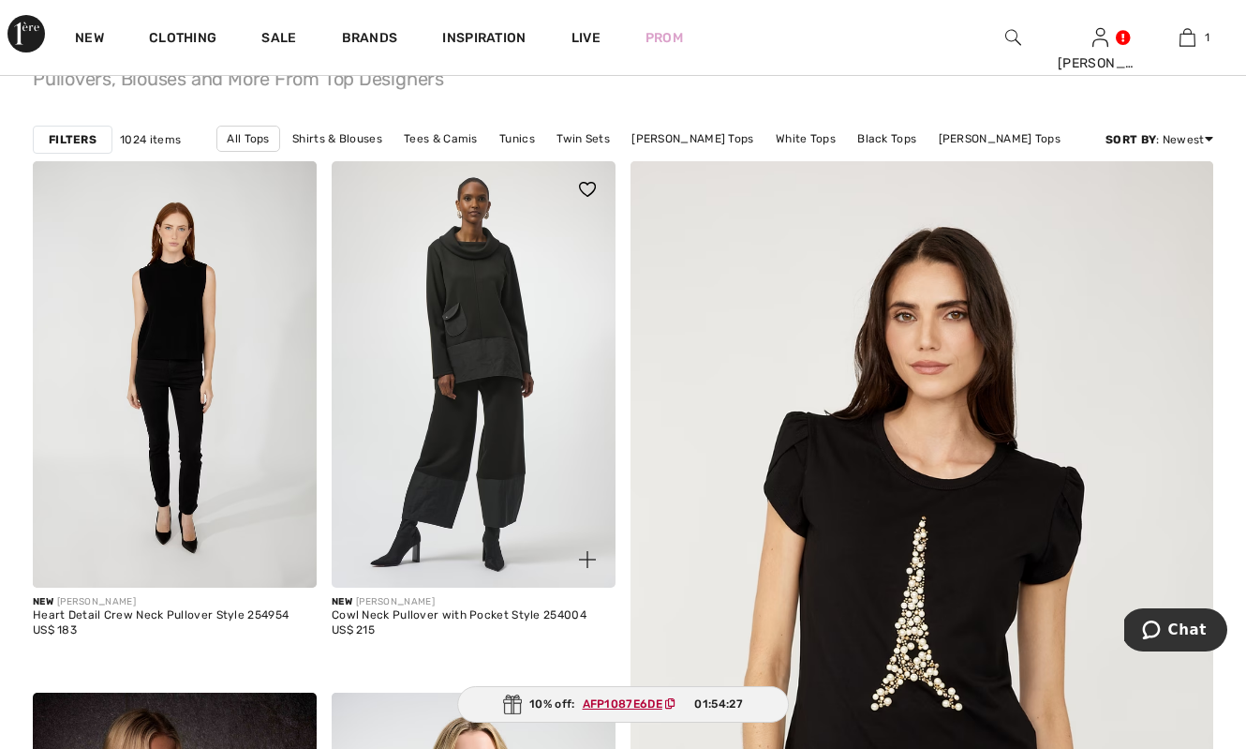
click at [459, 339] on img at bounding box center [474, 374] width 284 height 426
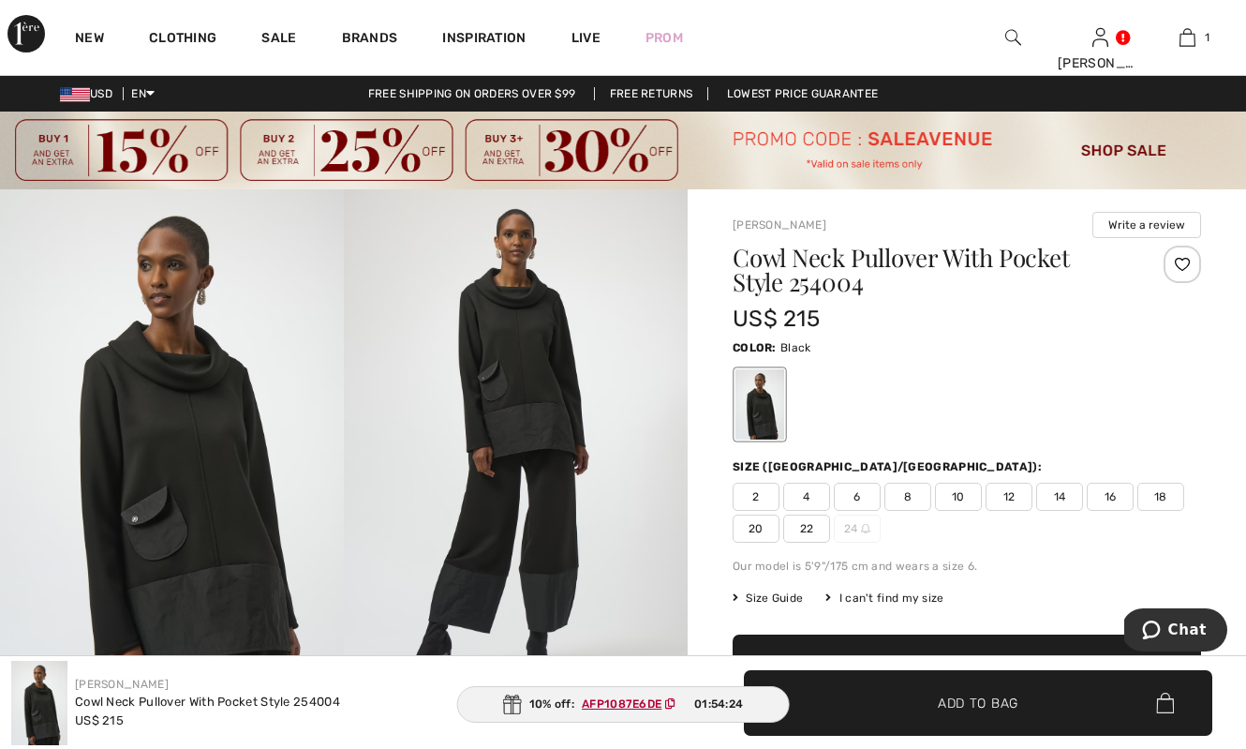
click at [761, 438] on div at bounding box center [760, 404] width 49 height 70
click at [509, 415] on img at bounding box center [516, 446] width 344 height 515
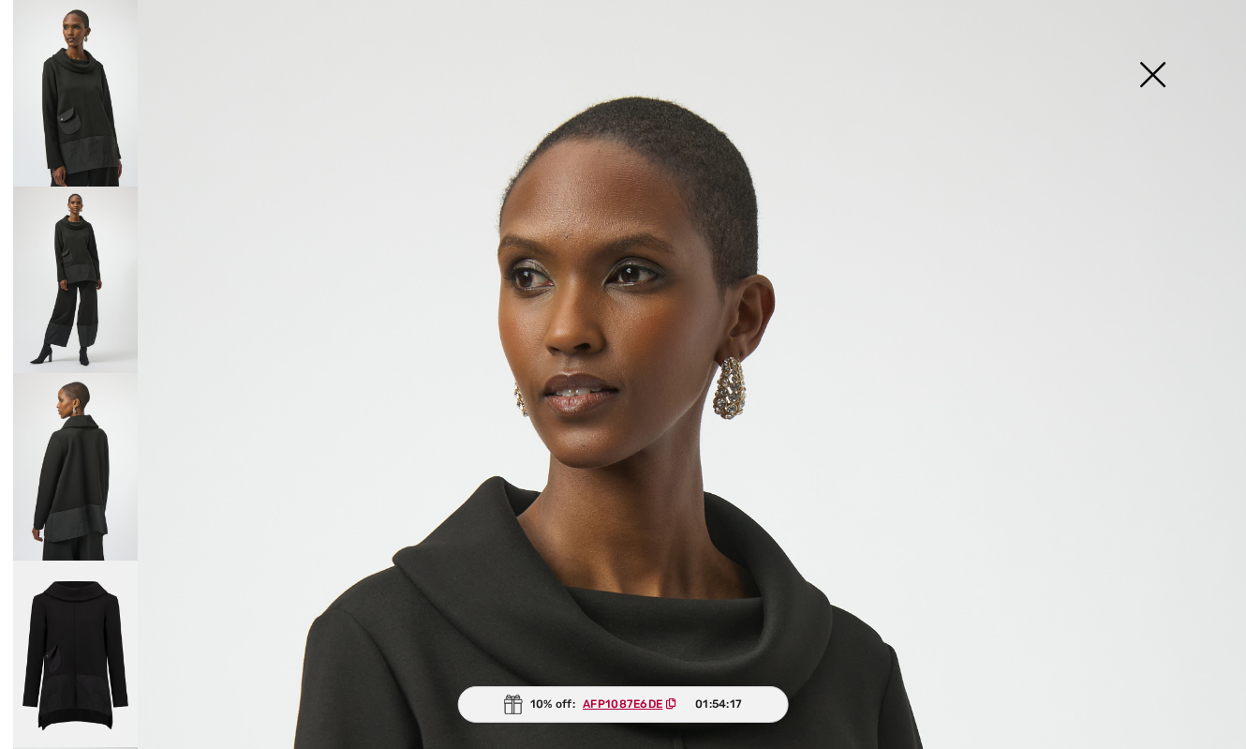
click at [67, 263] on img at bounding box center [75, 279] width 125 height 186
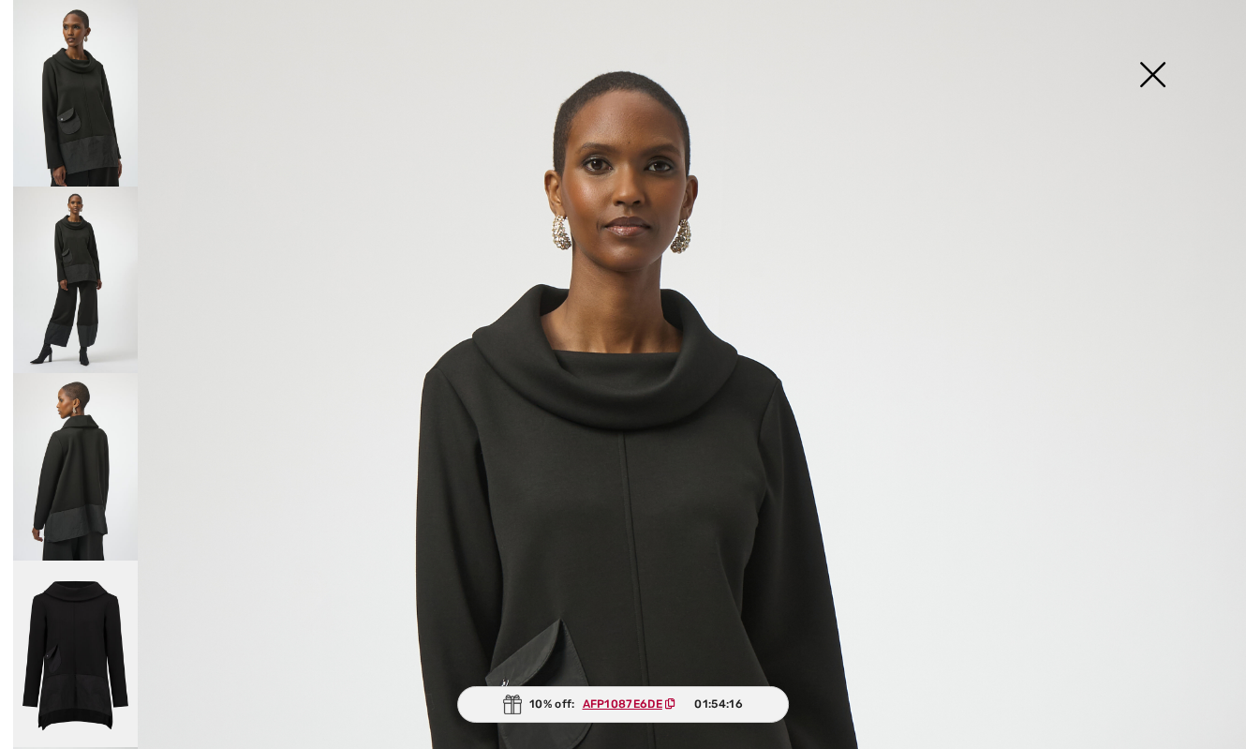
click at [69, 119] on img at bounding box center [75, 93] width 125 height 186
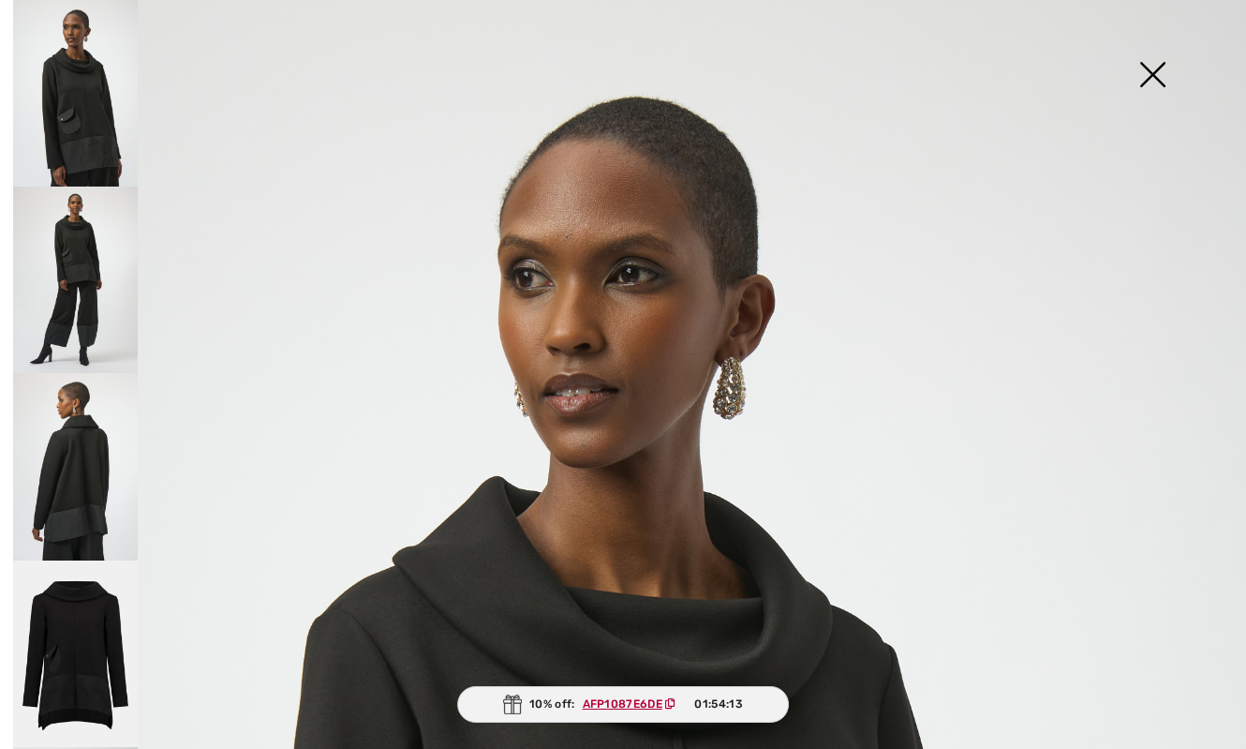
click at [1148, 81] on img at bounding box center [1153, 76] width 94 height 97
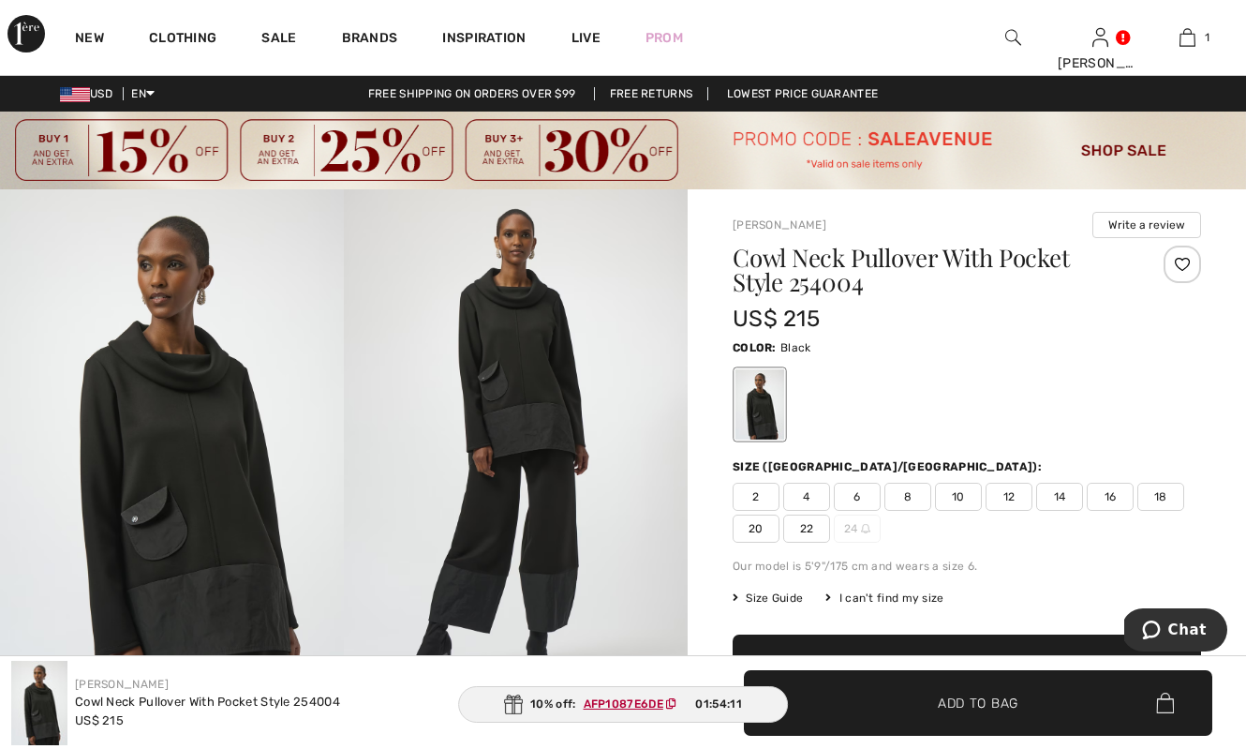
click at [1011, 498] on span "12" at bounding box center [1009, 497] width 47 height 28
click at [997, 706] on span "Add to Bag" at bounding box center [978, 703] width 81 height 20
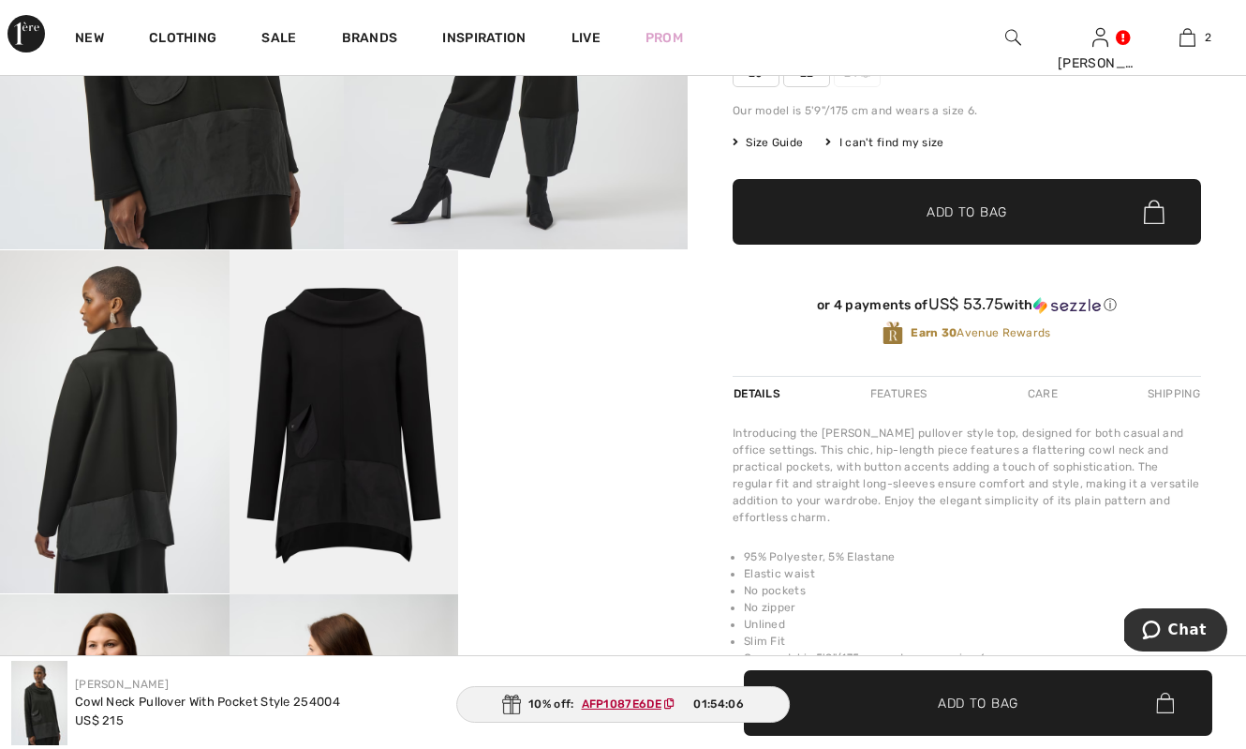
scroll to position [475, 0]
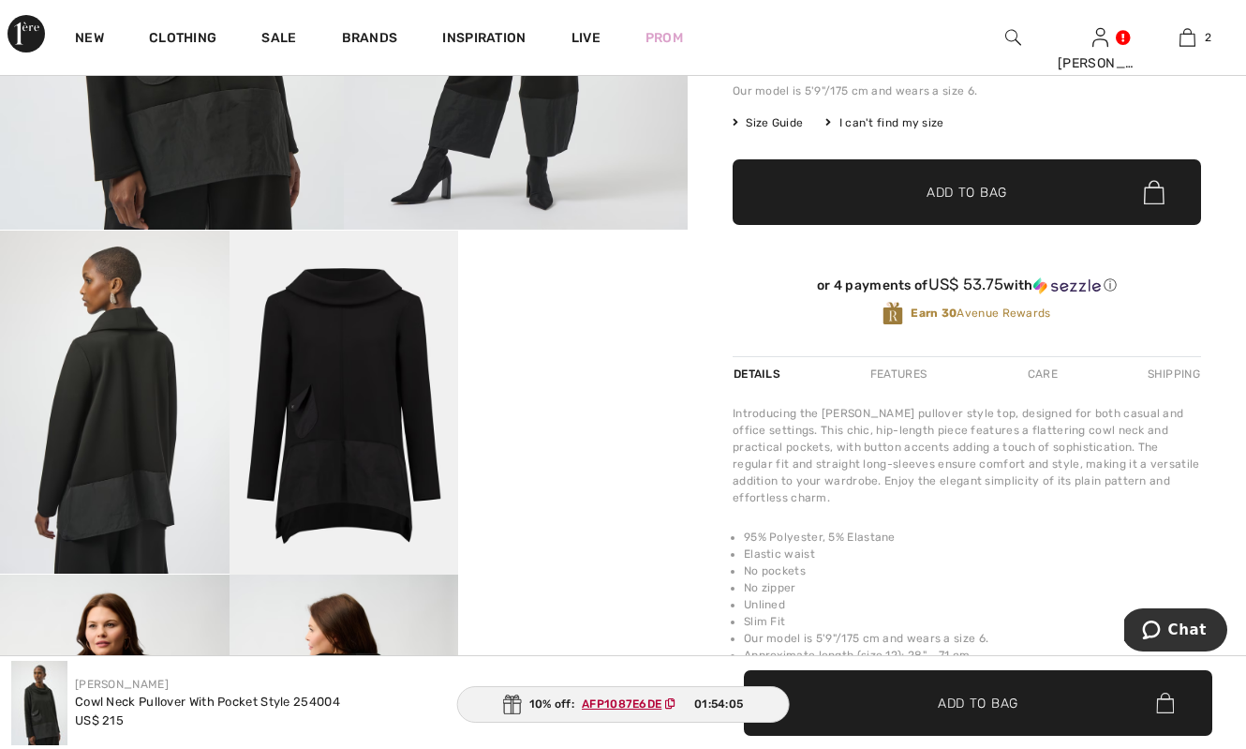
click at [588, 345] on video "Your browser does not support the video tag." at bounding box center [573, 288] width 230 height 114
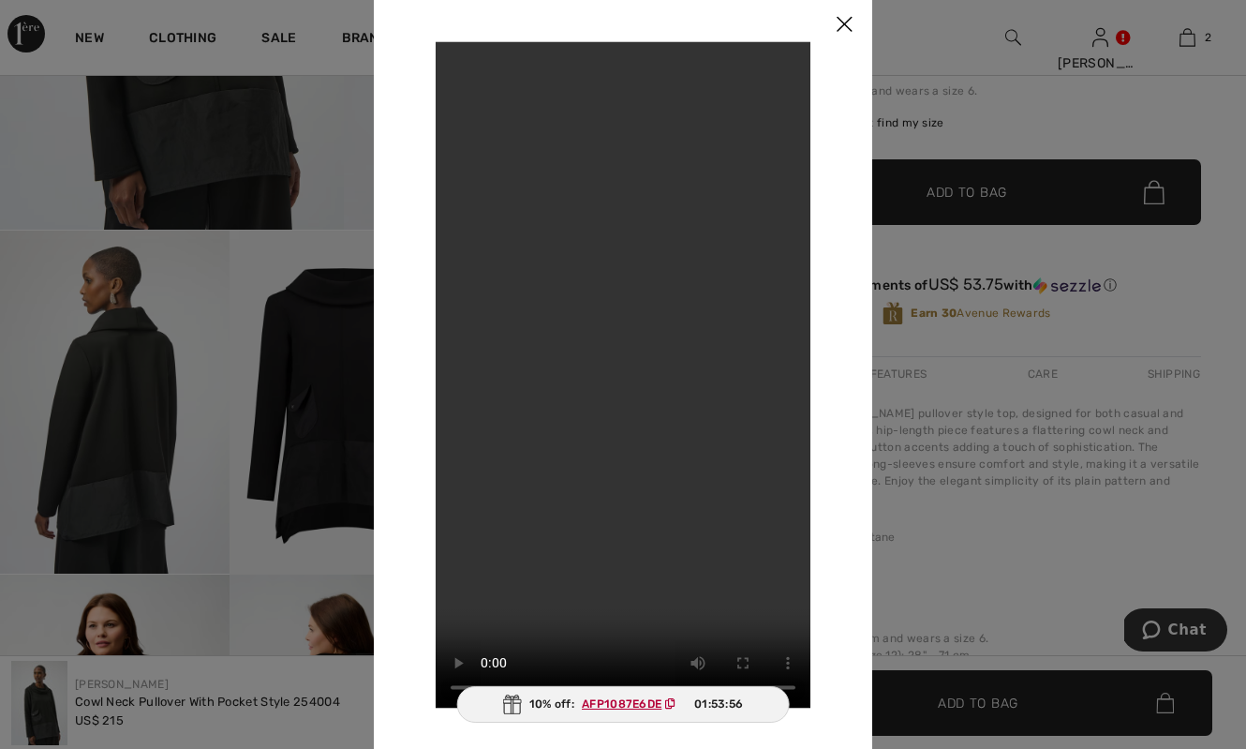
click at [328, 422] on div at bounding box center [623, 374] width 1246 height 749
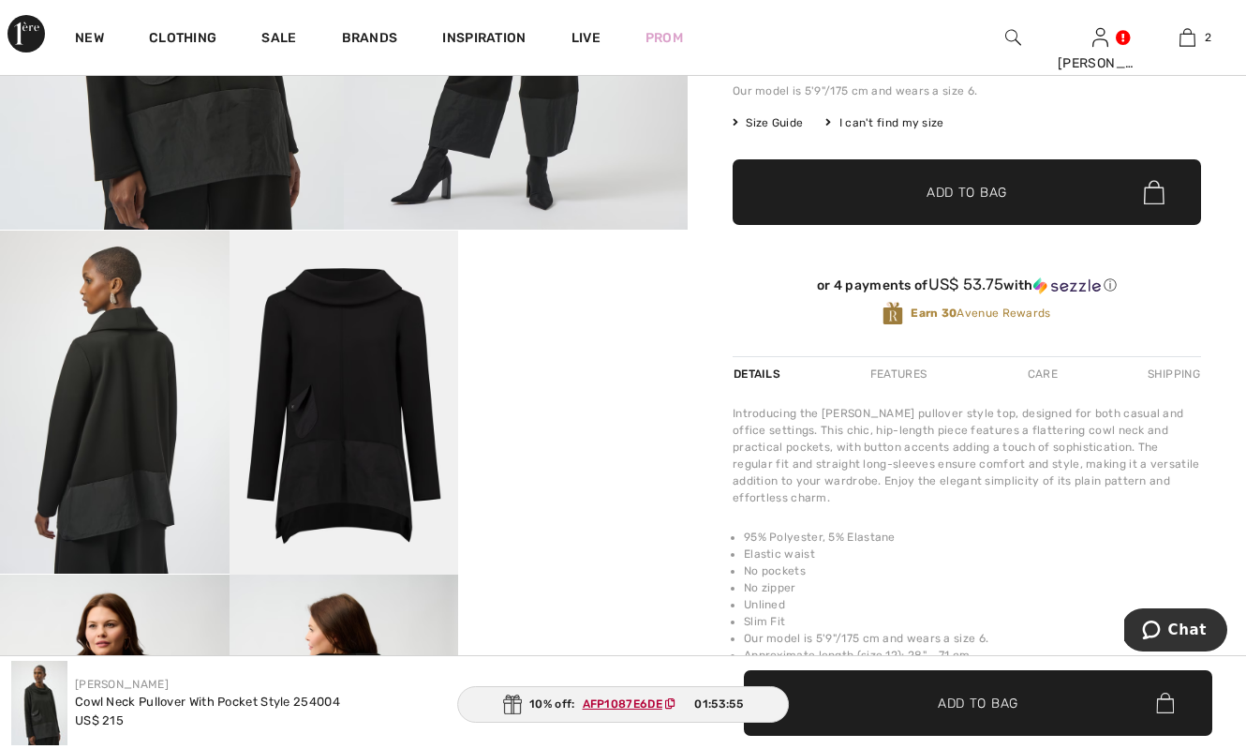
click at [328, 422] on img at bounding box center [345, 403] width 230 height 344
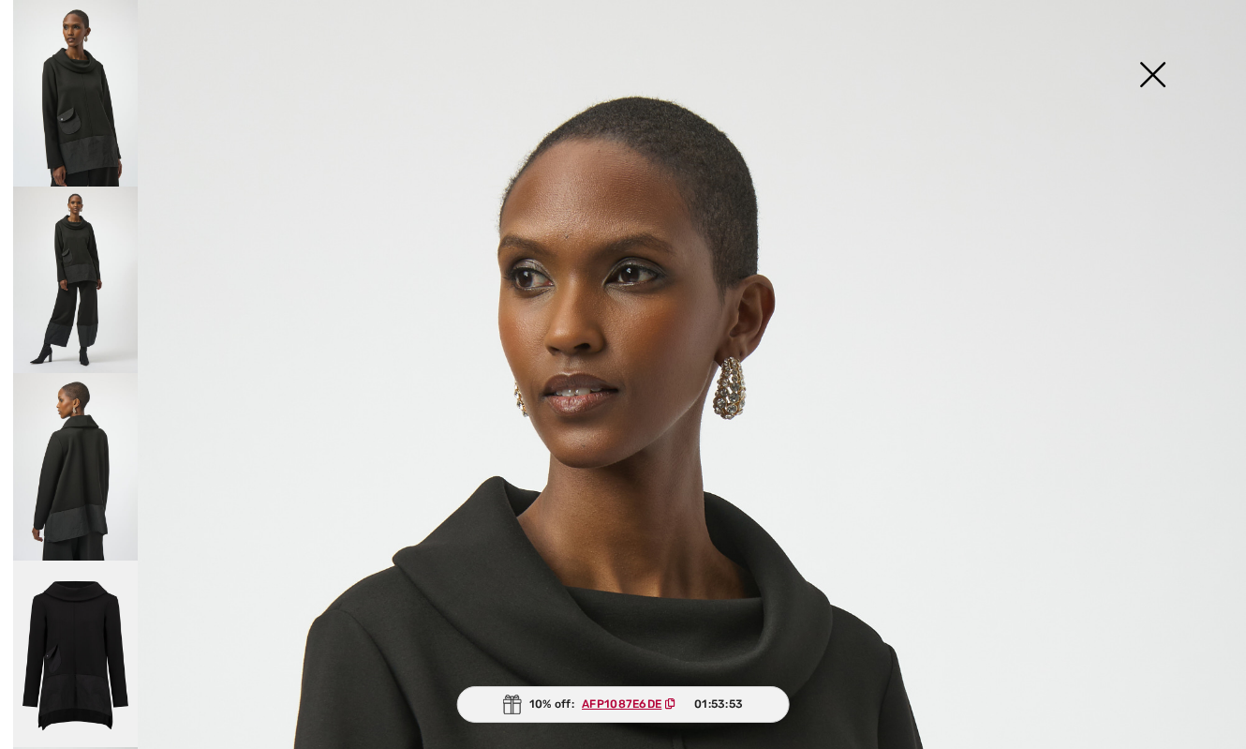
click at [80, 634] on img at bounding box center [75, 653] width 125 height 187
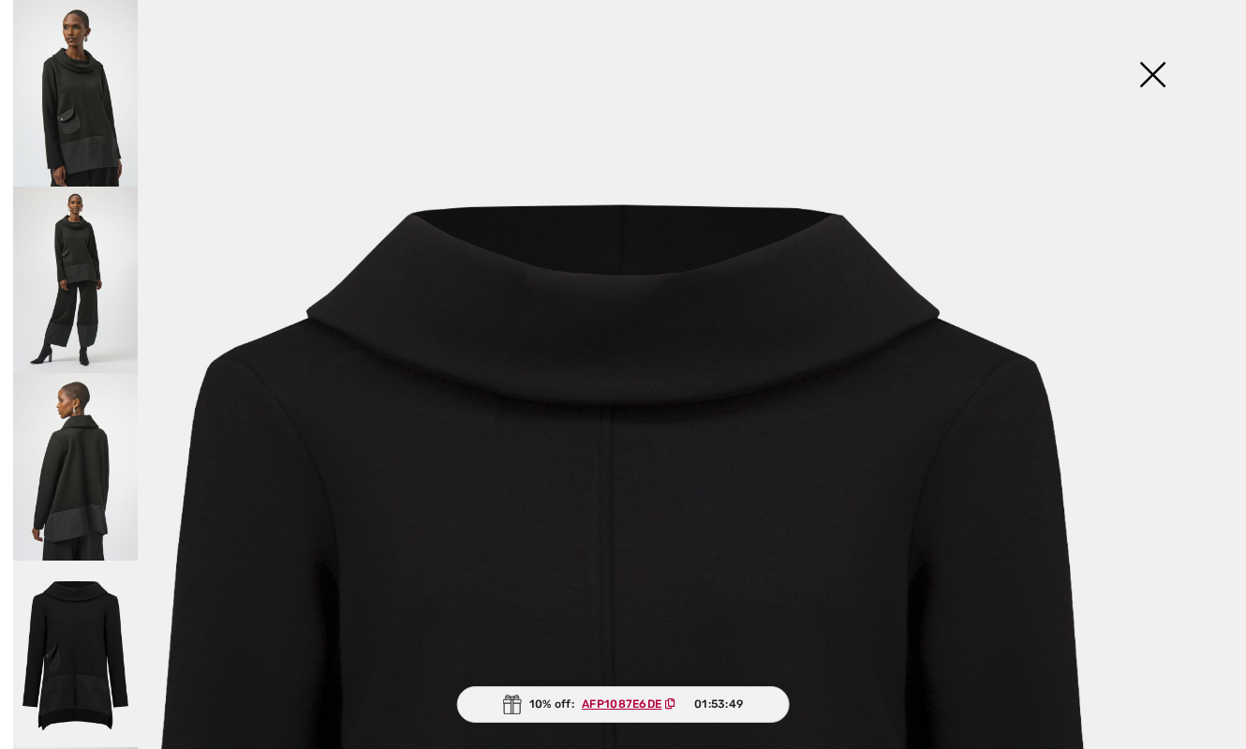
click at [1144, 83] on img at bounding box center [1153, 76] width 94 height 97
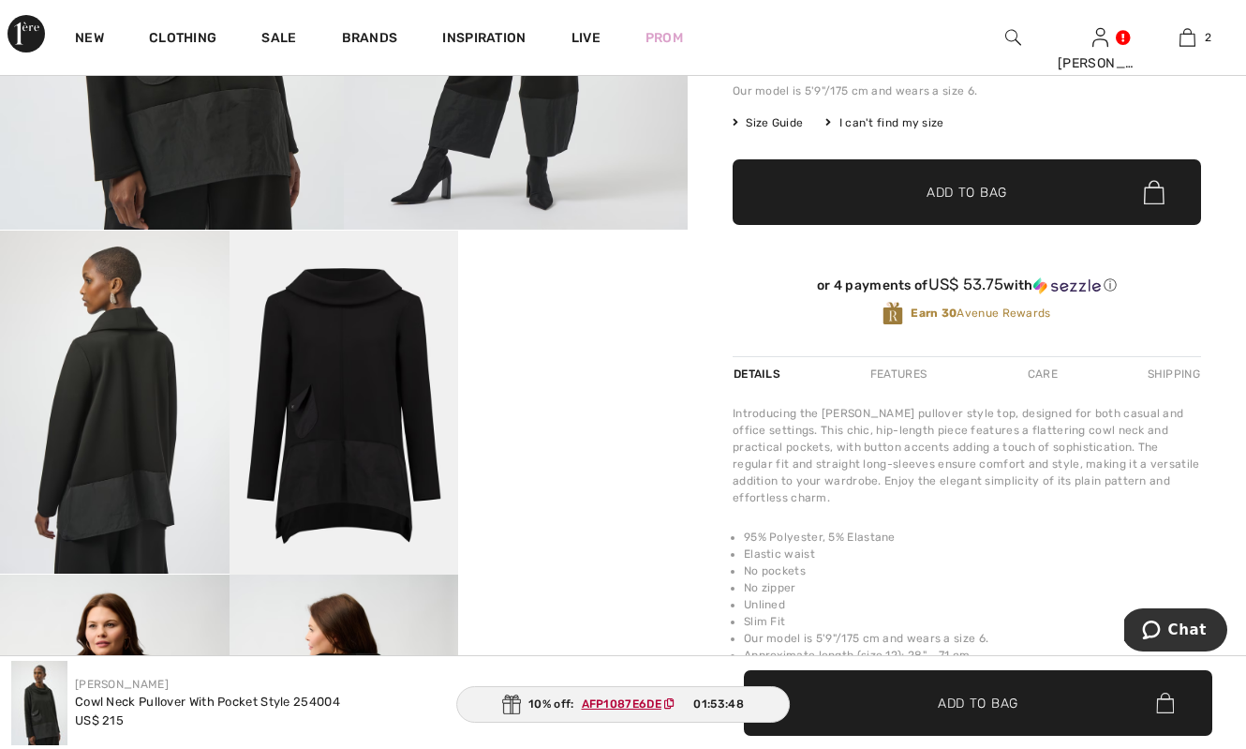
click at [694, 606] on div "Joseph Ribkoff Write a review Cowl Neck Pullover With Pocket Style 254004 US$ 2…" at bounding box center [967, 327] width 559 height 1226
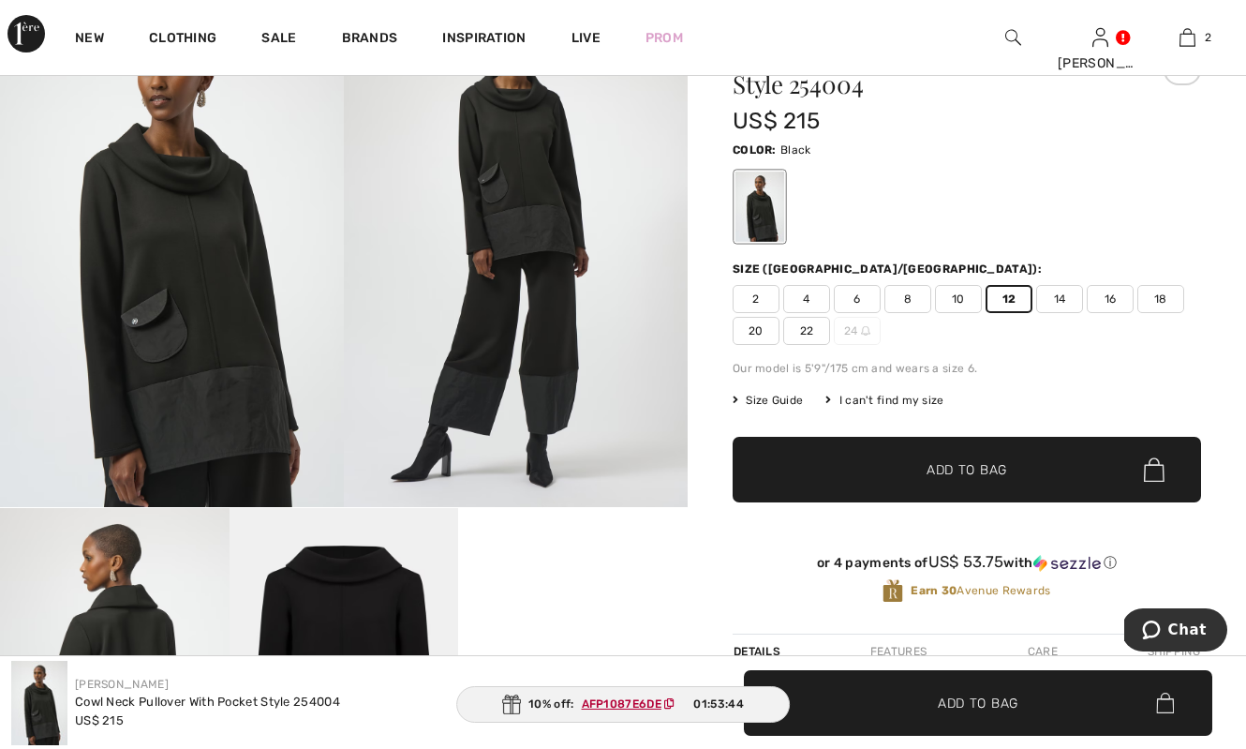
scroll to position [192, 0]
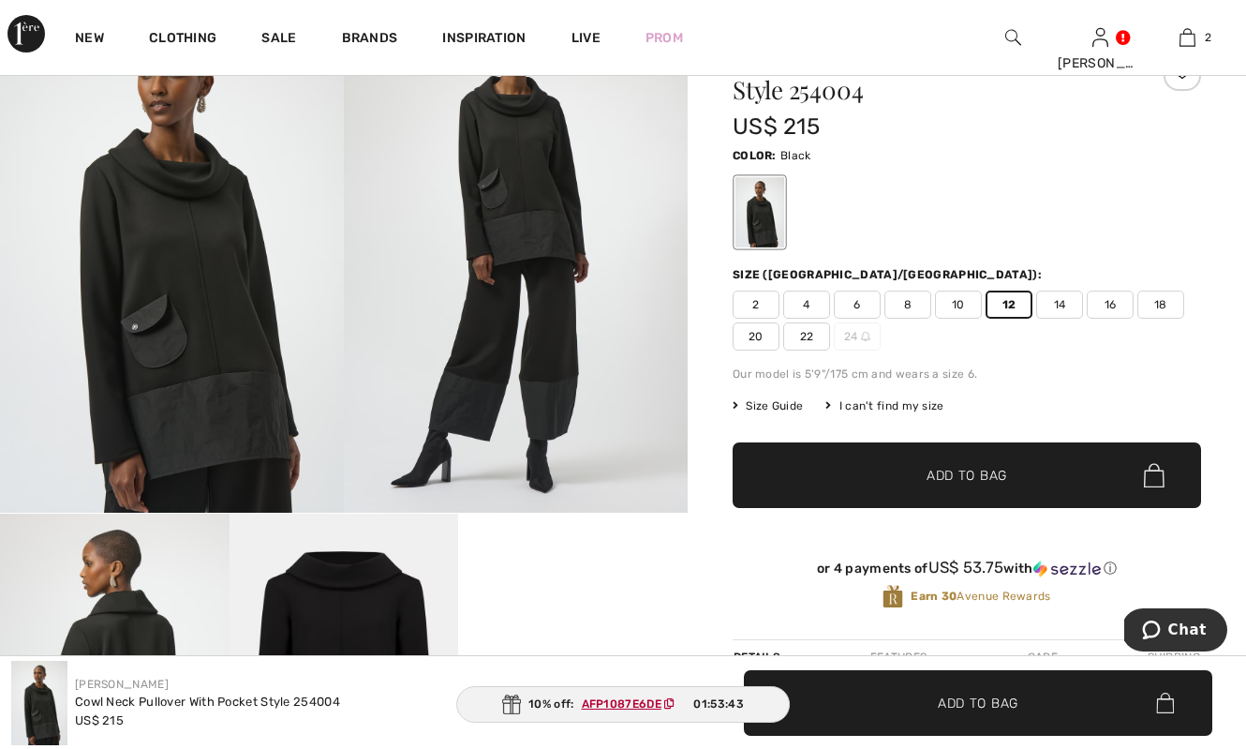
click at [992, 470] on span "Add to Bag" at bounding box center [967, 476] width 81 height 20
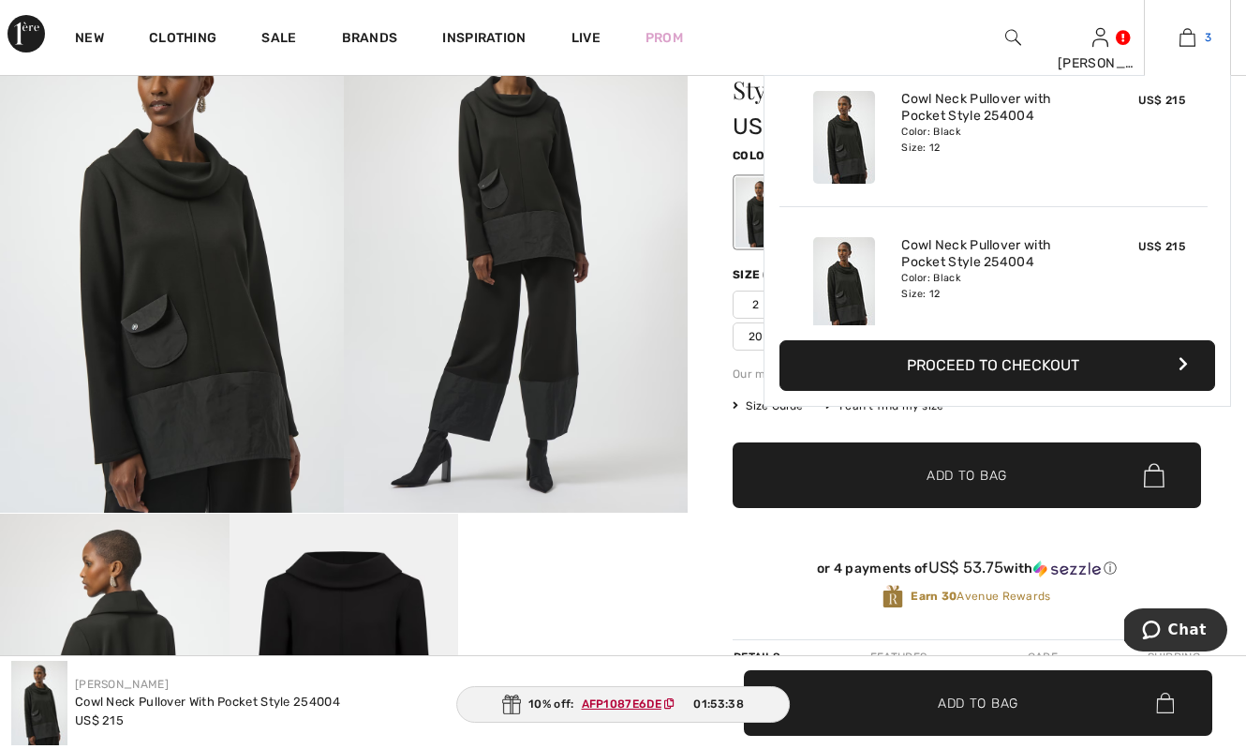
click at [1187, 37] on img at bounding box center [1188, 37] width 16 height 22
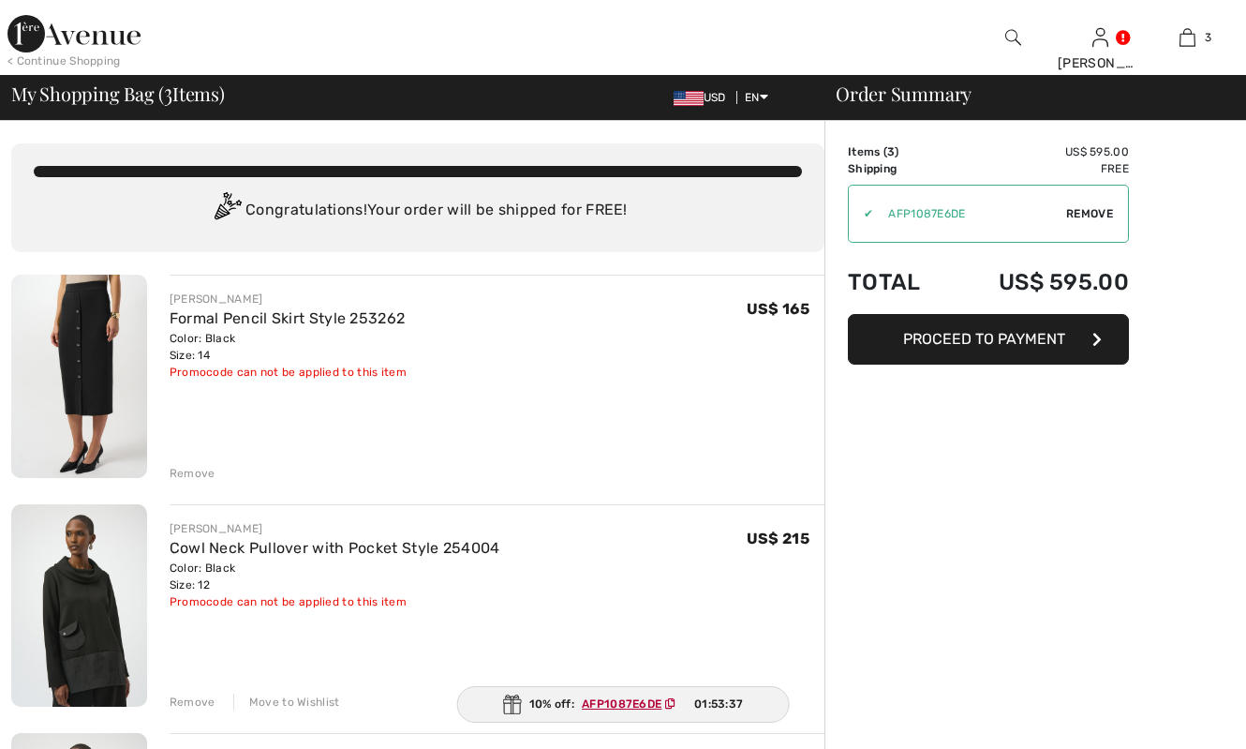
checkbox input "true"
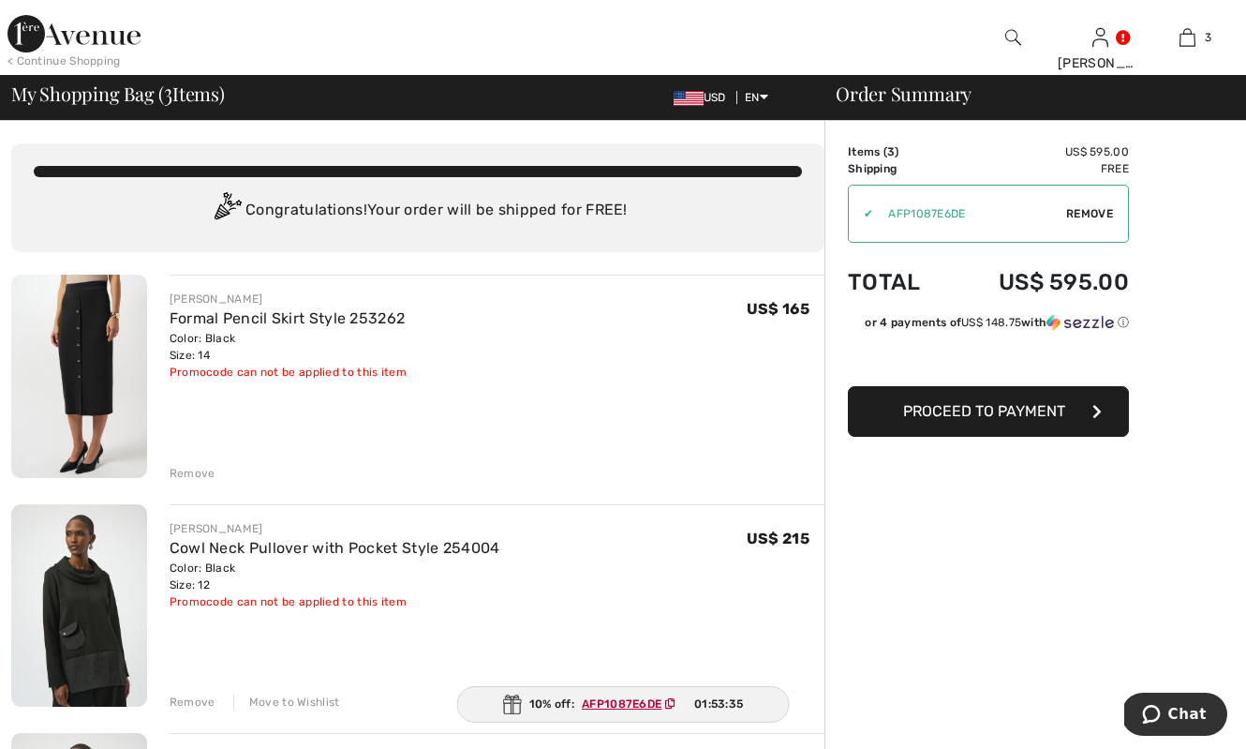
click at [188, 470] on div "Remove" at bounding box center [193, 473] width 46 height 17
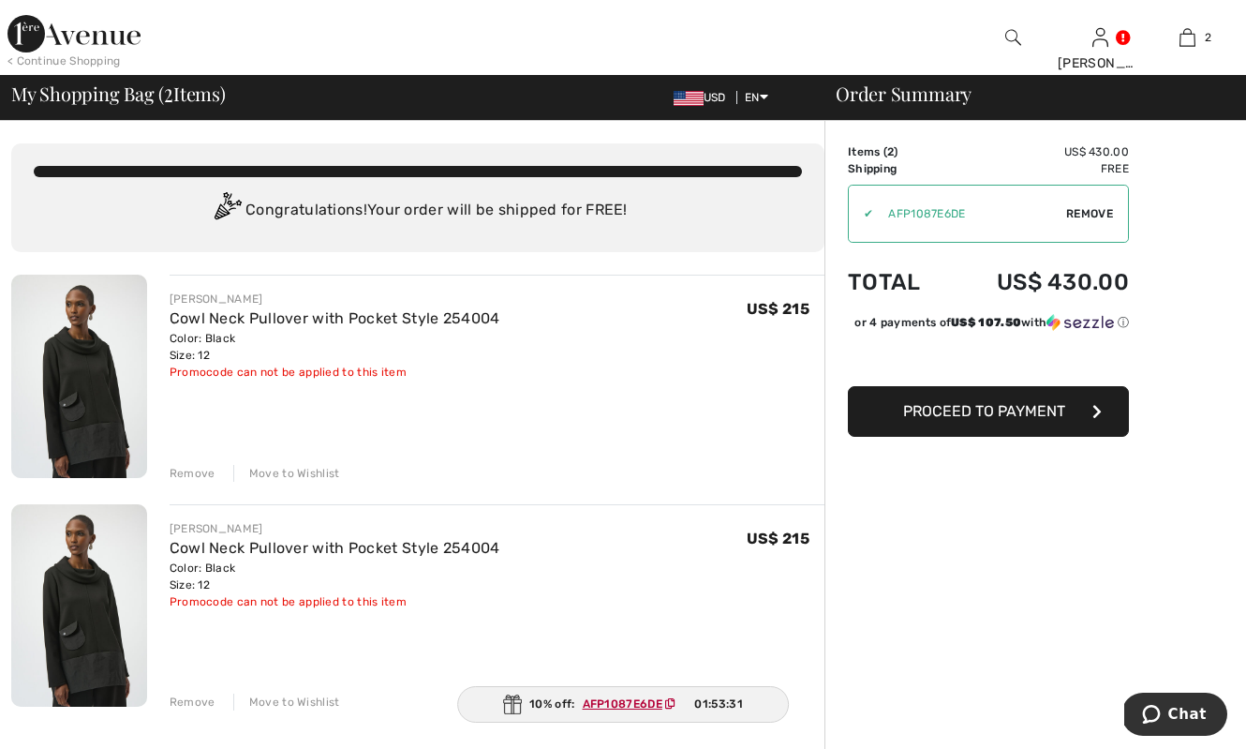
click at [202, 470] on div "Remove" at bounding box center [193, 473] width 46 height 17
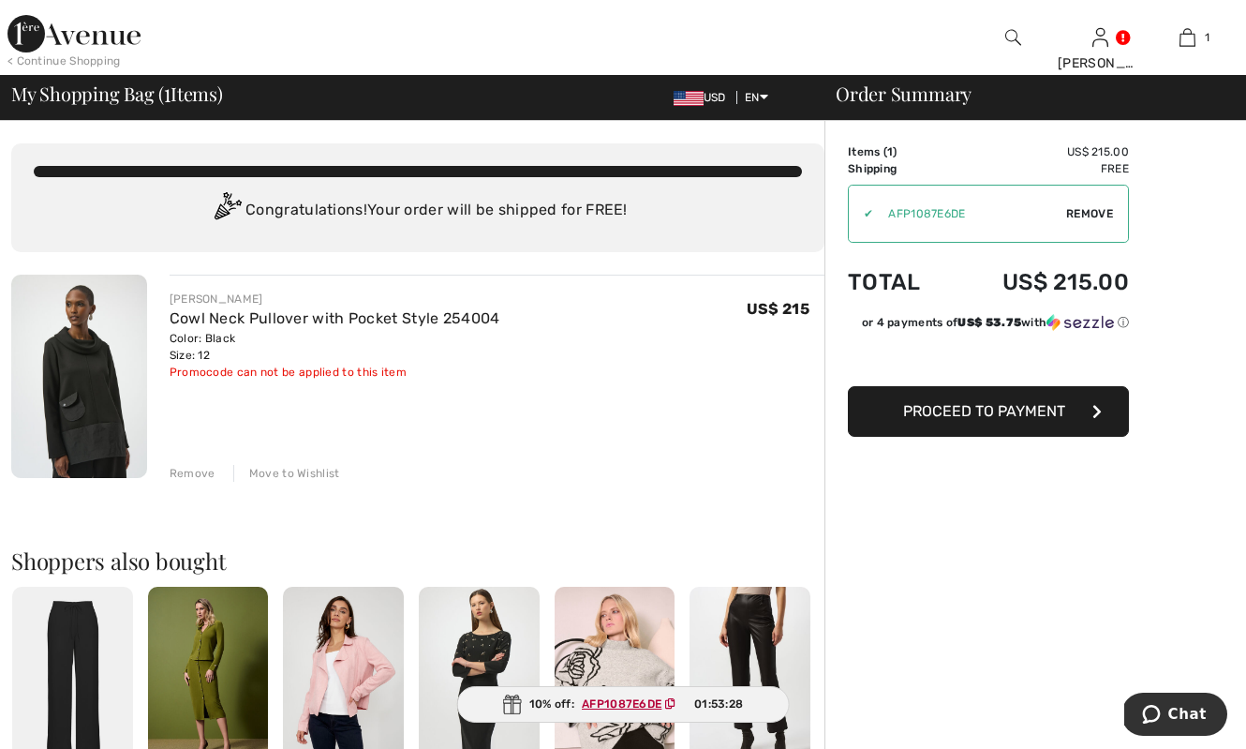
click at [1091, 218] on span "Remove" at bounding box center [1090, 213] width 47 height 17
click at [916, 220] on input "TEXT" at bounding box center [963, 214] width 228 height 56
paste input "AFP1087E6DE"
type input "AFP1087E6DE"
click at [1094, 211] on span "Apply" at bounding box center [1095, 213] width 37 height 17
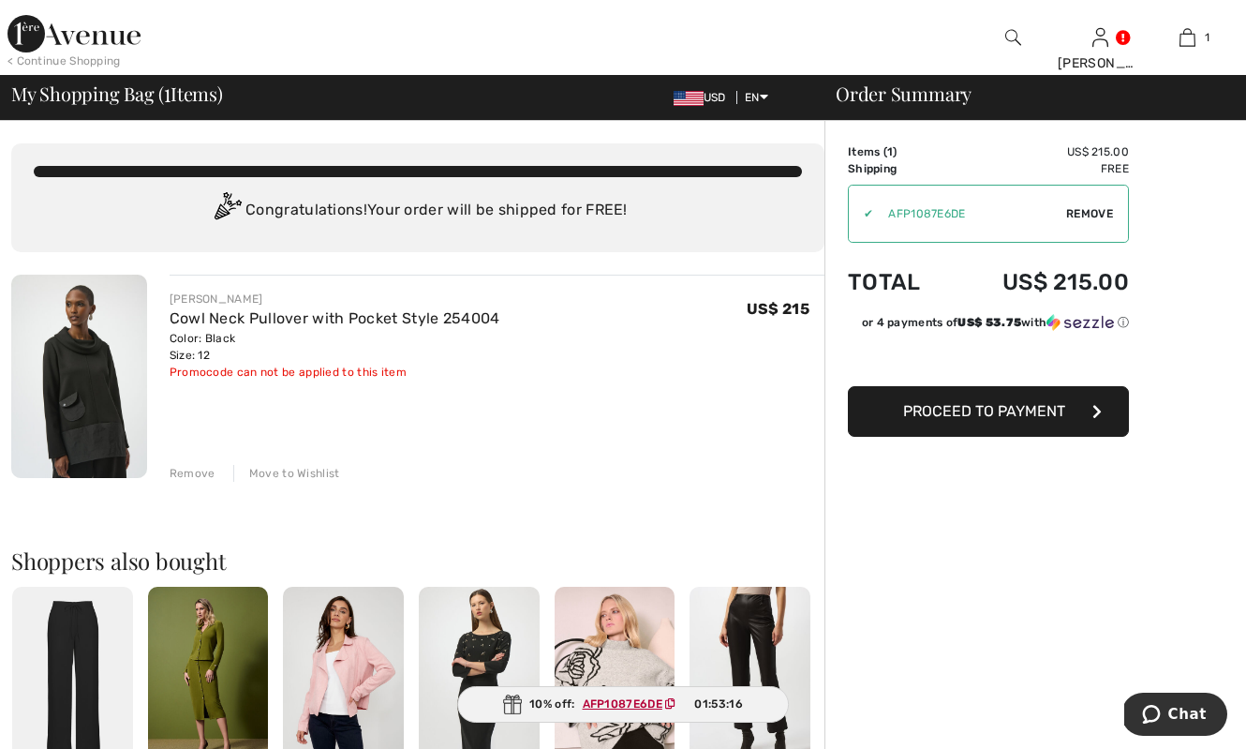
click at [557, 474] on div "Remove Move to Wishlist" at bounding box center [497, 471] width 655 height 21
click at [280, 319] on link "Cowl Neck Pullover with Pocket Style 254004" at bounding box center [335, 318] width 331 height 18
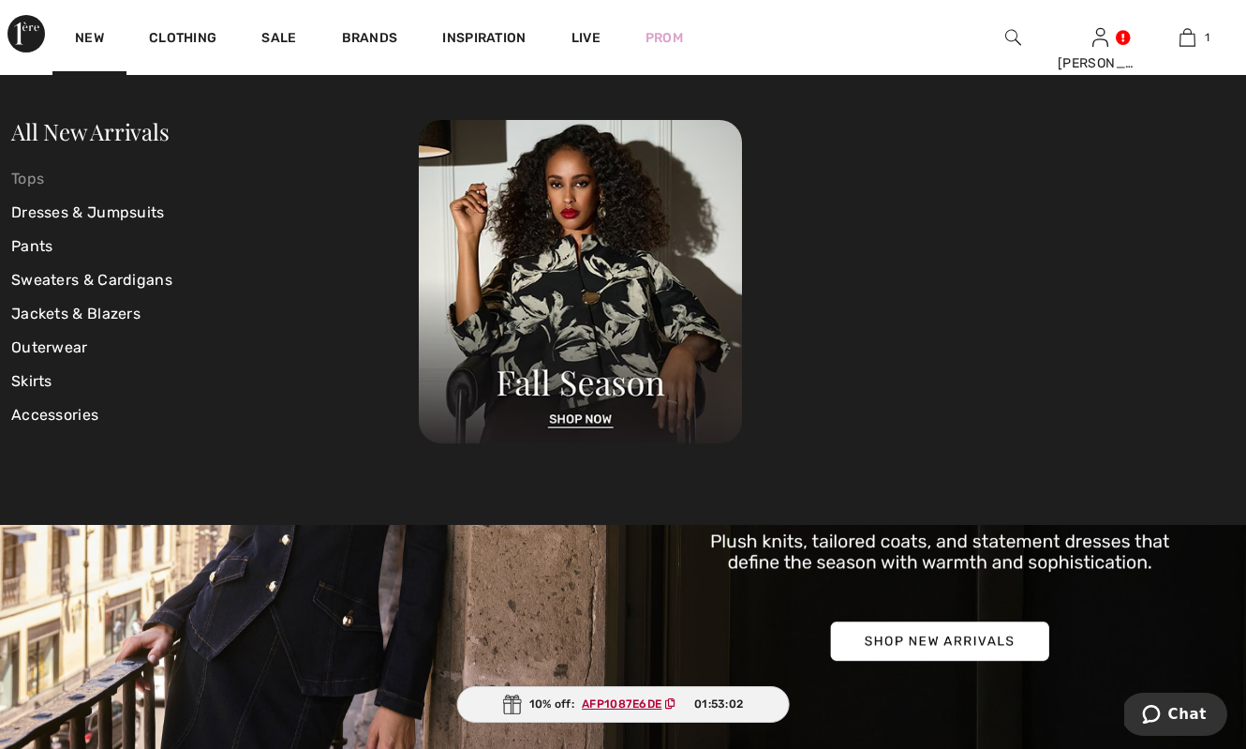
click at [22, 179] on link "Tops" at bounding box center [215, 179] width 408 height 34
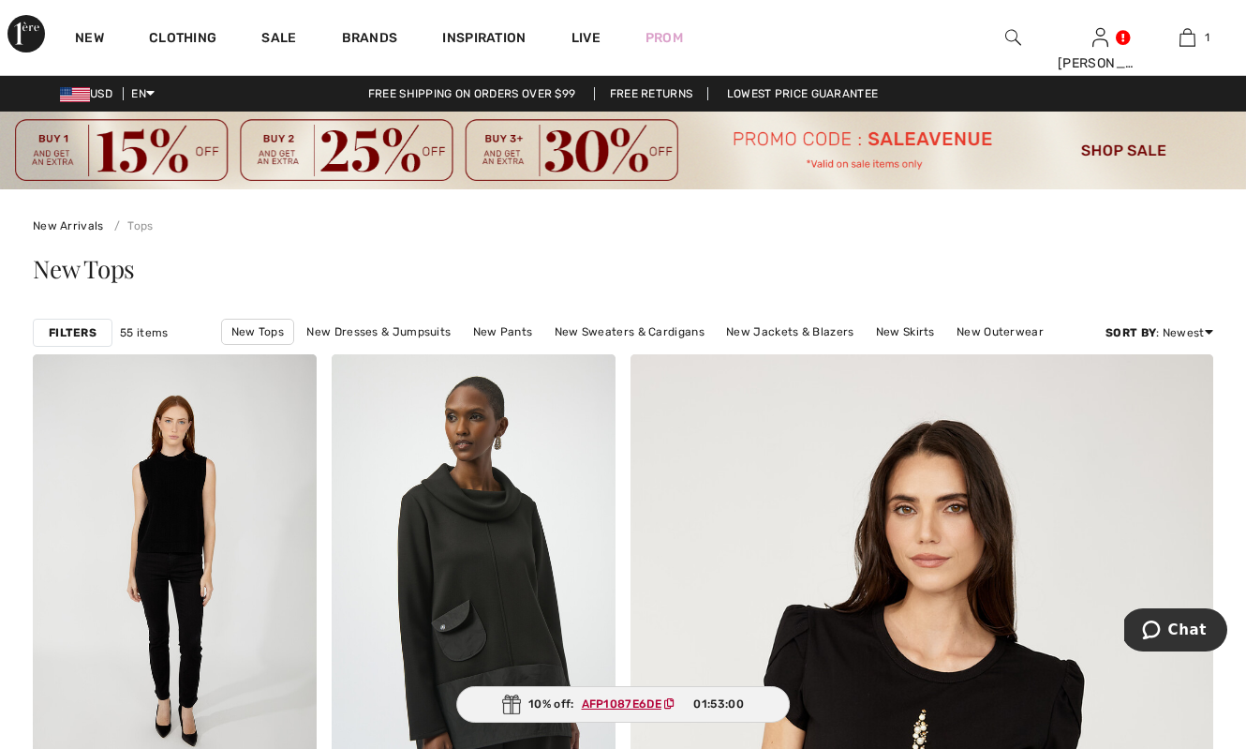
click at [73, 330] on strong "Filters" at bounding box center [73, 332] width 48 height 17
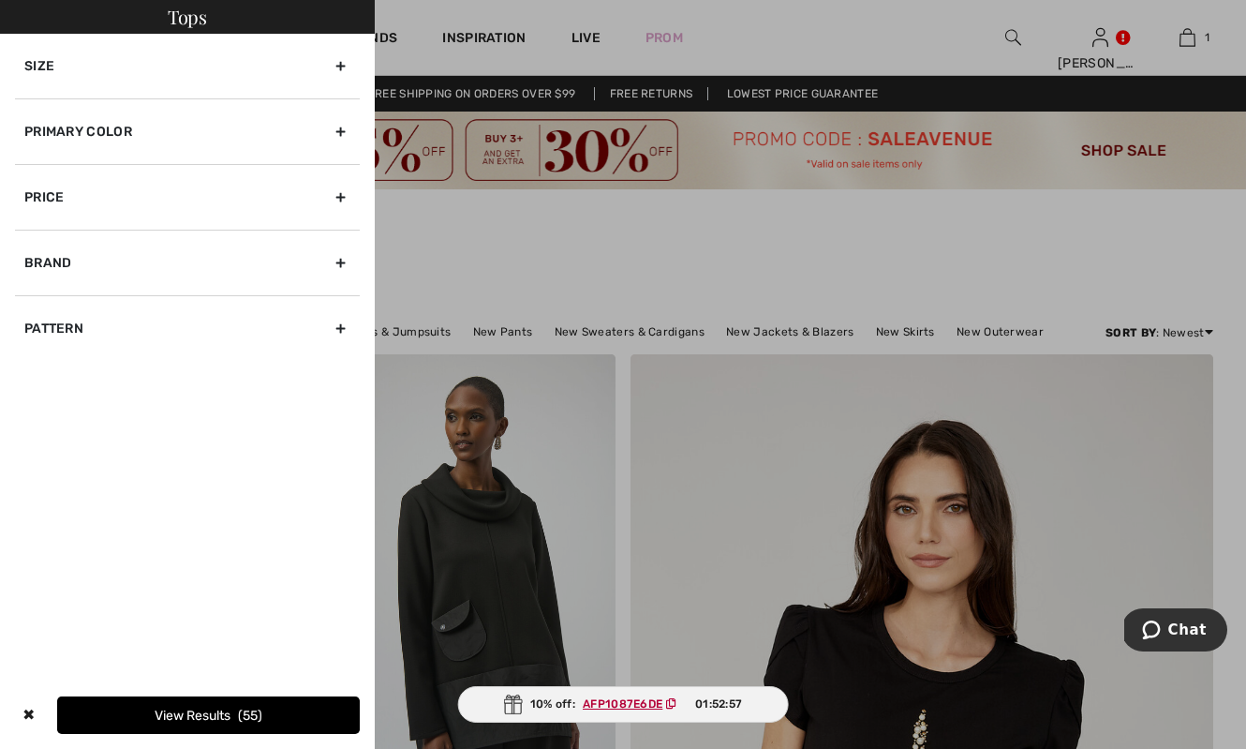
click at [54, 264] on div "Brand" at bounding box center [187, 263] width 345 height 66
click at [58, 297] on label "[PERSON_NAME]" at bounding box center [192, 303] width 336 height 17
click at [38, 297] on input"] "[PERSON_NAME]" at bounding box center [31, 304] width 14 height 14
checkbox input"] "true"
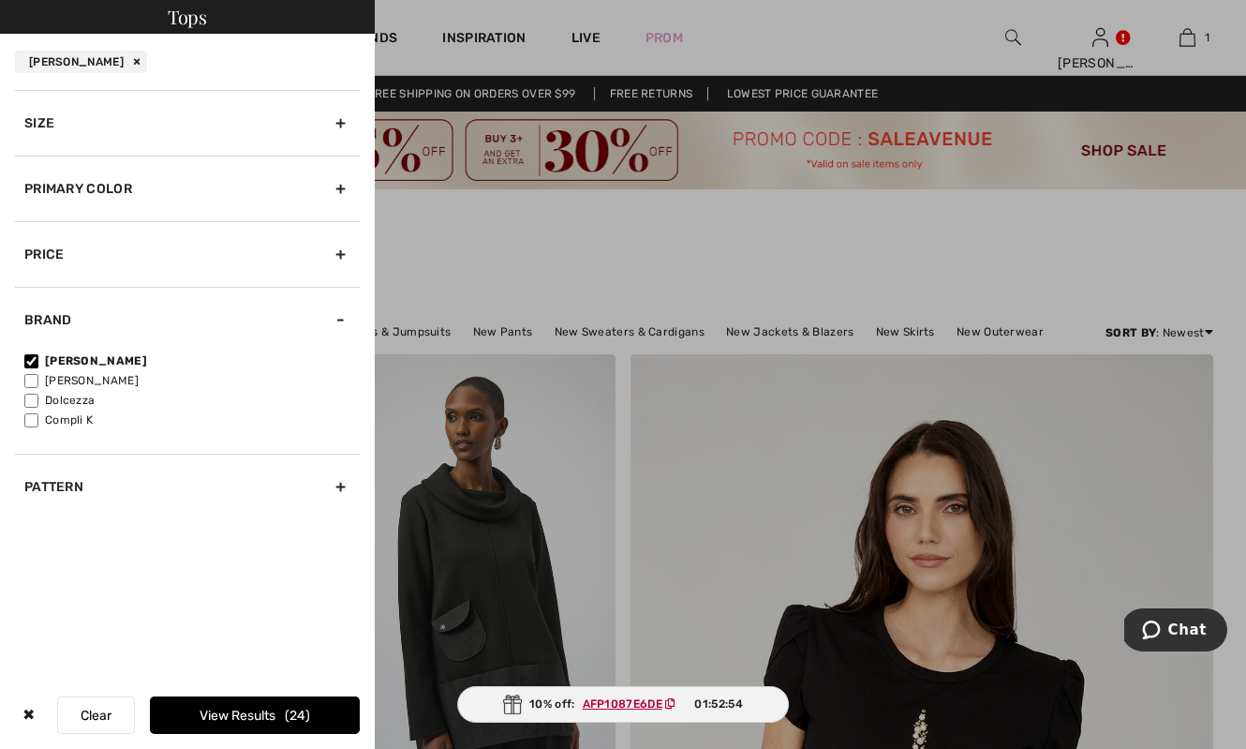
click at [275, 722] on button "View Results 24" at bounding box center [255, 714] width 210 height 37
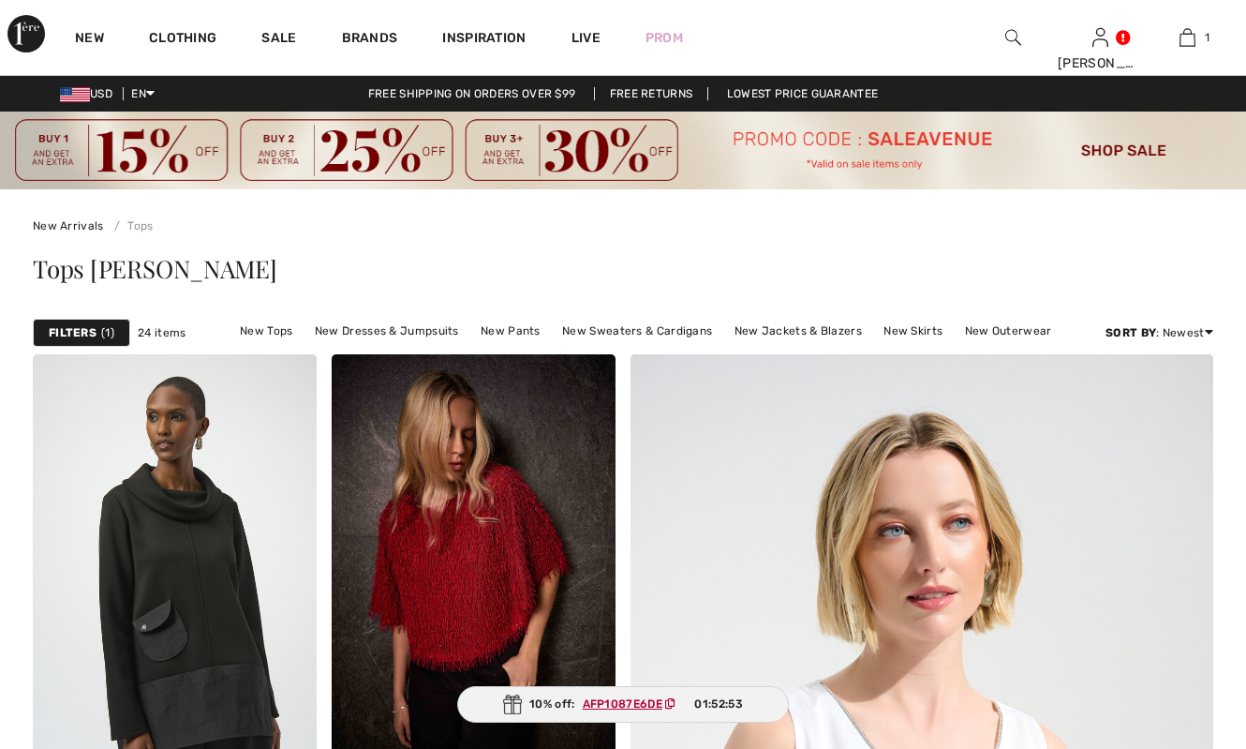
checkbox input "true"
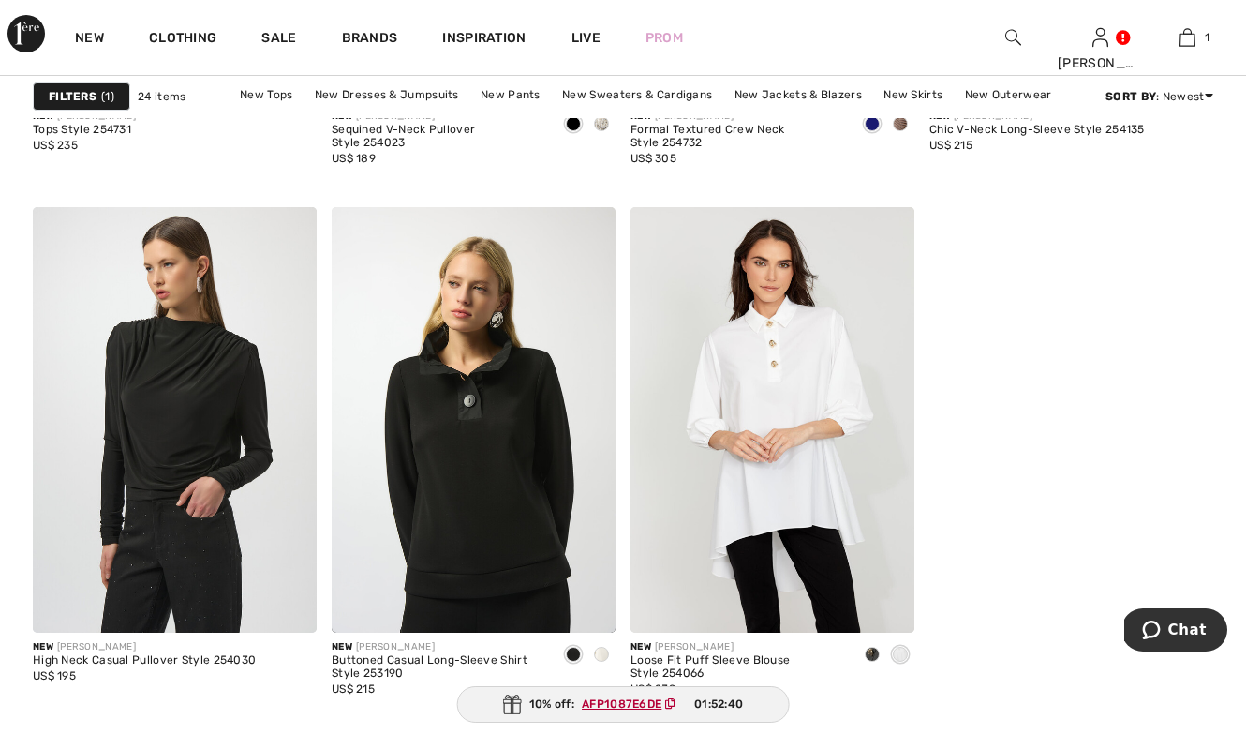
scroll to position [3619, 0]
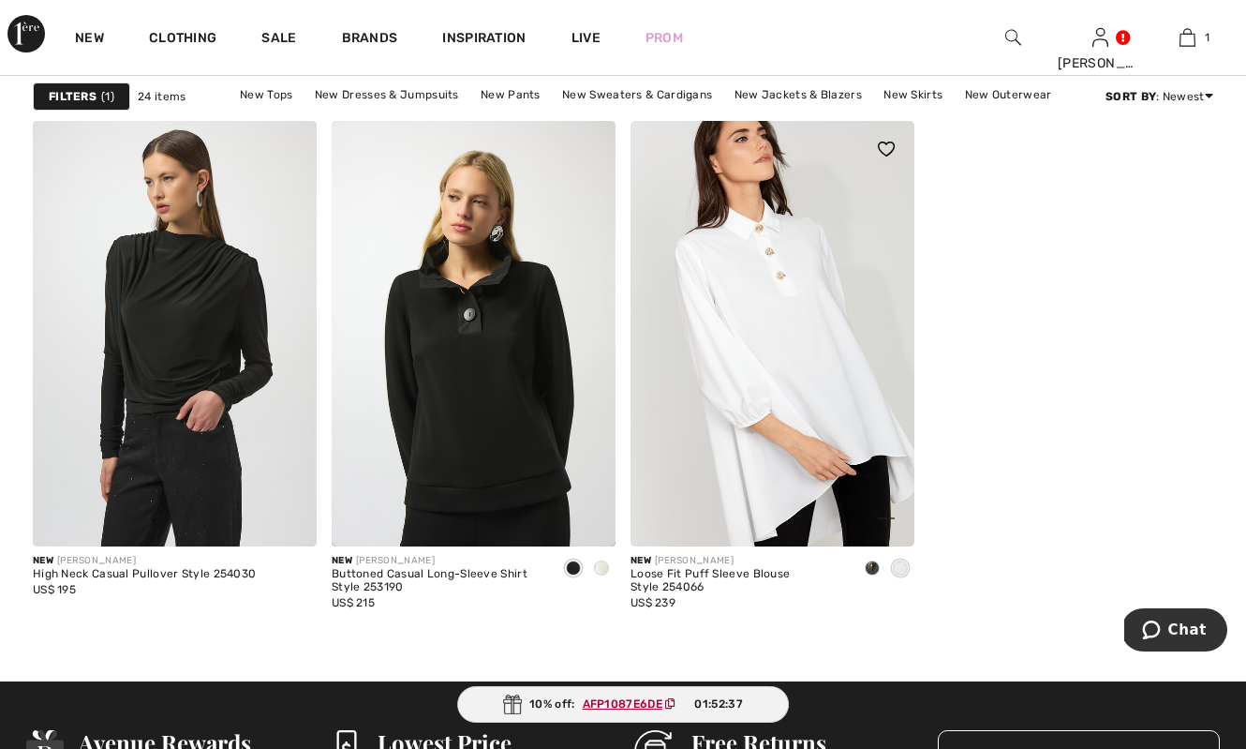
click at [826, 398] on img at bounding box center [773, 334] width 284 height 426
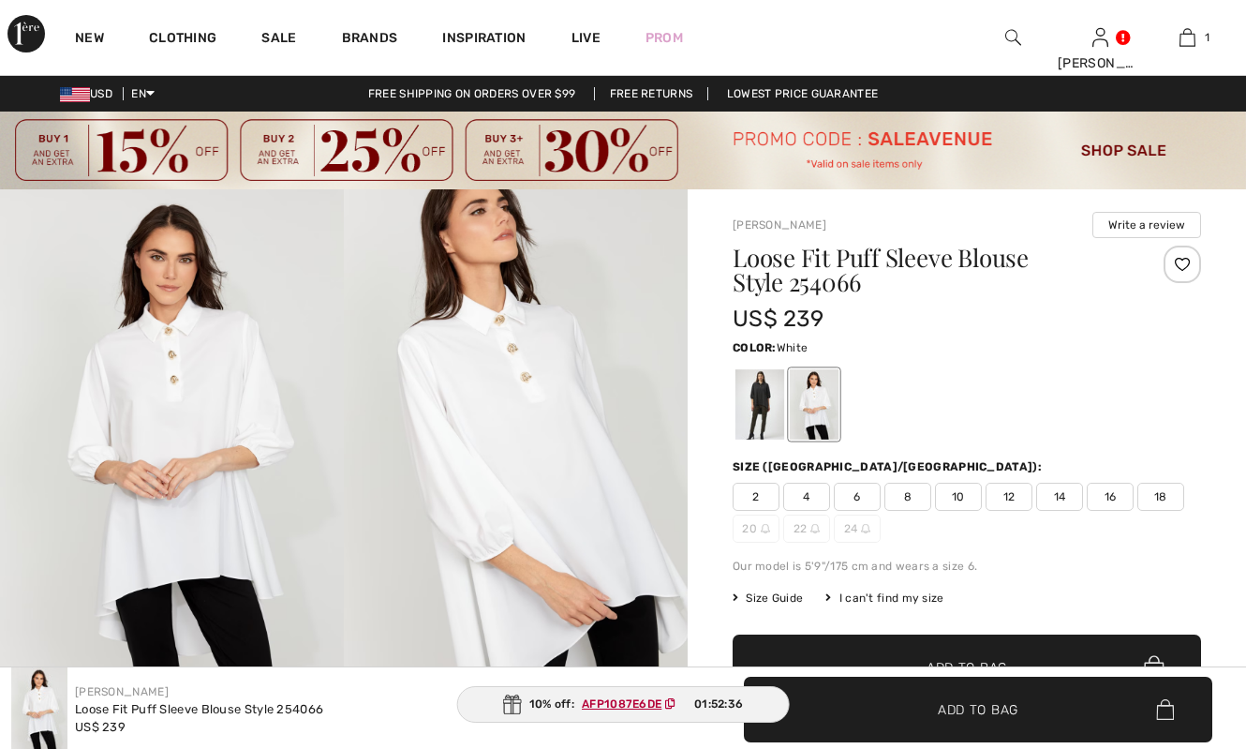
checkbox input "true"
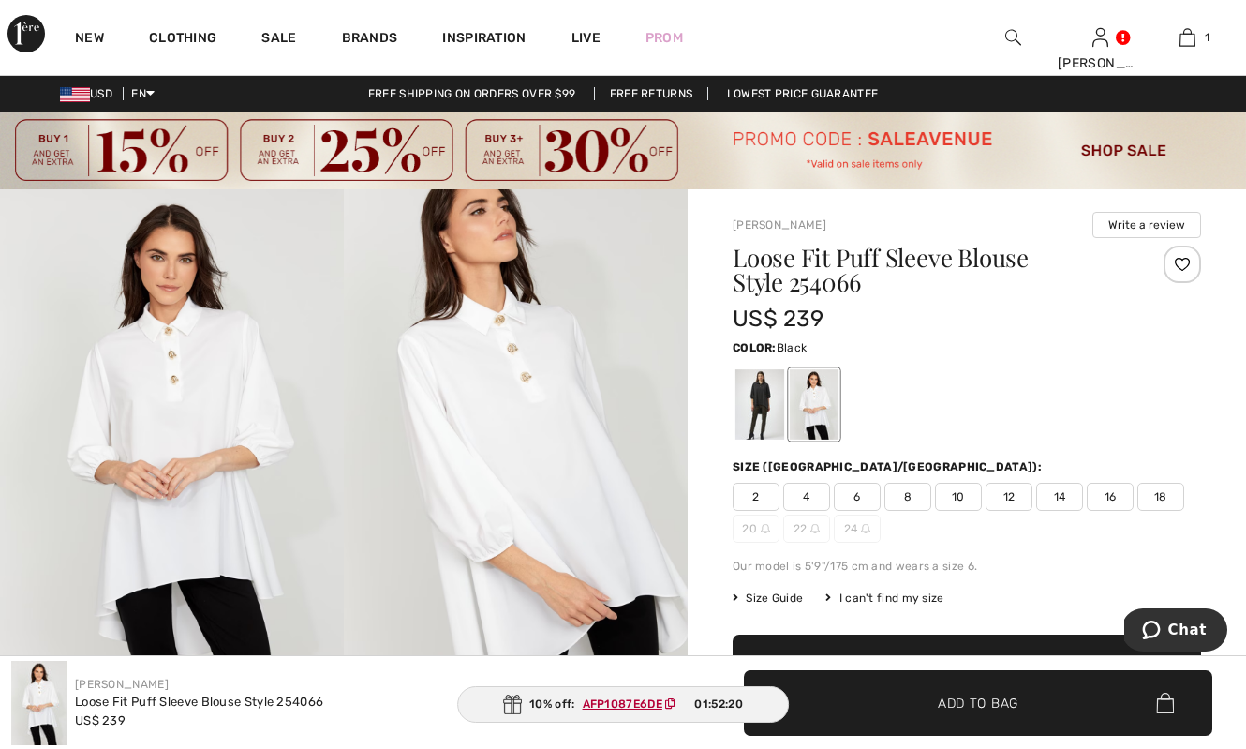
click at [756, 405] on div at bounding box center [760, 404] width 49 height 70
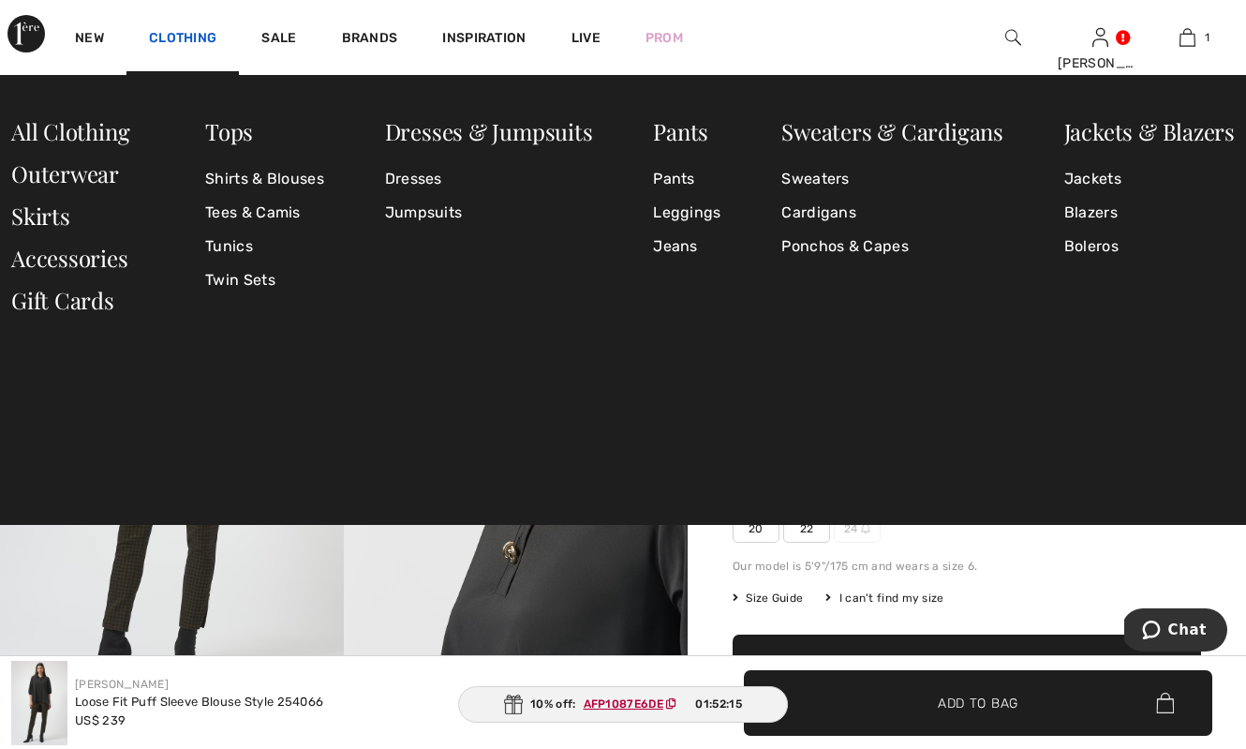
click at [172, 36] on link "Clothing" at bounding box center [182, 40] width 67 height 20
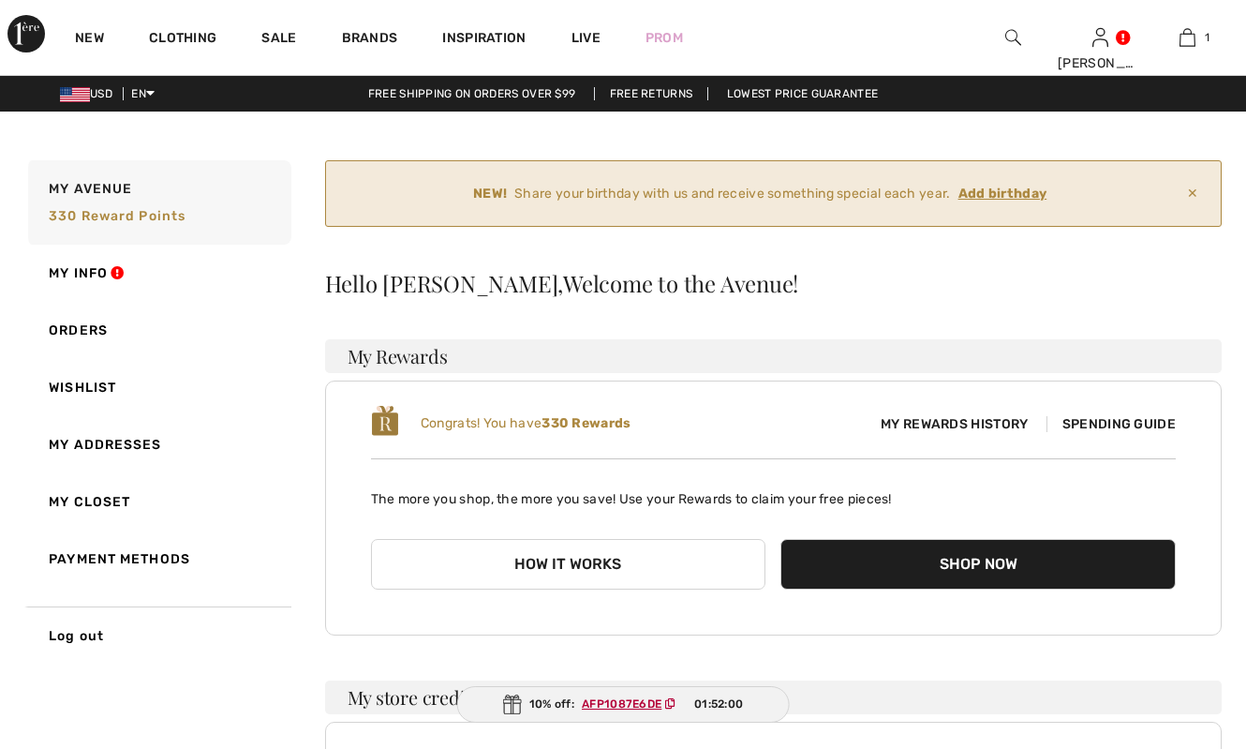
checkbox input "true"
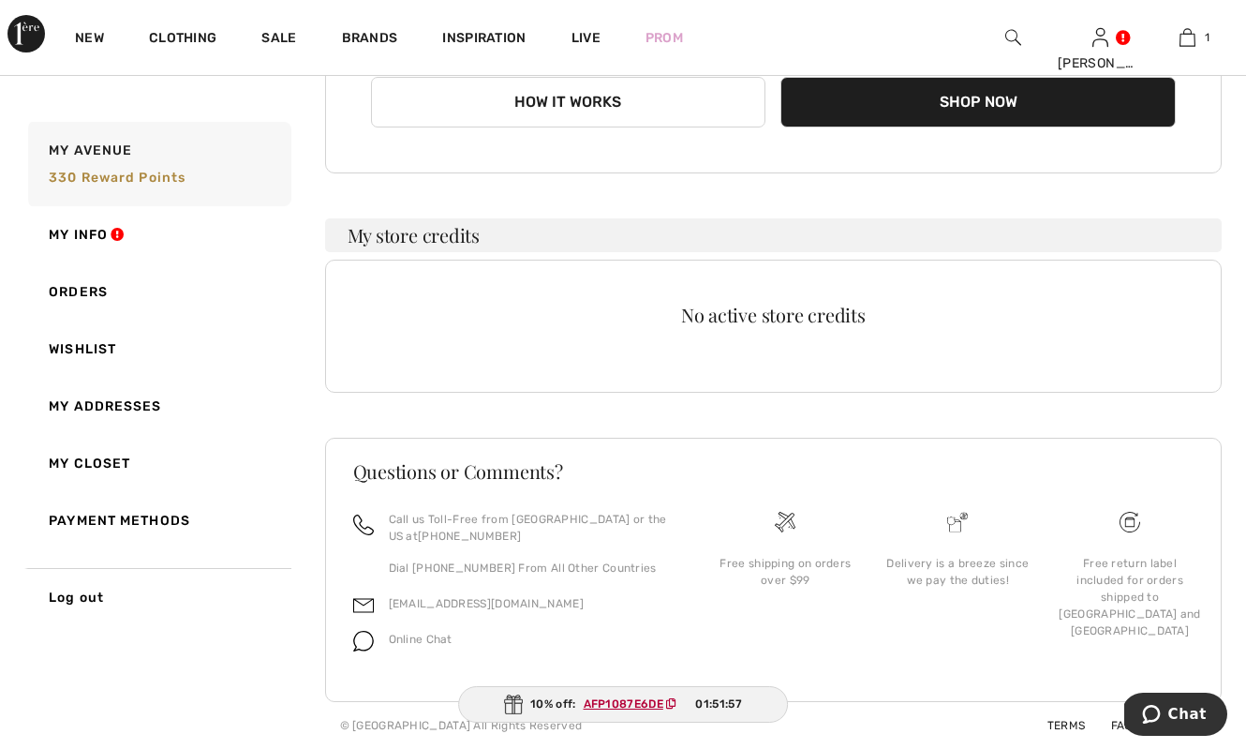
scroll to position [462, 0]
click at [70, 284] on link "Orders" at bounding box center [157, 291] width 267 height 57
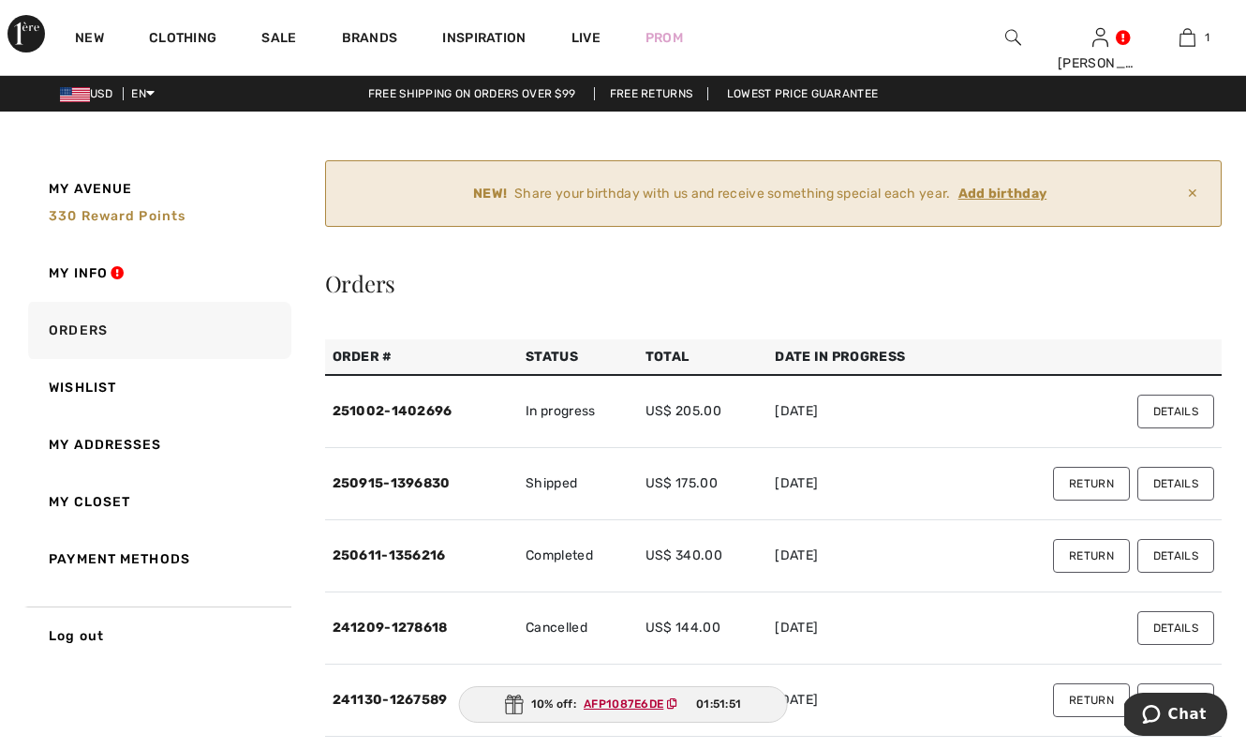
scroll to position [0, 0]
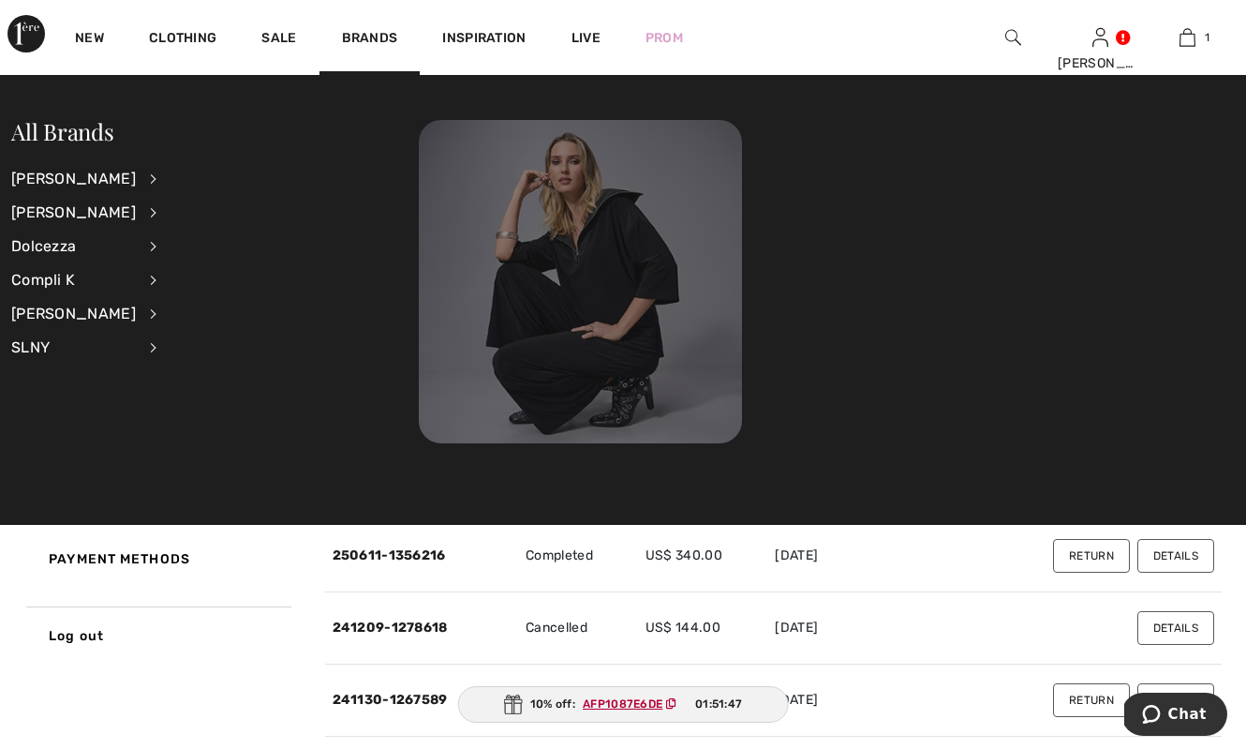
click at [613, 314] on img at bounding box center [580, 281] width 323 height 323
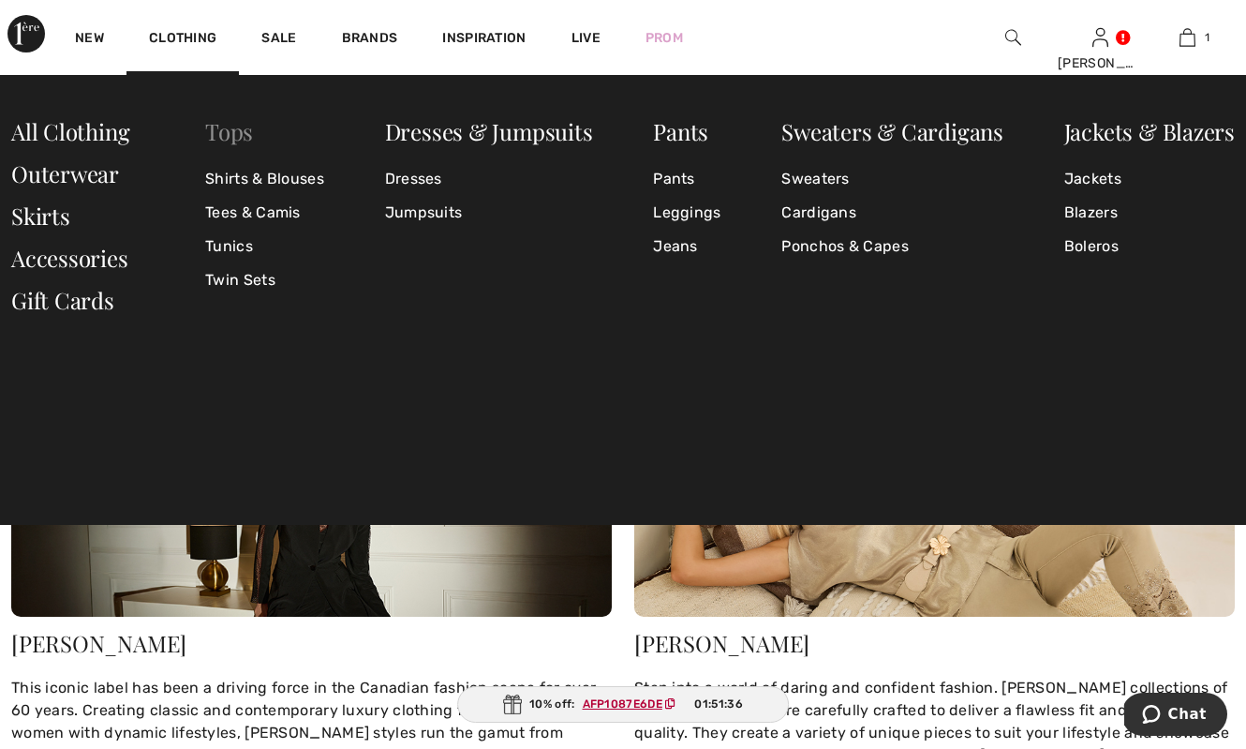
click at [227, 136] on link "Tops" at bounding box center [229, 131] width 48 height 30
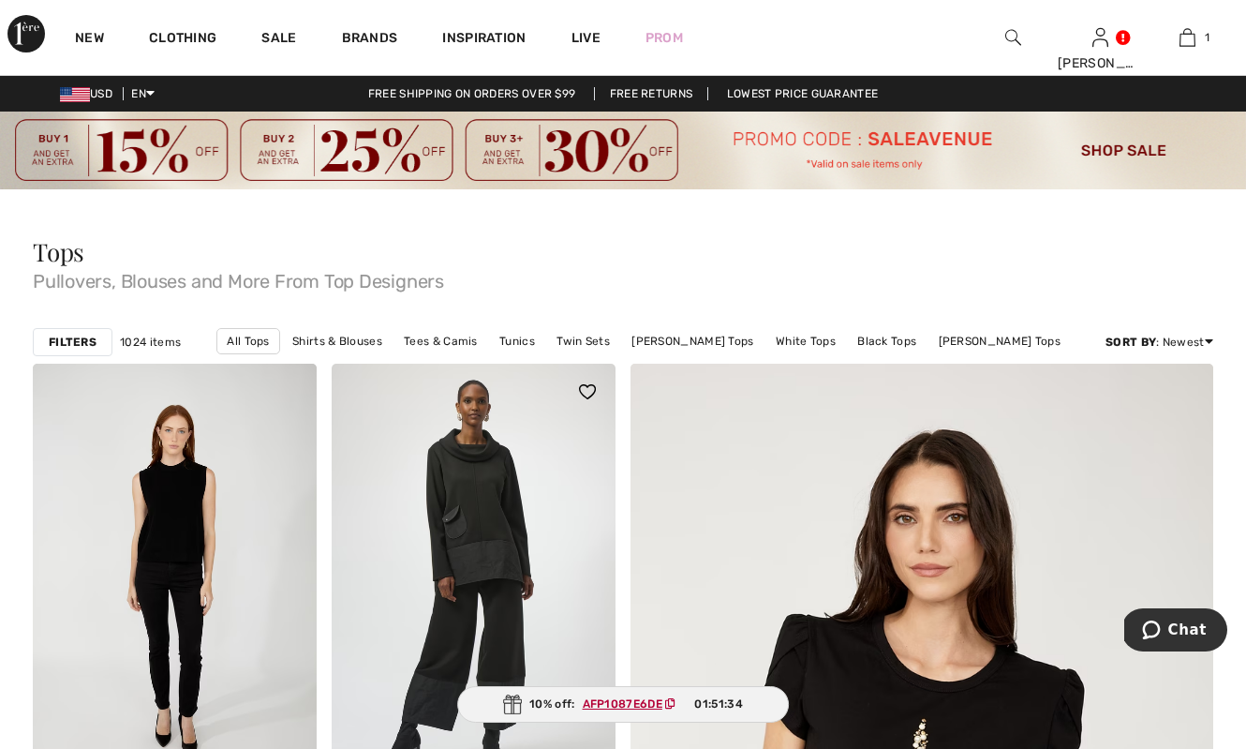
click at [451, 544] on img at bounding box center [474, 577] width 284 height 426
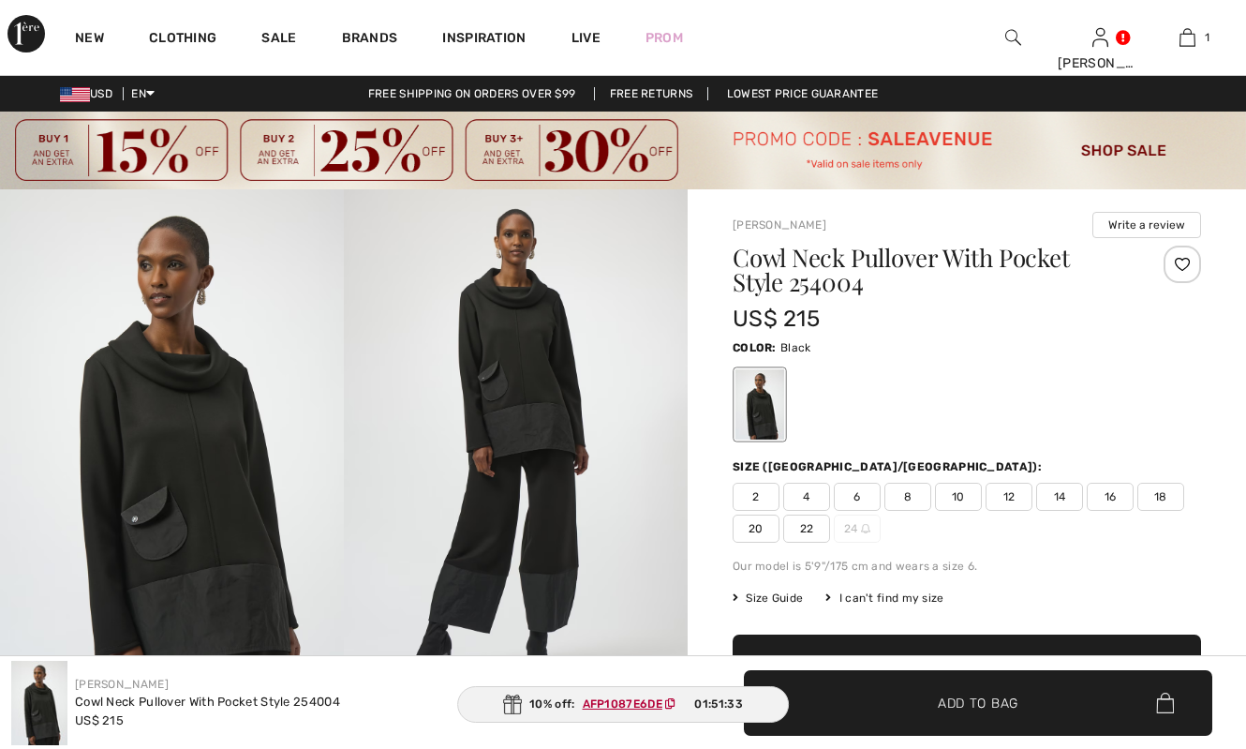
checkbox input "true"
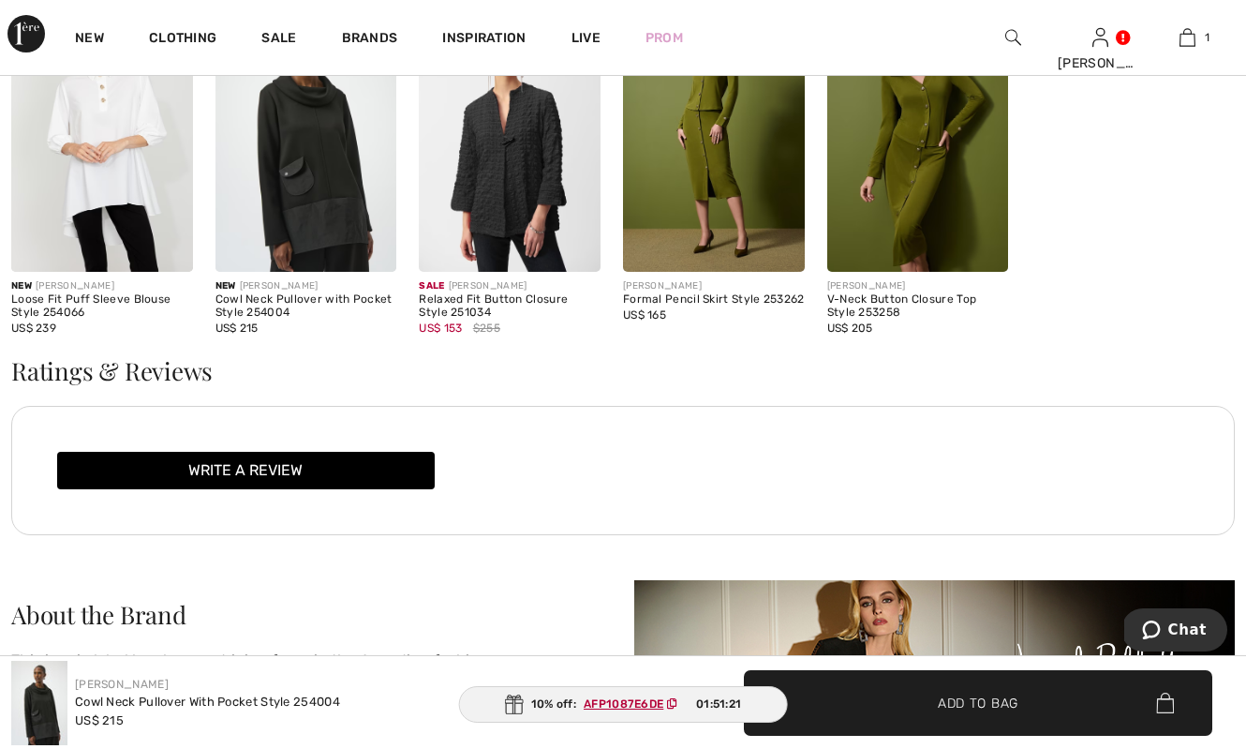
scroll to position [2216, 0]
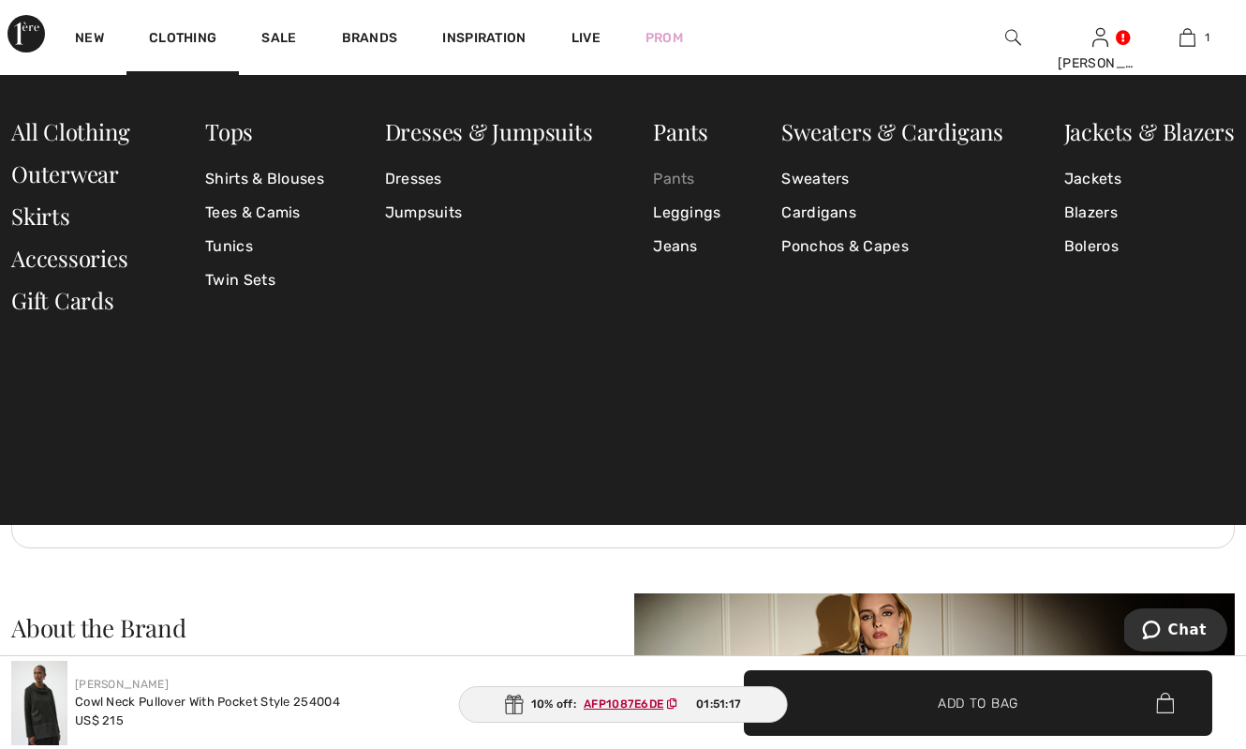
click at [680, 177] on link "Pants" at bounding box center [686, 179] width 67 height 34
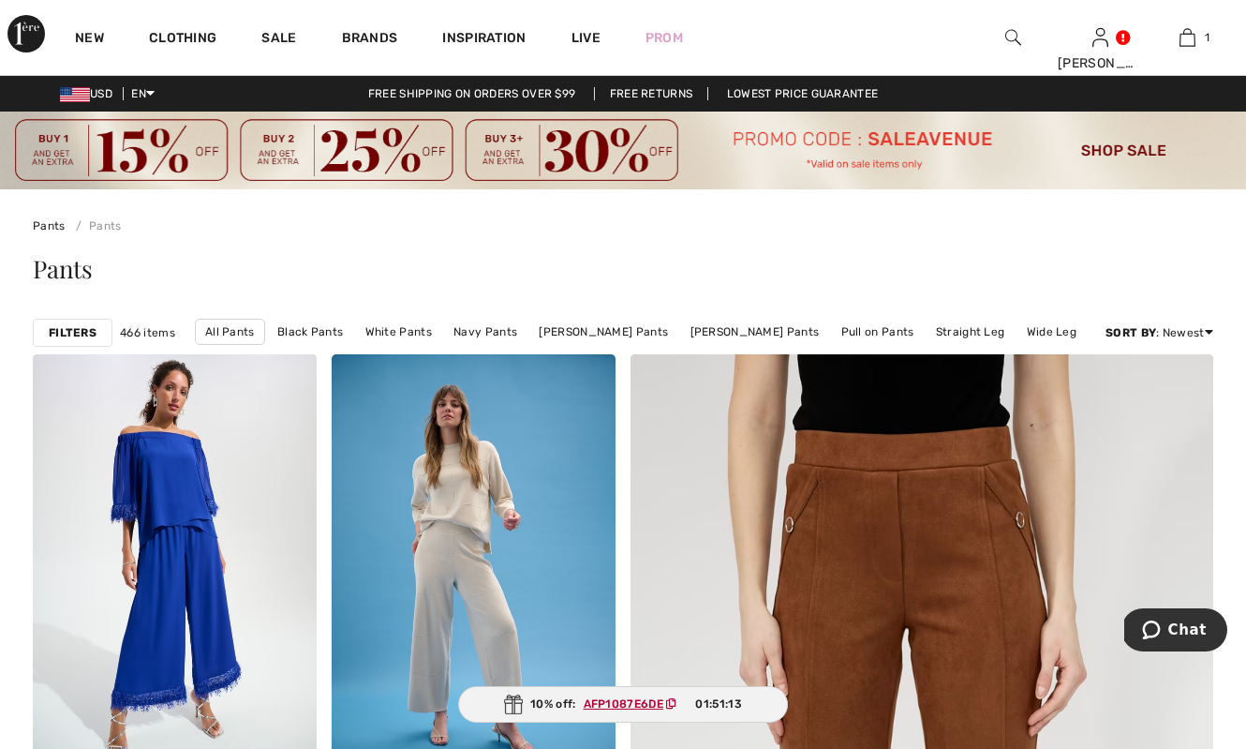
click at [76, 327] on strong "Filters" at bounding box center [73, 332] width 48 height 17
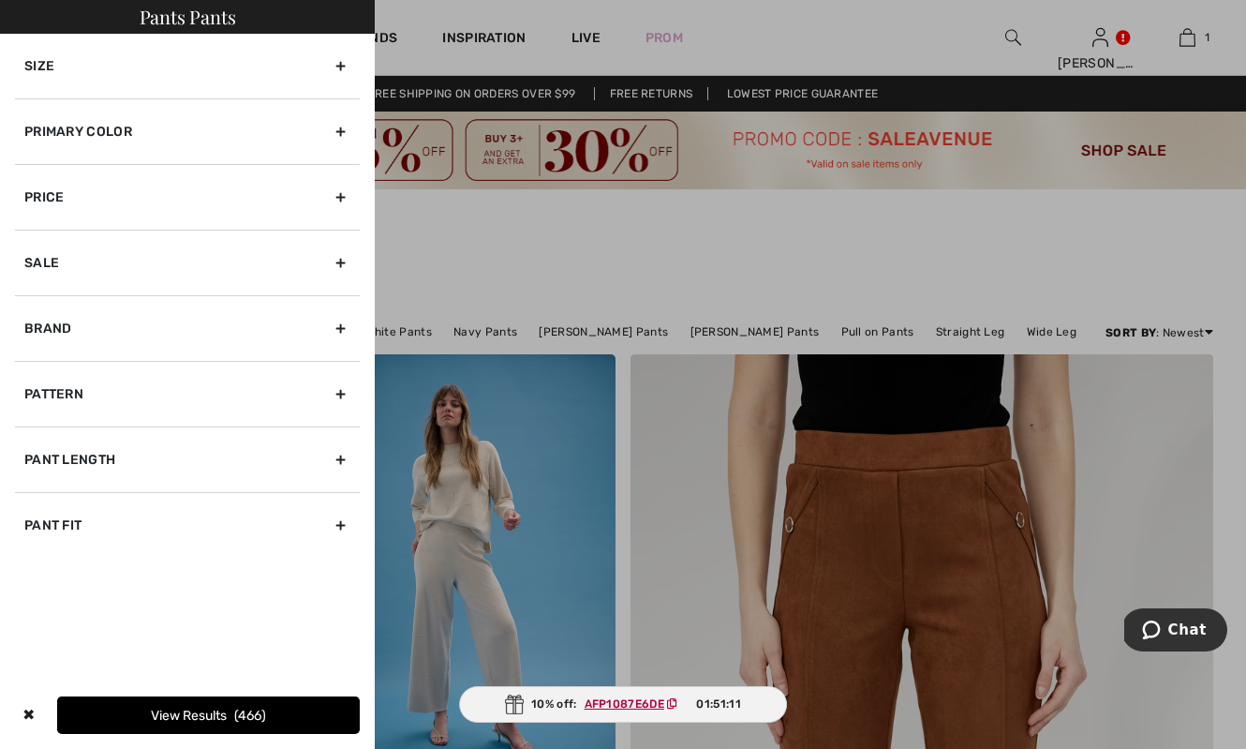
click at [90, 327] on div "Brand" at bounding box center [187, 328] width 345 height 66
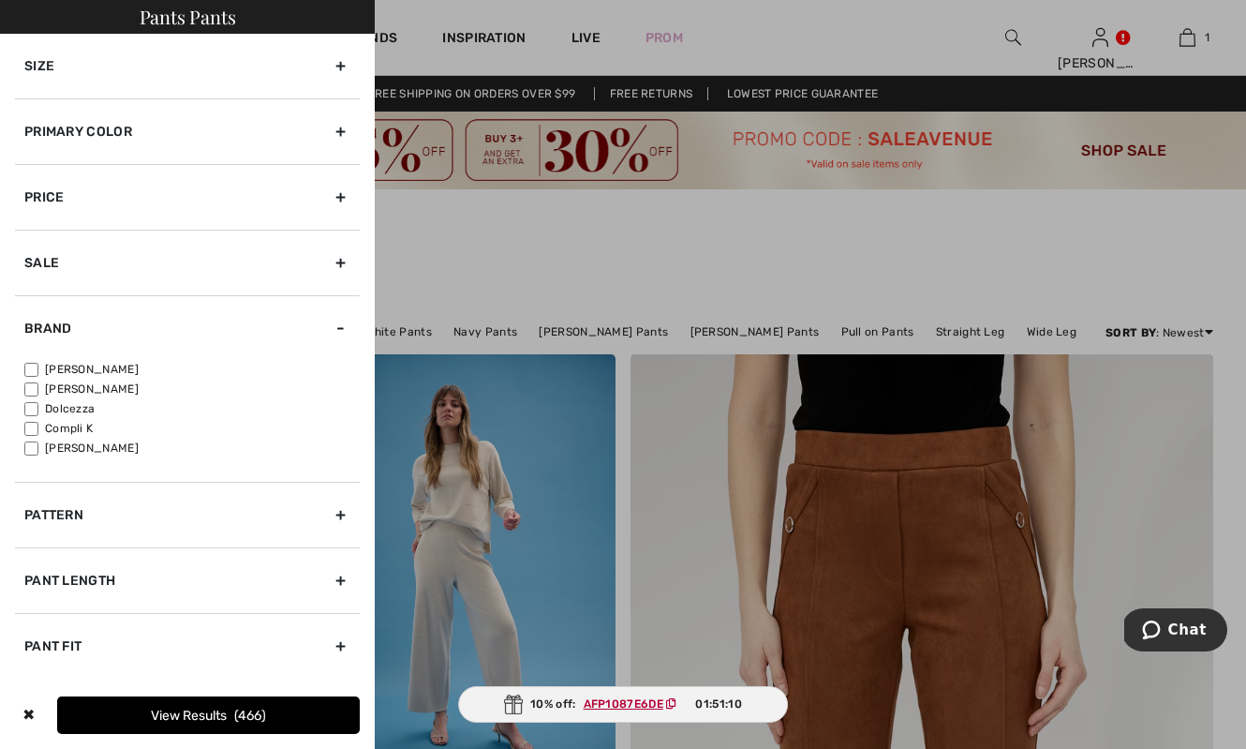
click at [86, 368] on label "[PERSON_NAME]" at bounding box center [192, 369] width 336 height 17
click at [38, 368] on input"] "[PERSON_NAME]" at bounding box center [31, 370] width 14 height 14
checkbox input"] "true"
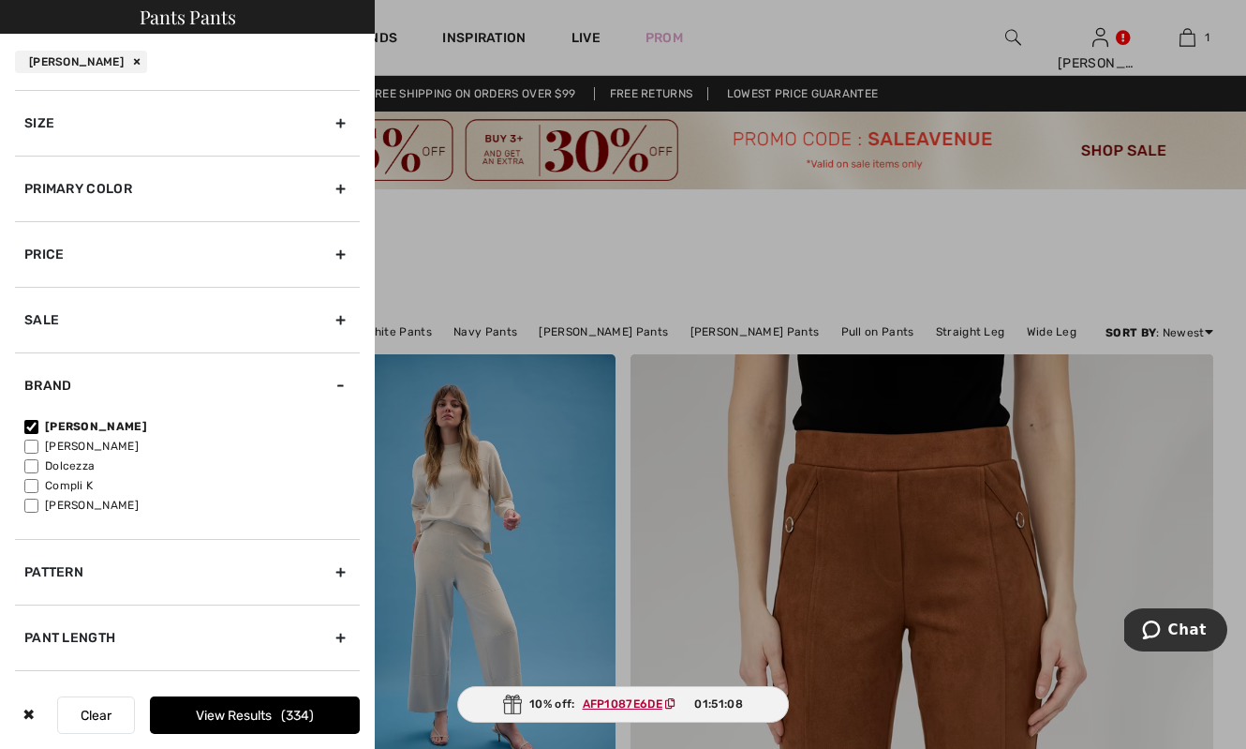
click at [285, 712] on button "View Results 334" at bounding box center [255, 714] width 210 height 37
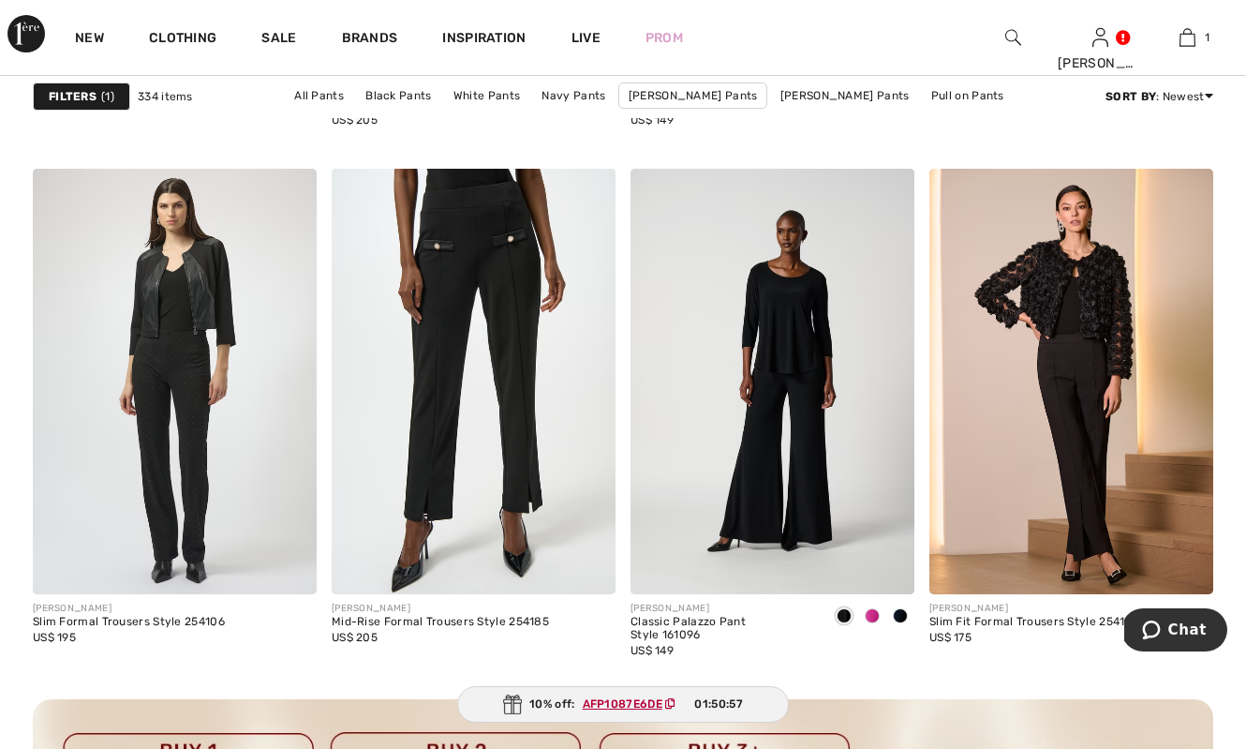
scroll to position [3629, 0]
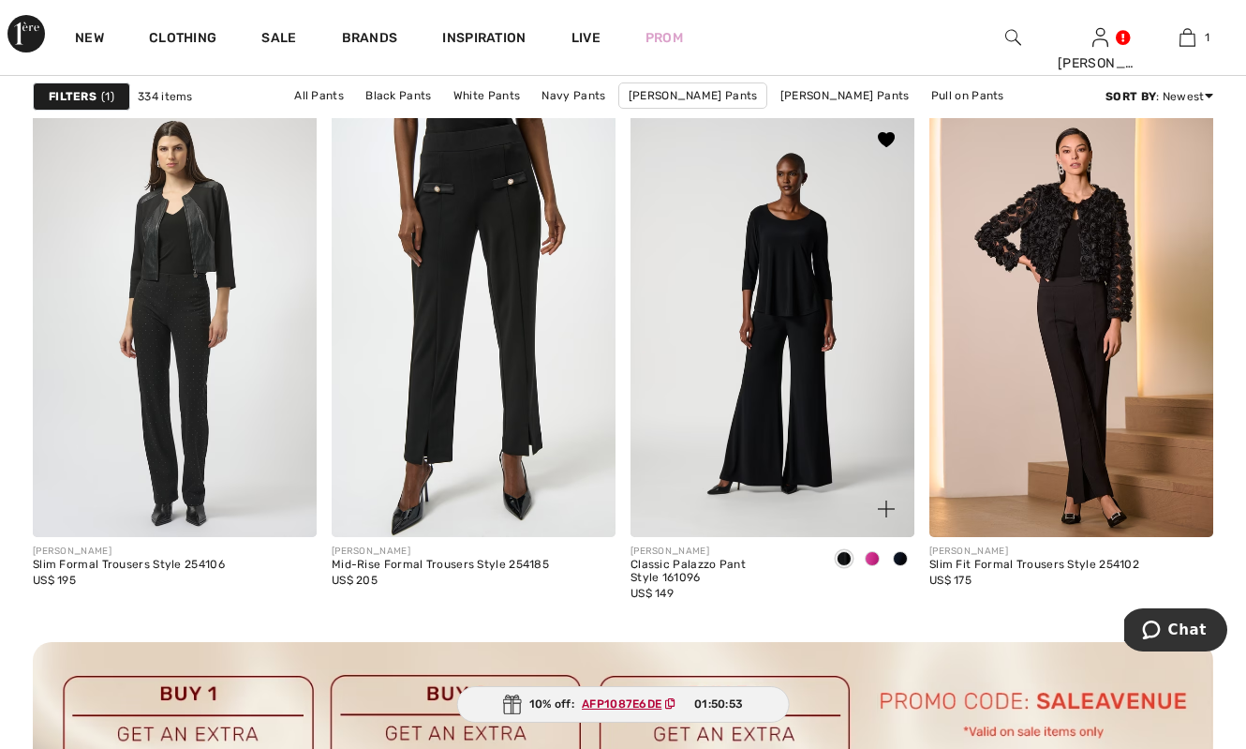
click at [875, 558] on span at bounding box center [872, 558] width 15 height 15
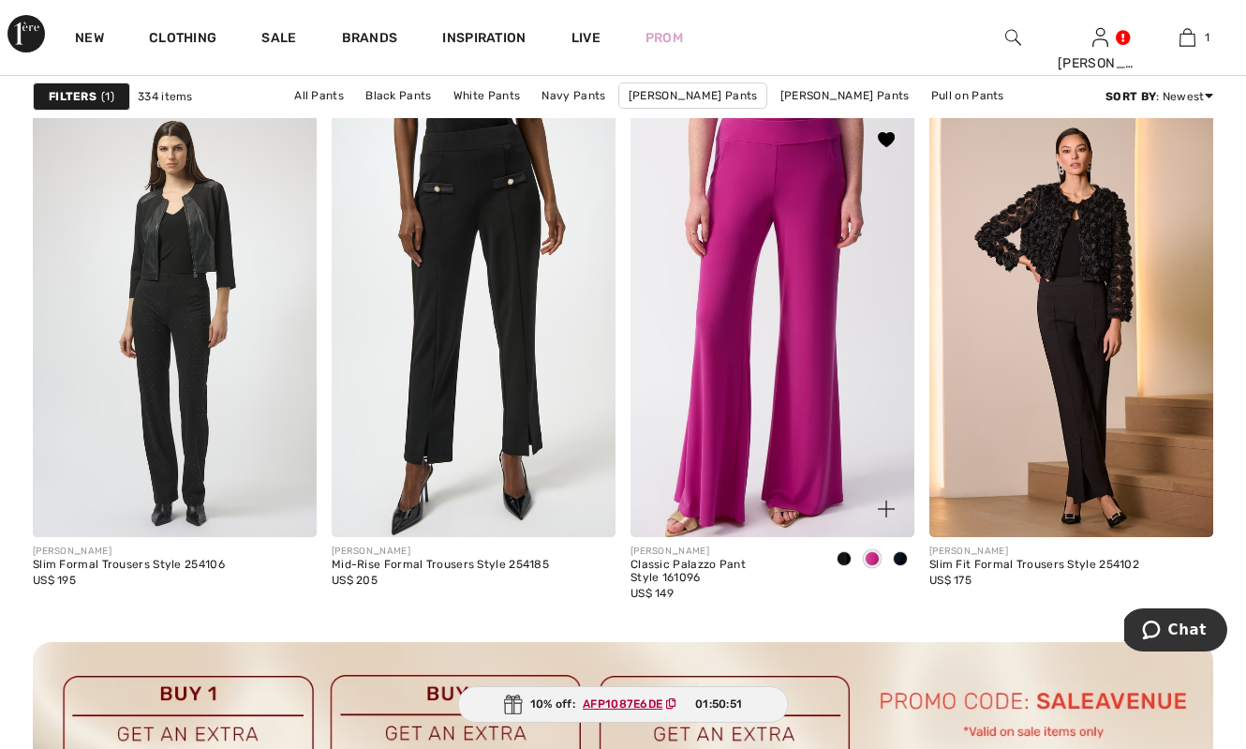
click at [903, 559] on span at bounding box center [900, 558] width 15 height 15
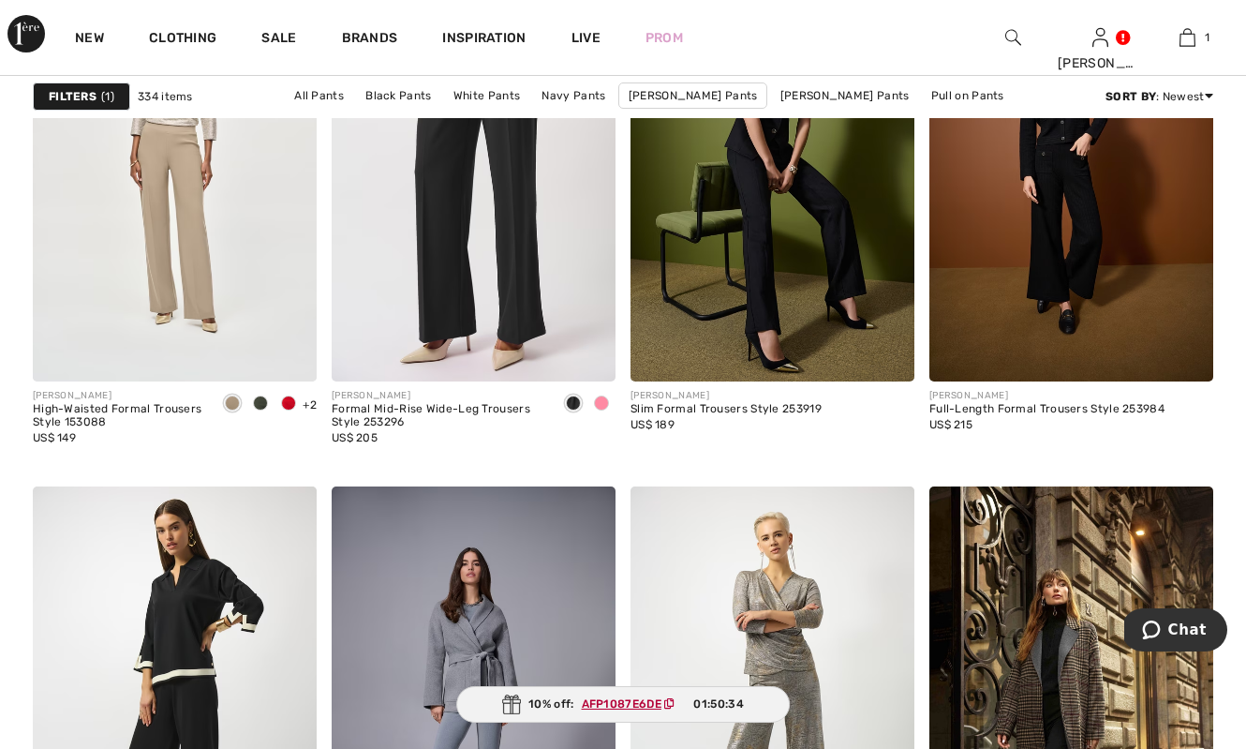
scroll to position [7388, 0]
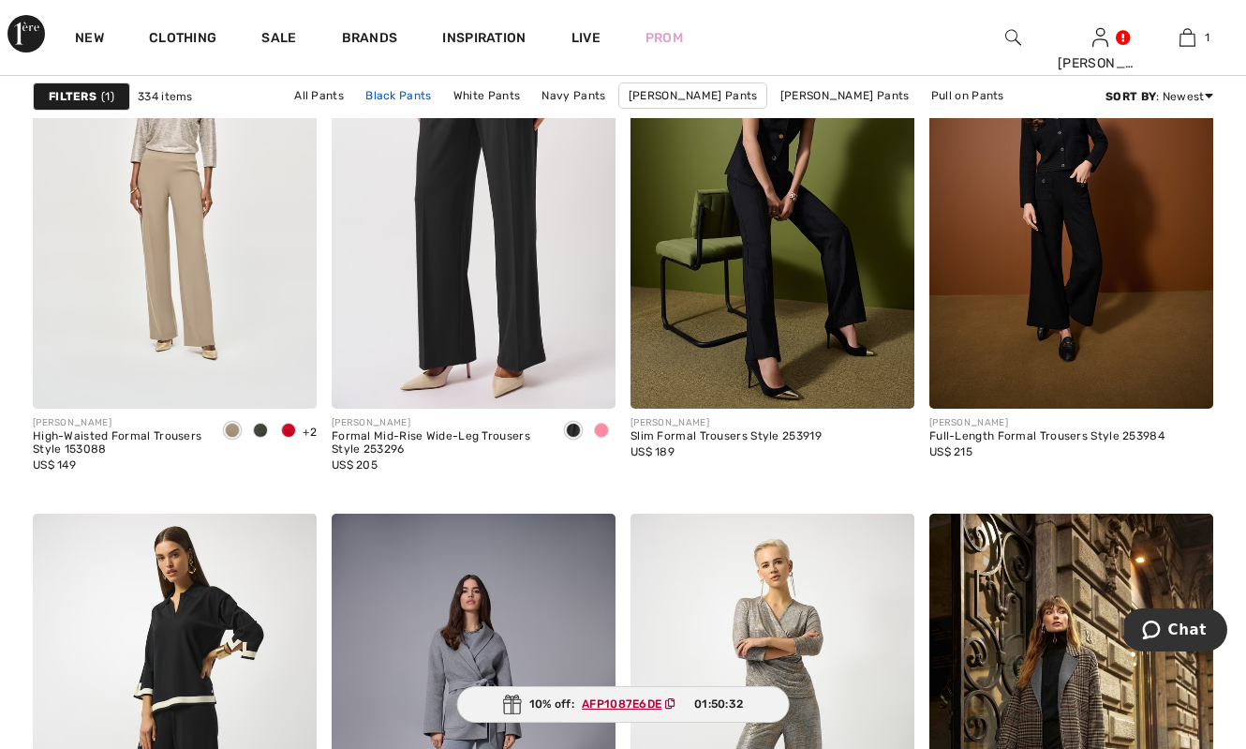
click at [356, 97] on link "Black Pants" at bounding box center [398, 95] width 84 height 24
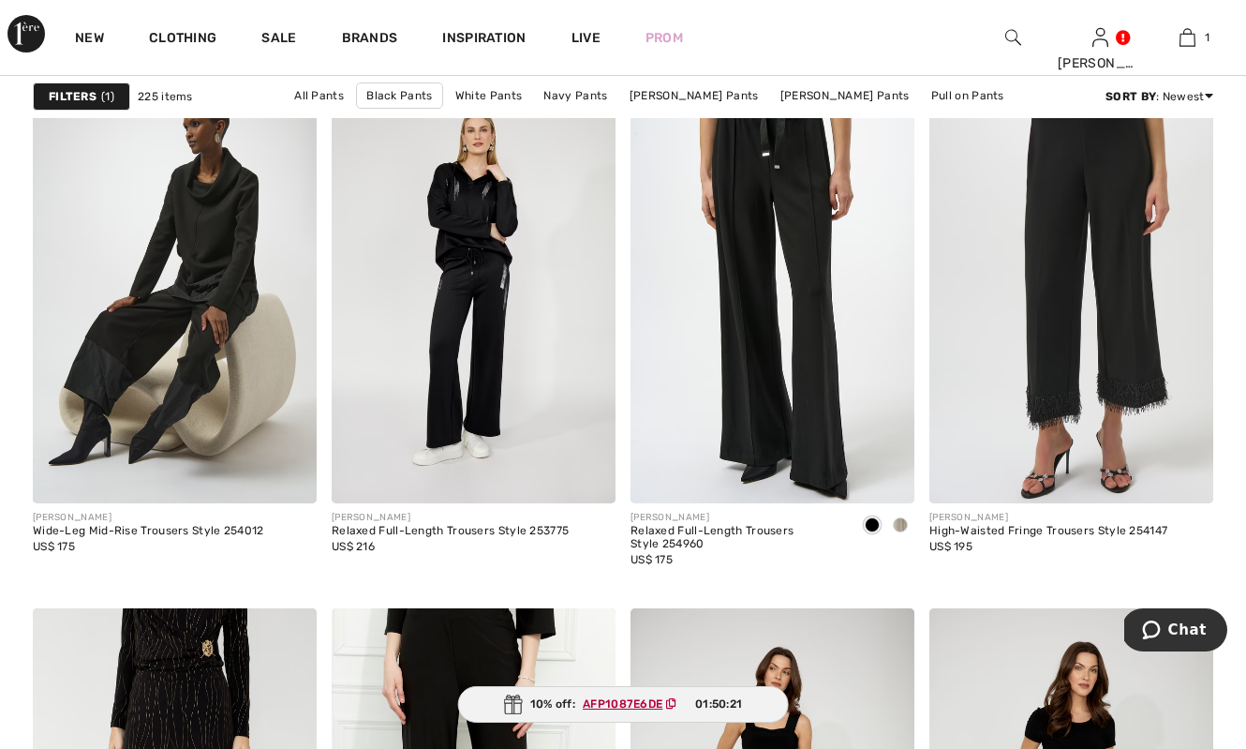
scroll to position [2709, 0]
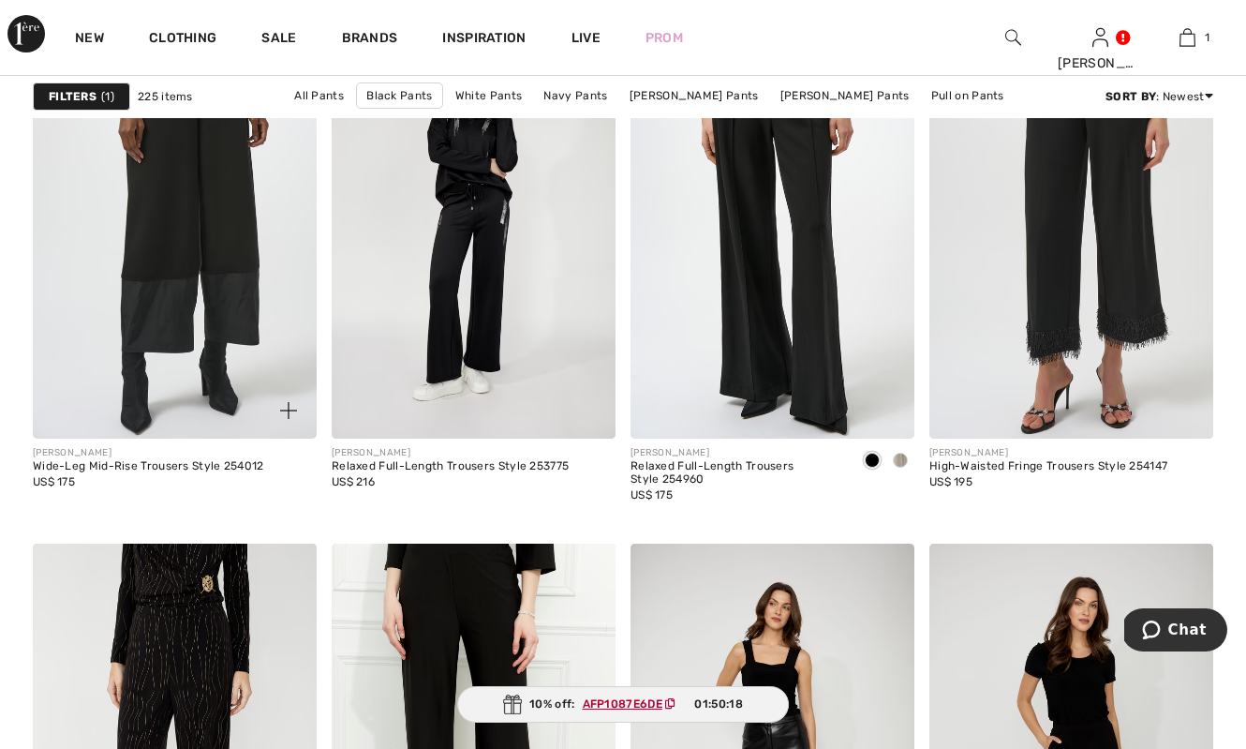
click at [200, 315] on img at bounding box center [175, 226] width 284 height 426
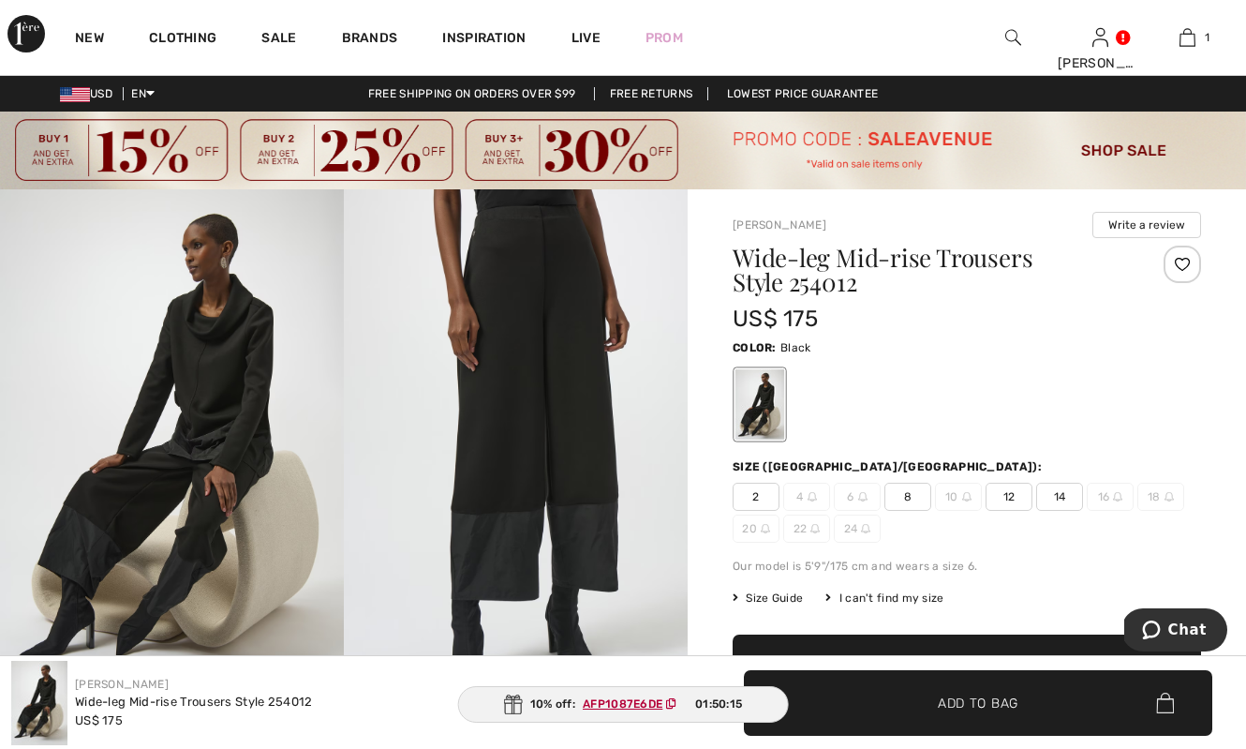
click at [545, 484] on img at bounding box center [516, 446] width 344 height 515
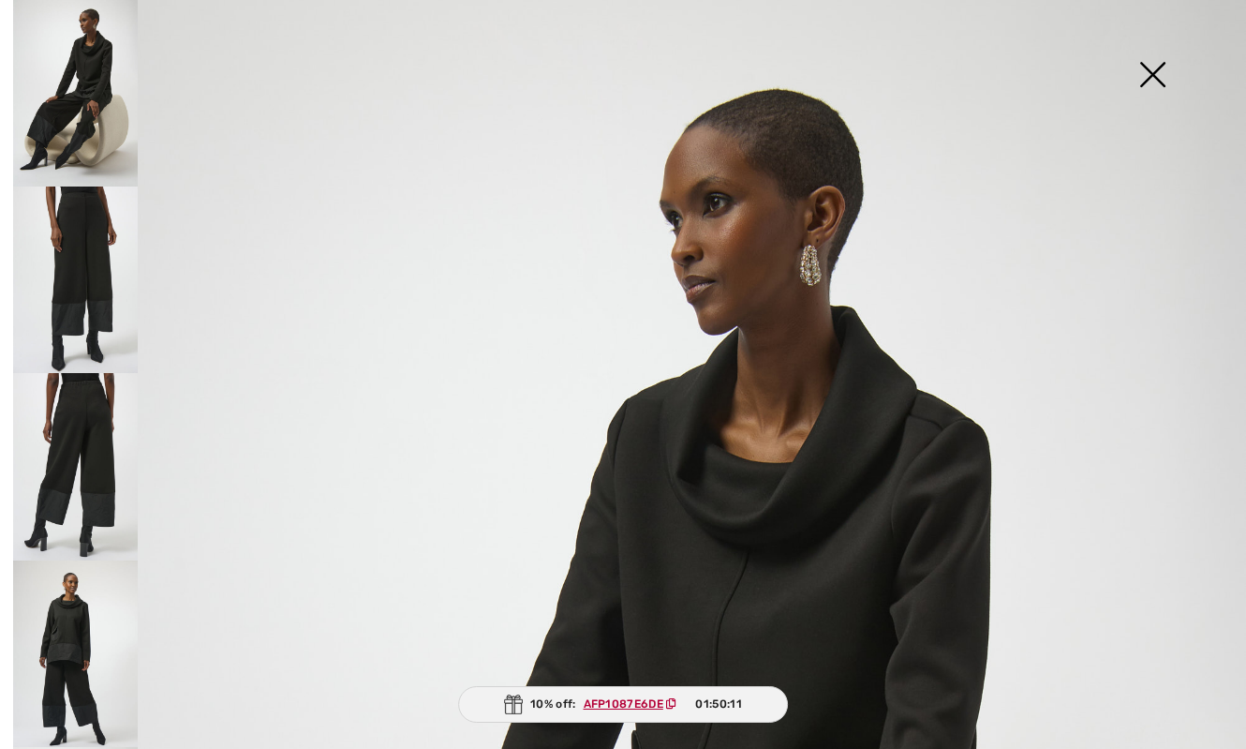
click at [66, 663] on img at bounding box center [75, 653] width 125 height 186
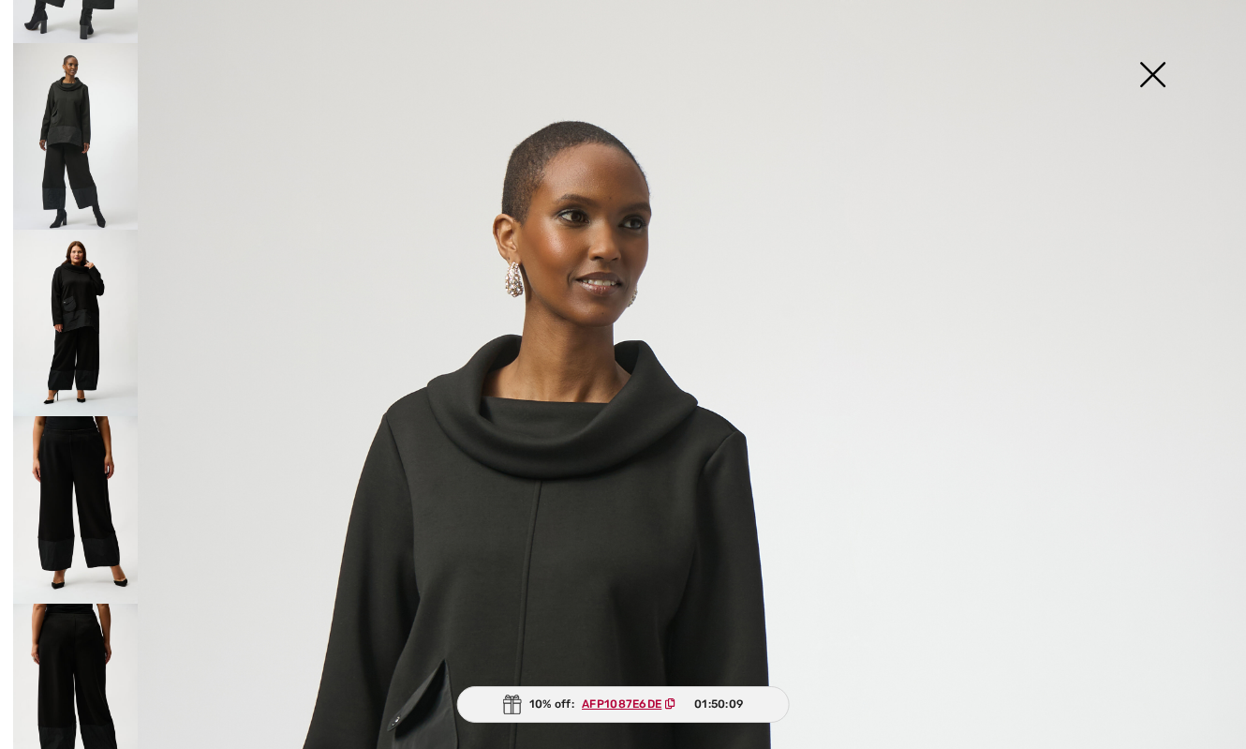
scroll to position [590, 0]
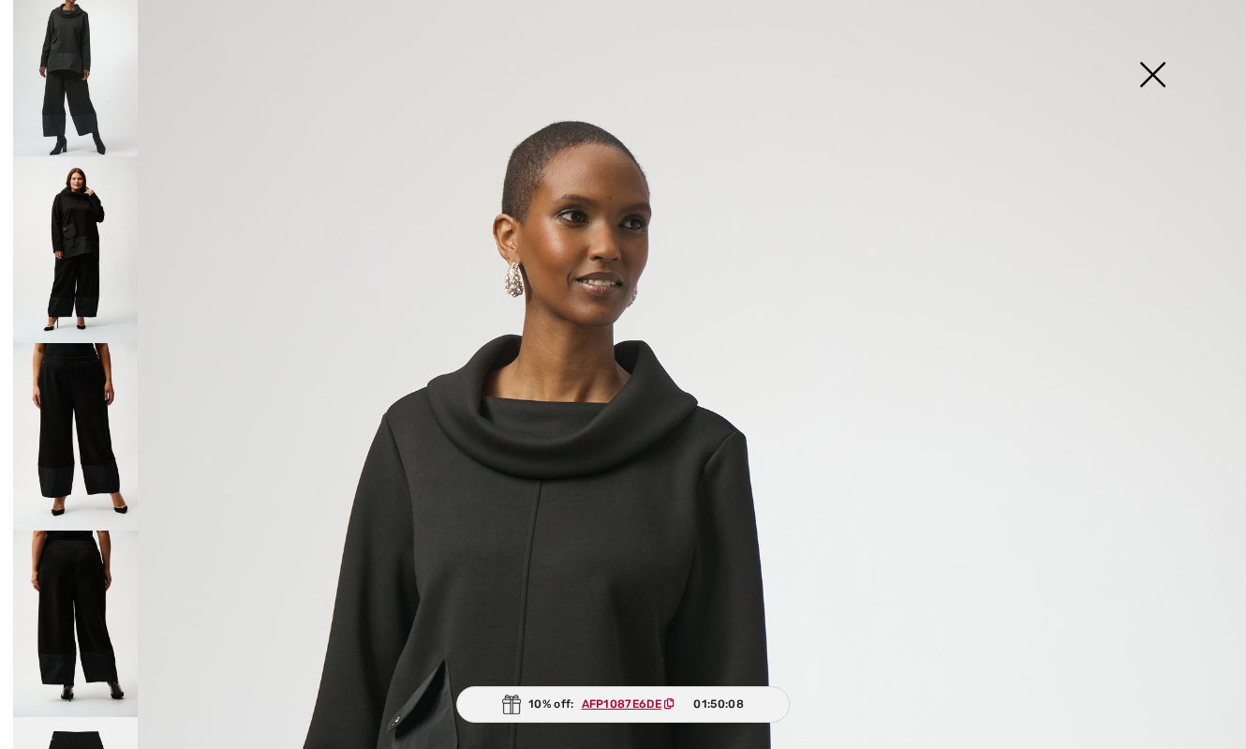
click at [104, 409] on img at bounding box center [75, 436] width 125 height 187
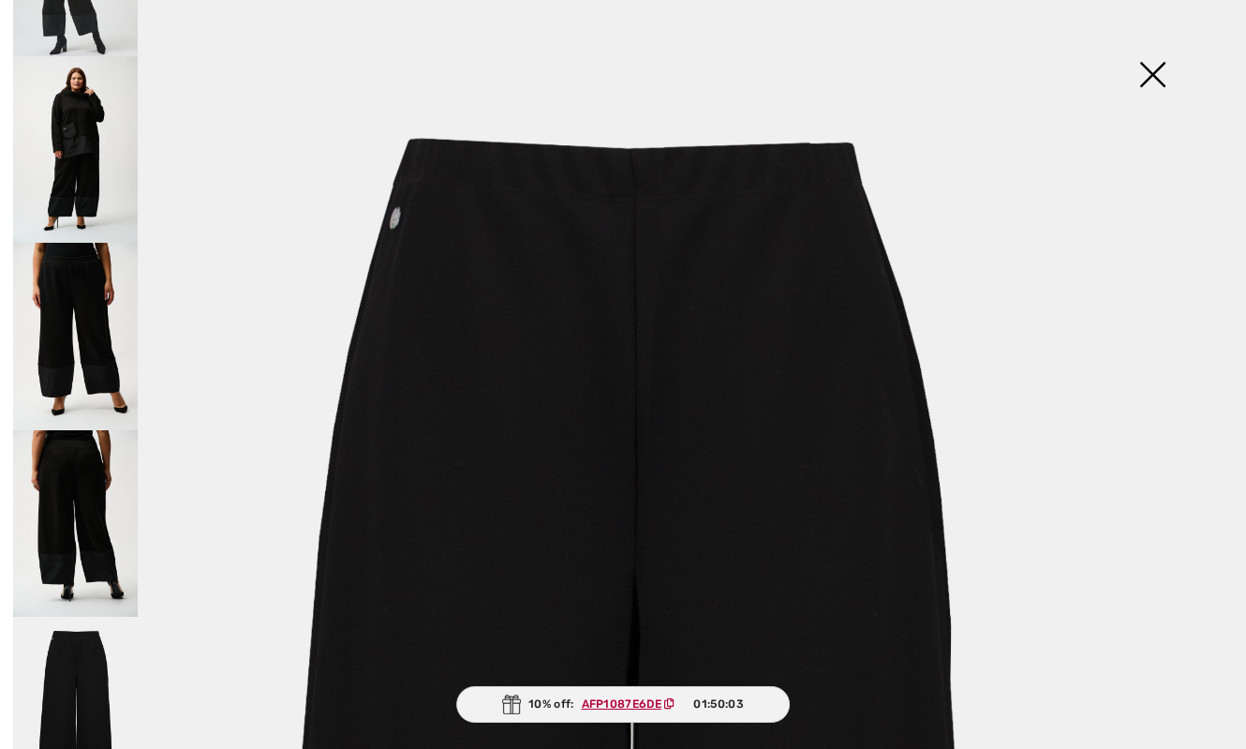
scroll to position [690, 0]
click at [82, 685] on img at bounding box center [75, 711] width 125 height 187
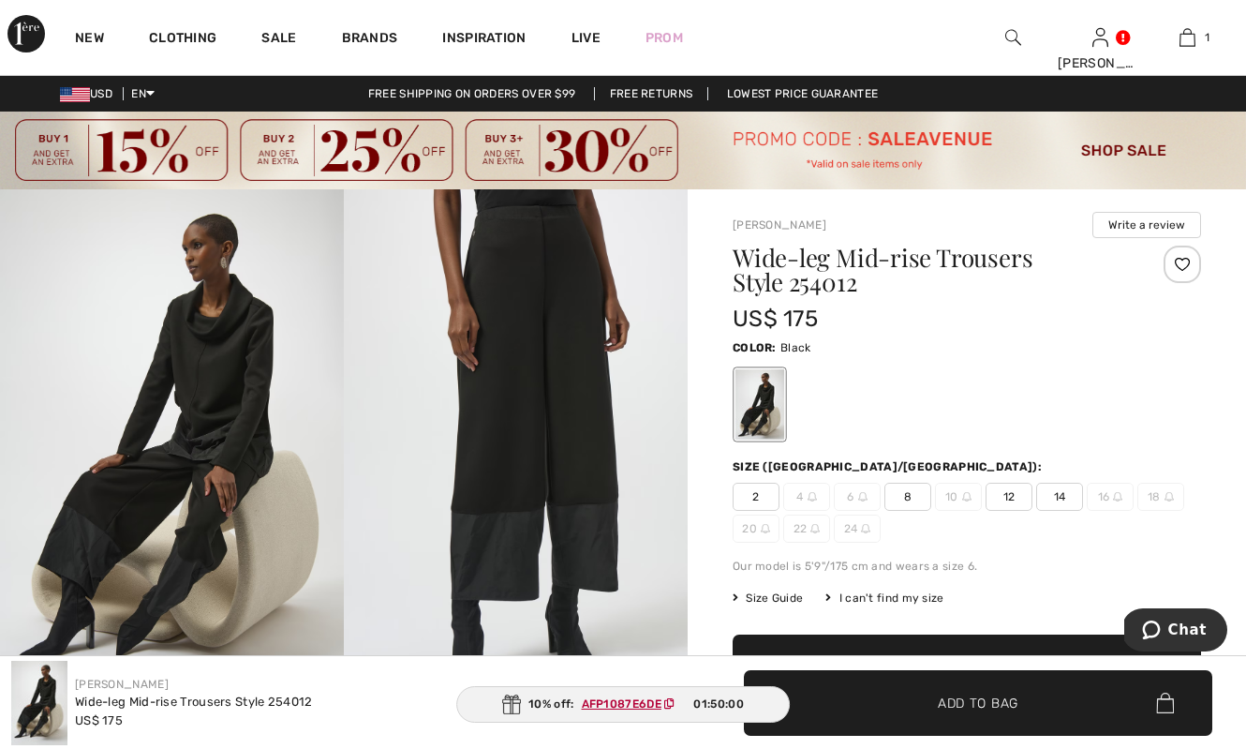
click at [1080, 526] on div "2 4 6 8 10 12 14 16 18 20 22 24" at bounding box center [967, 513] width 469 height 60
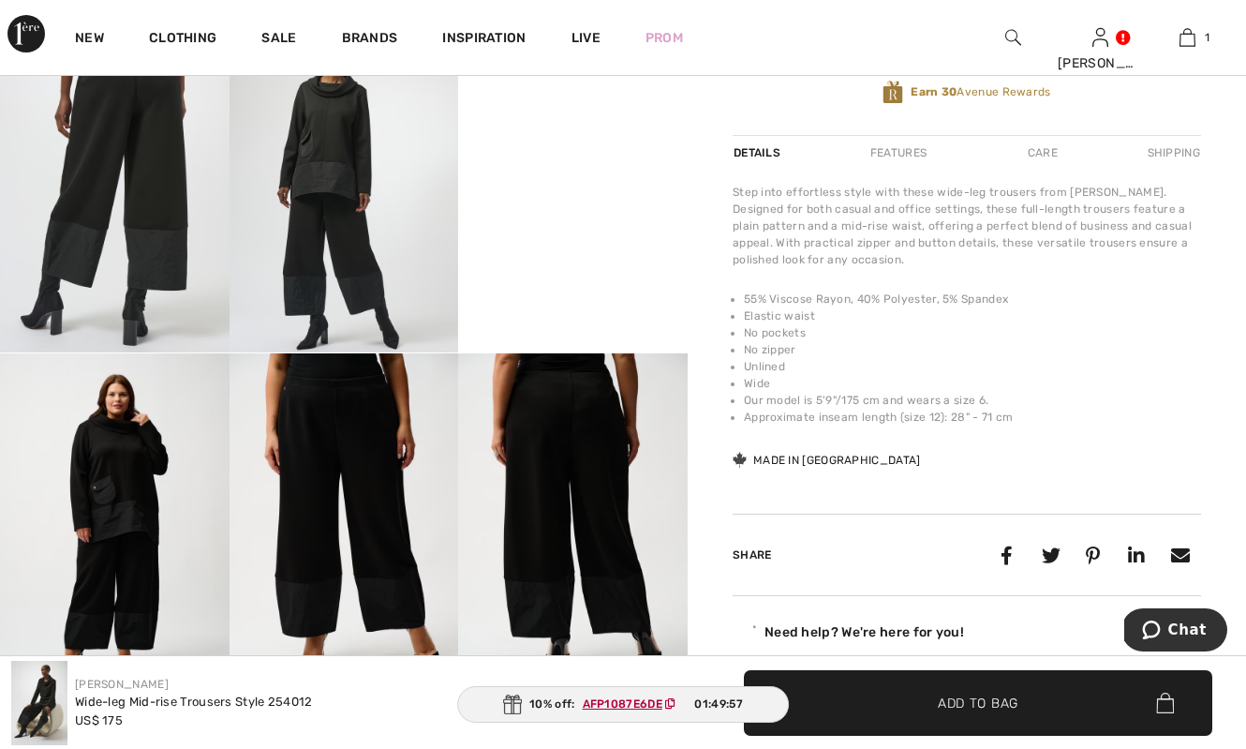
scroll to position [730, 0]
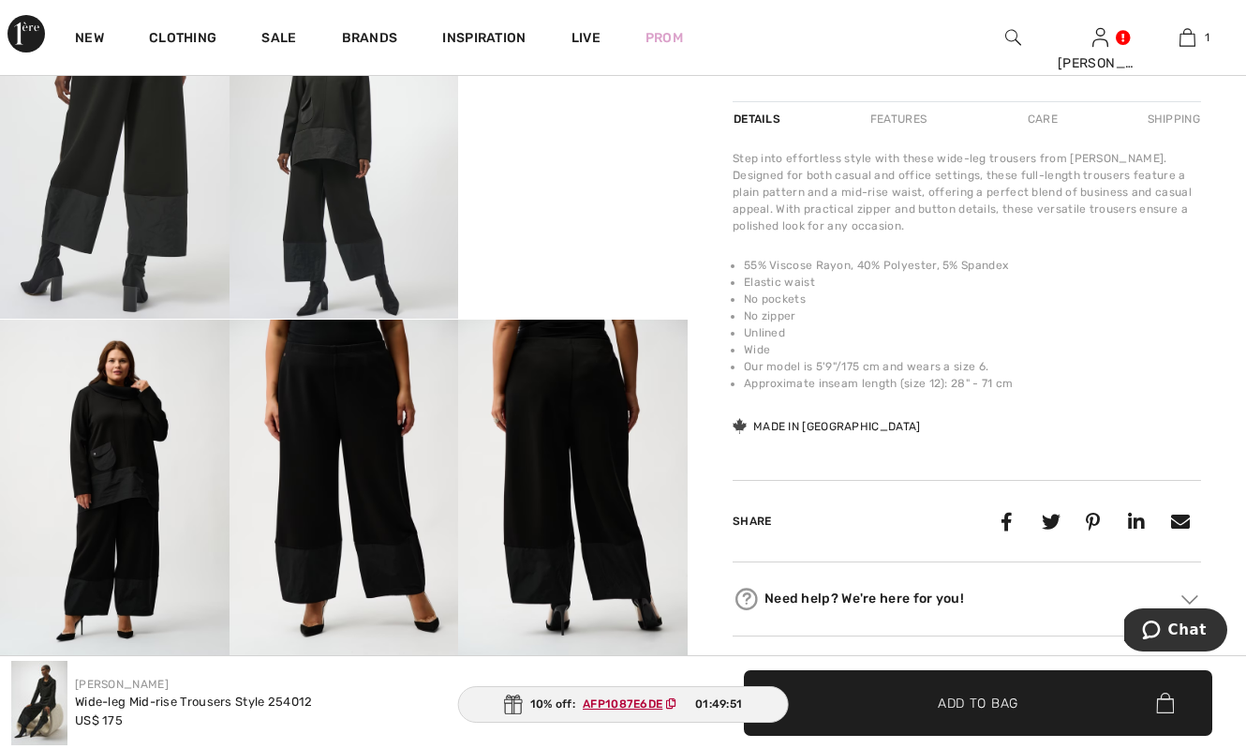
click at [597, 90] on video "Your browser does not support the video tag." at bounding box center [573, 33] width 230 height 114
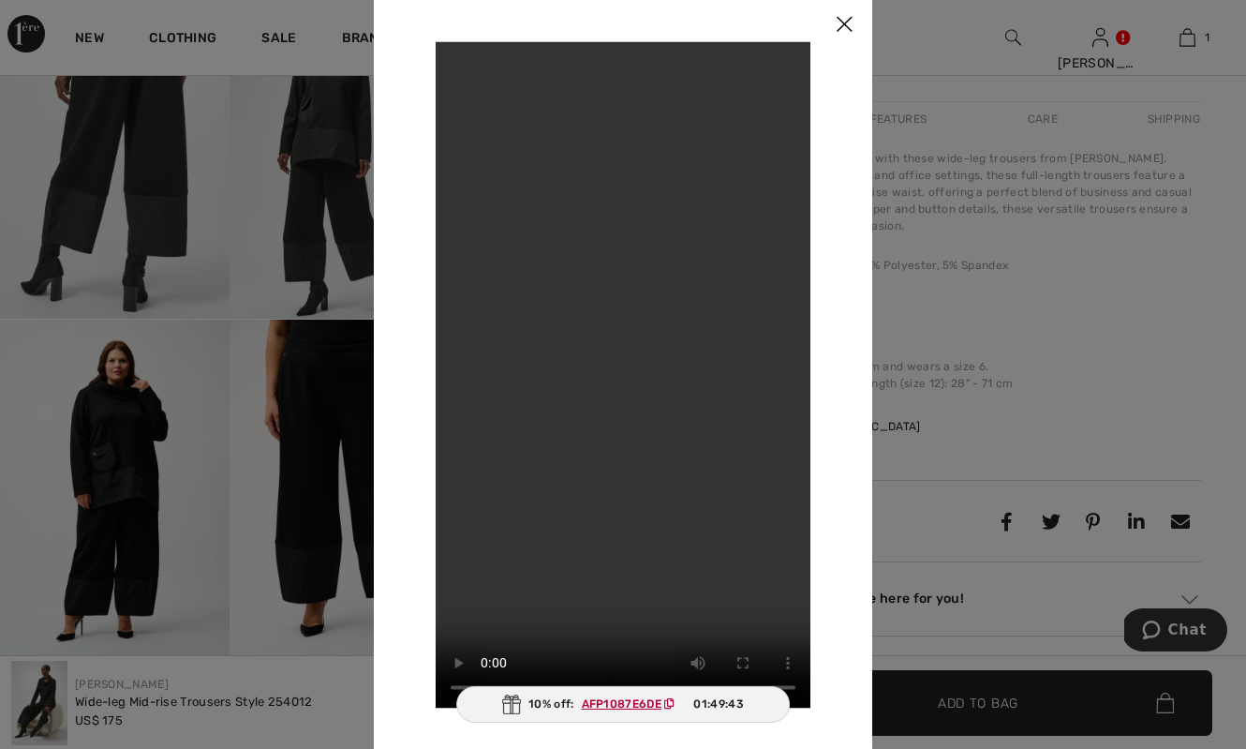
click at [847, 21] on img at bounding box center [844, 25] width 56 height 58
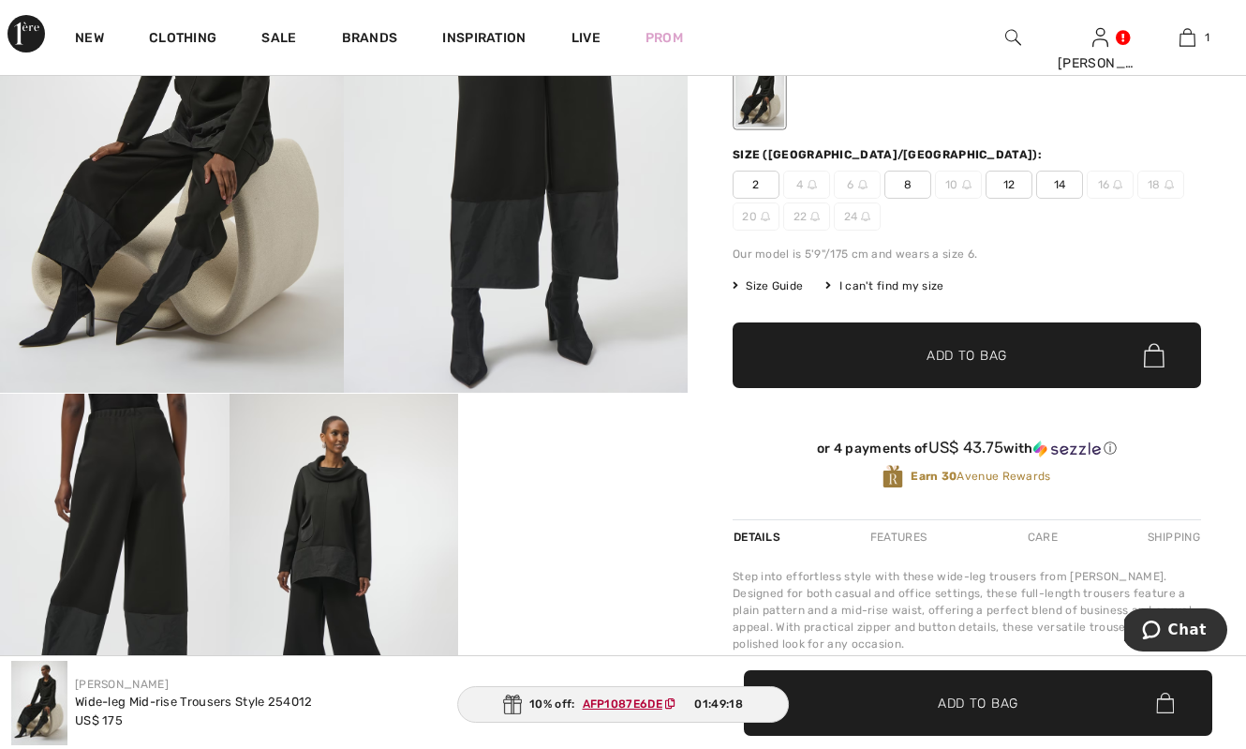
scroll to position [301, 0]
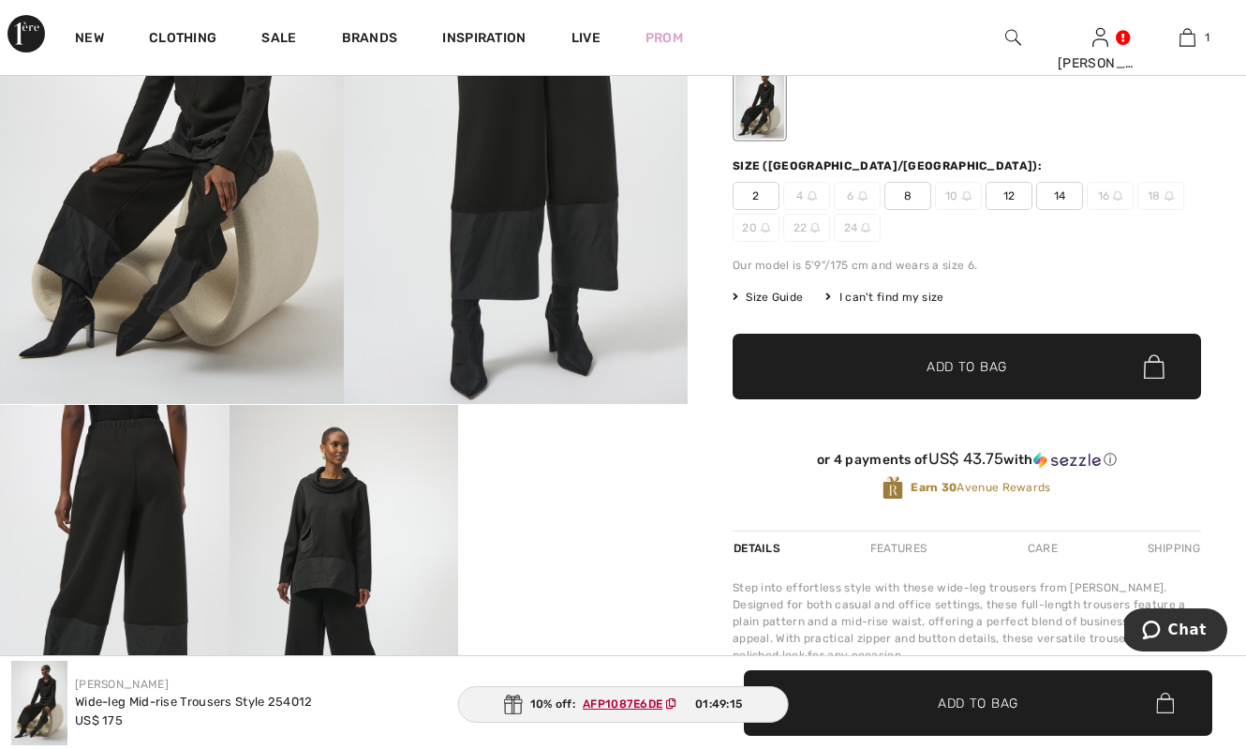
click at [914, 193] on span "8" at bounding box center [908, 196] width 47 height 28
click at [1014, 199] on span "12" at bounding box center [1009, 196] width 47 height 28
click at [756, 300] on span "Size Guide" at bounding box center [768, 297] width 70 height 17
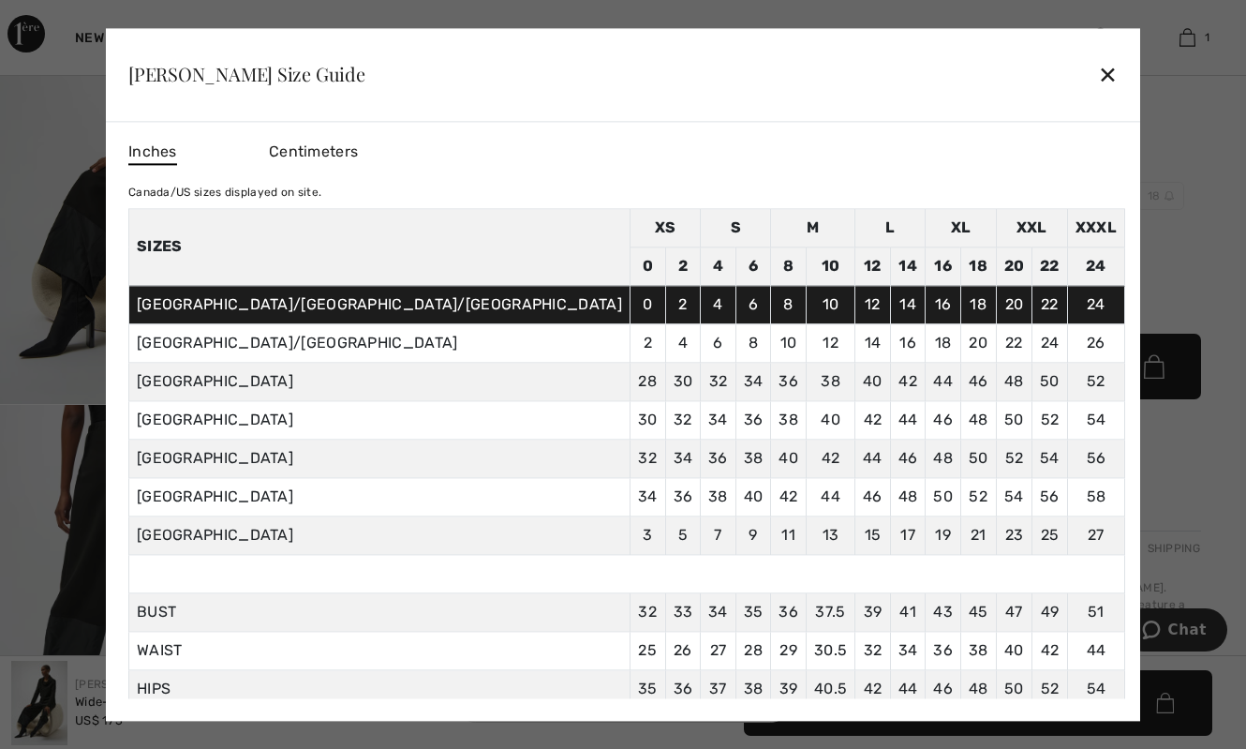
click at [1098, 72] on div "✕" at bounding box center [1108, 74] width 20 height 39
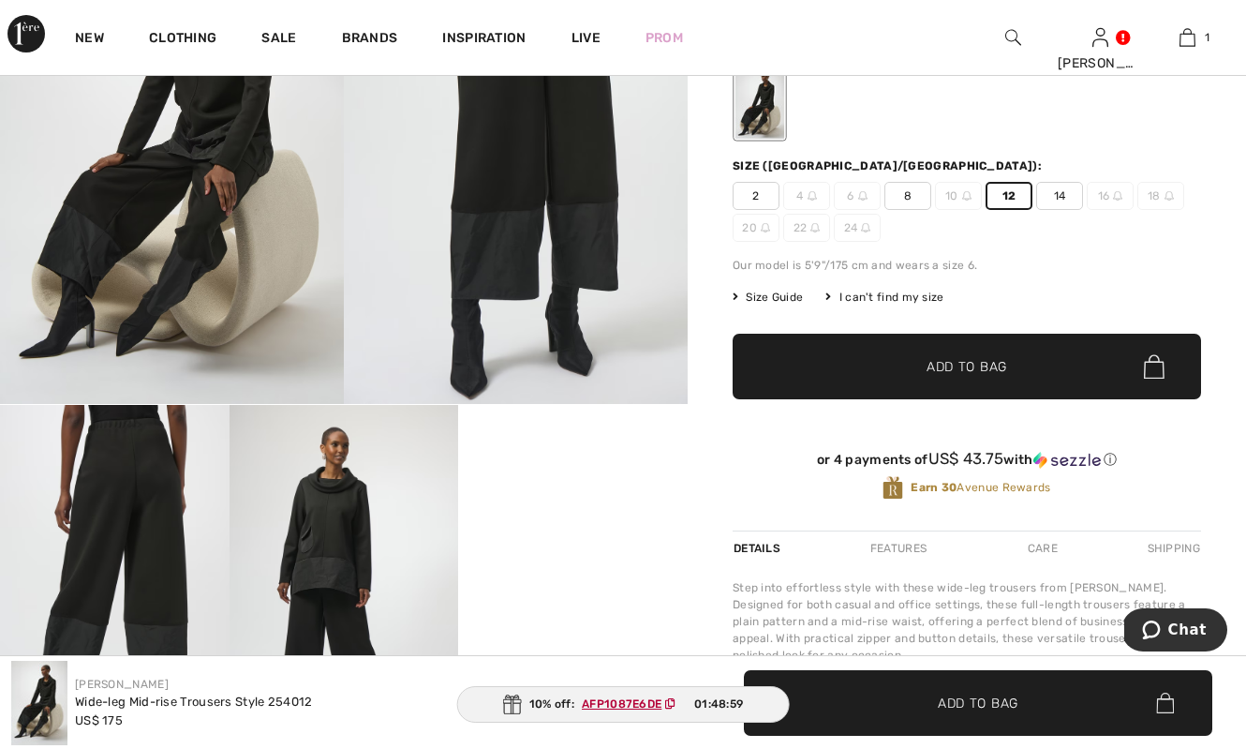
click at [939, 367] on span "Add to Bag" at bounding box center [967, 367] width 81 height 20
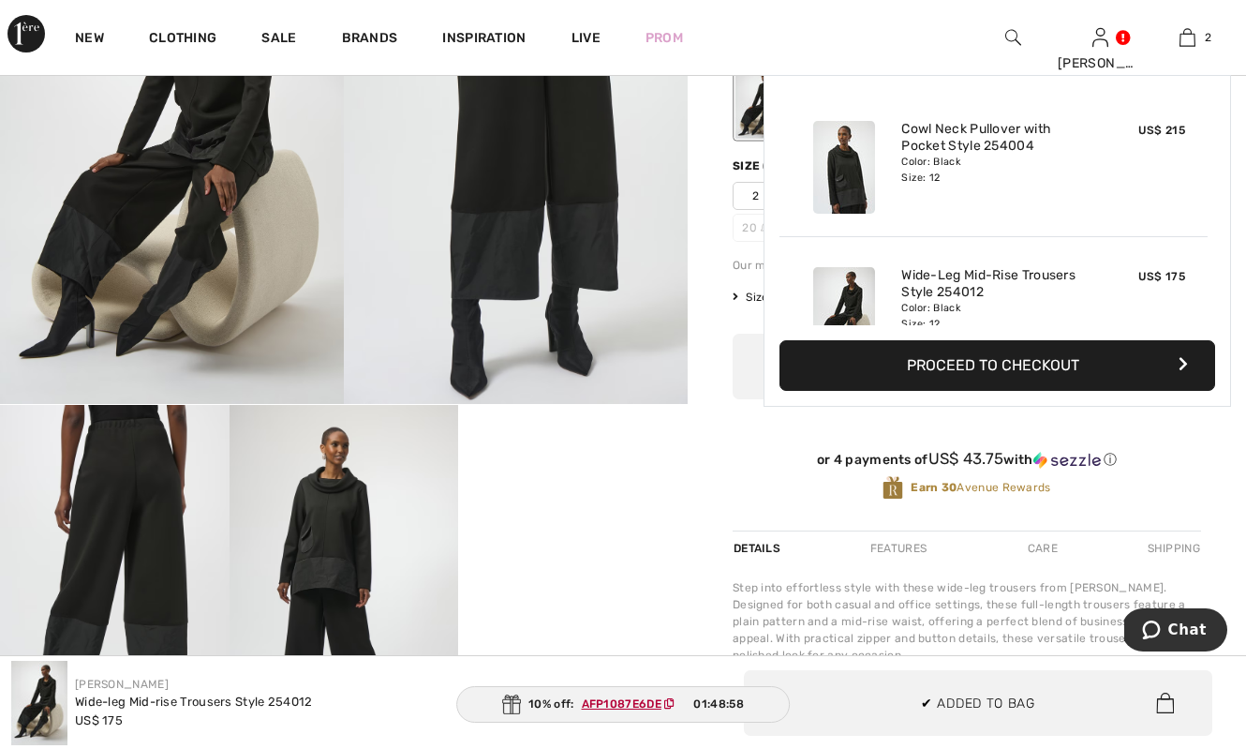
scroll to position [58, 0]
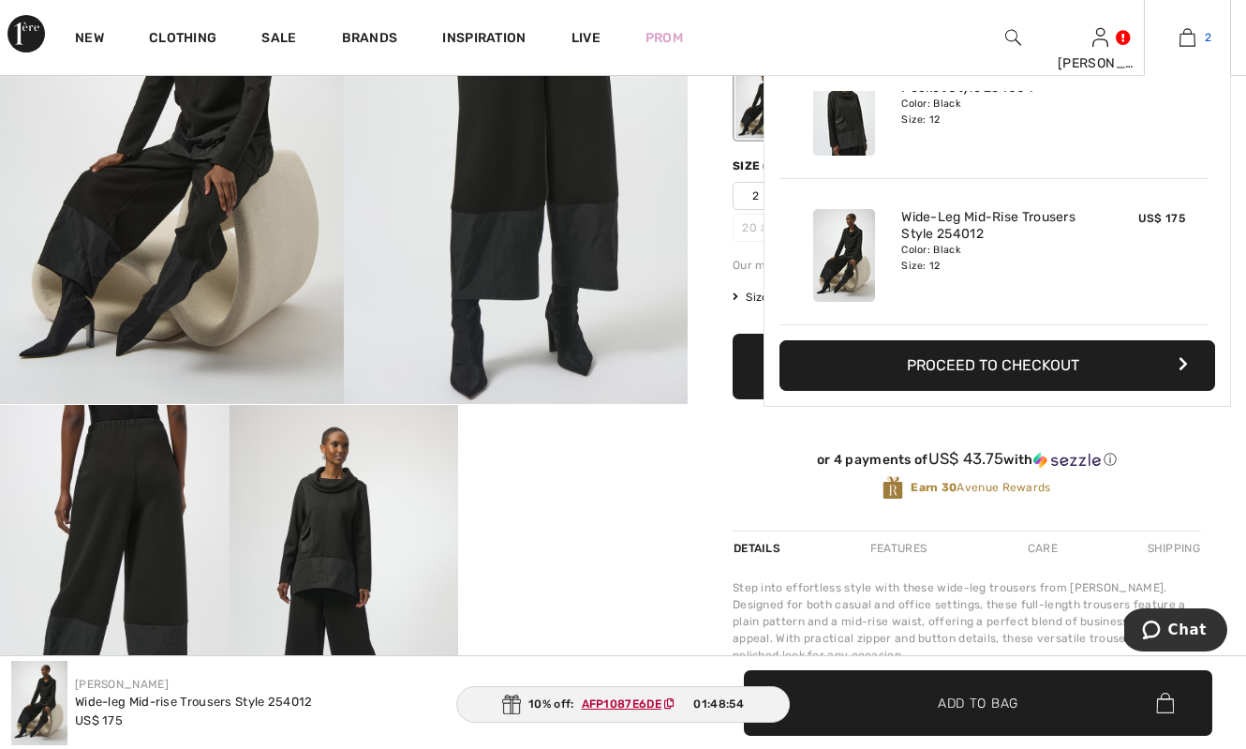
click at [1188, 41] on img at bounding box center [1188, 37] width 16 height 22
